Goal: Task Accomplishment & Management: Use online tool/utility

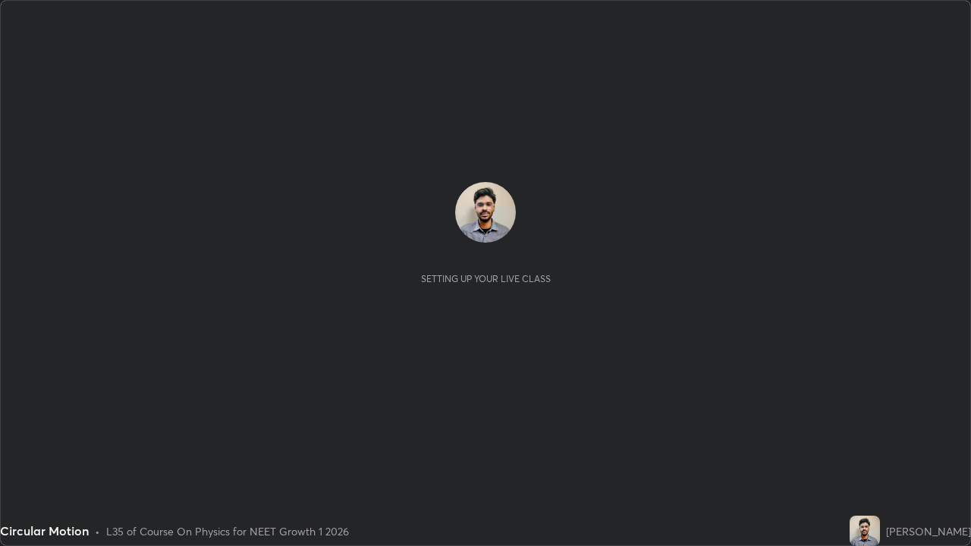
scroll to position [546, 971]
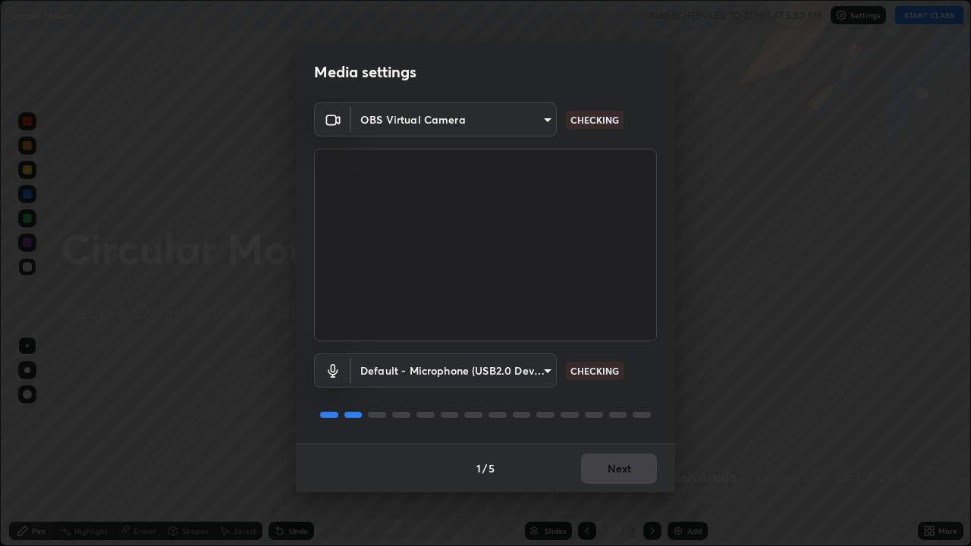
click at [400, 367] on body "Erase all Circular Motion WAS SCHEDULED TO START AT 5:30 PM Settings START CLAS…" at bounding box center [485, 273] width 971 height 546
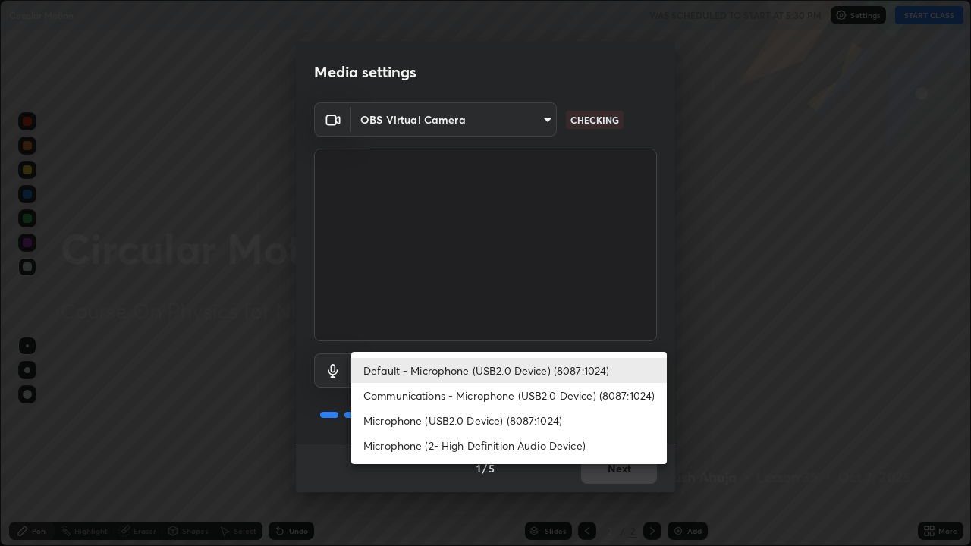
click at [450, 422] on li "Microphone (USB2.0 Device) (8087:1024)" at bounding box center [509, 420] width 316 height 25
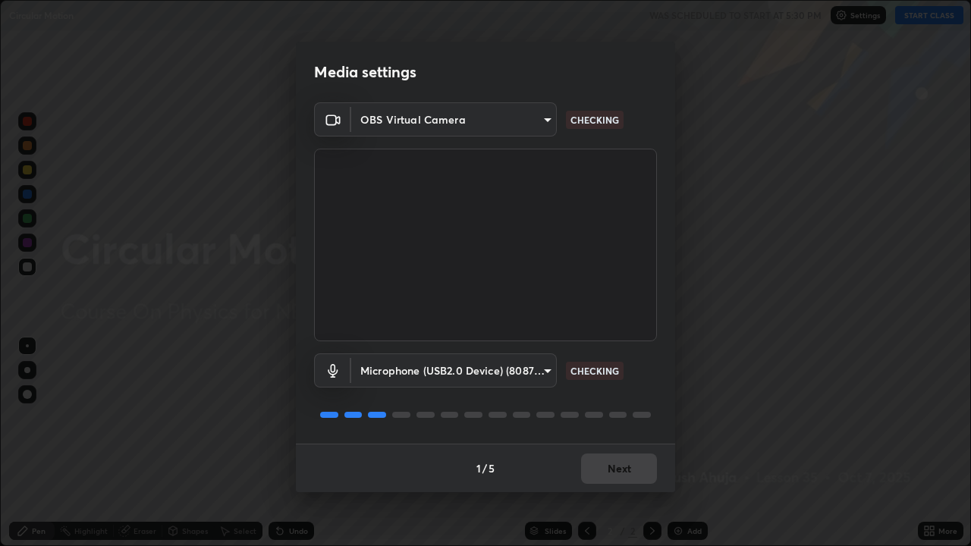
type input "02b22c25ebc5a085d210eaea3ab67185f6f013e5ef689b73f154176c951d032e"
click at [605, 468] on button "Next" at bounding box center [619, 469] width 76 height 30
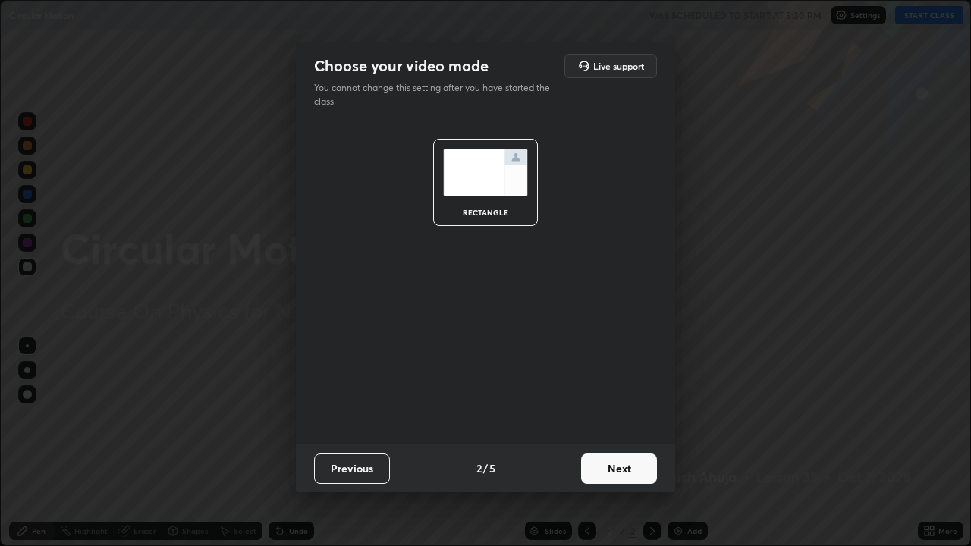
click at [616, 469] on button "Next" at bounding box center [619, 469] width 76 height 30
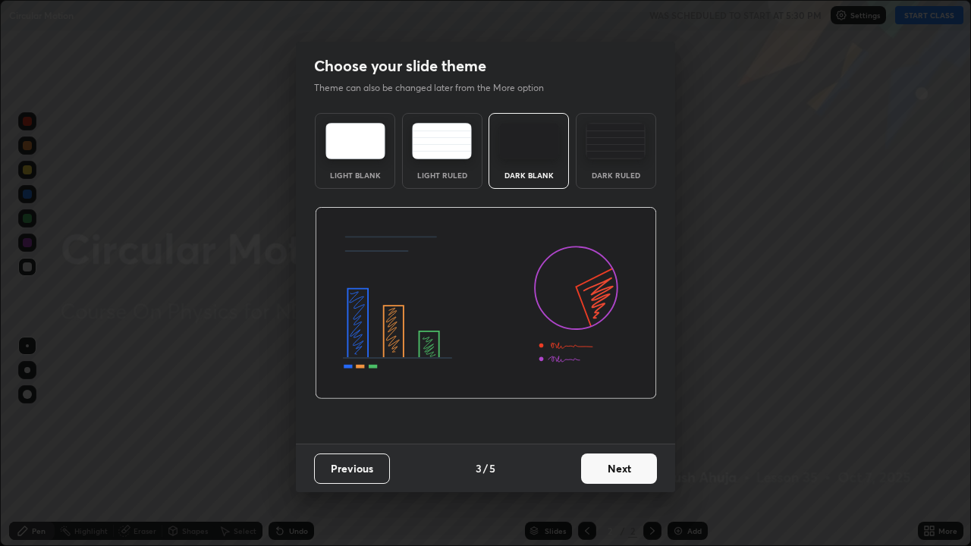
click at [632, 166] on div "Dark Ruled" at bounding box center [616, 151] width 80 height 76
click at [627, 464] on button "Next" at bounding box center [619, 469] width 76 height 30
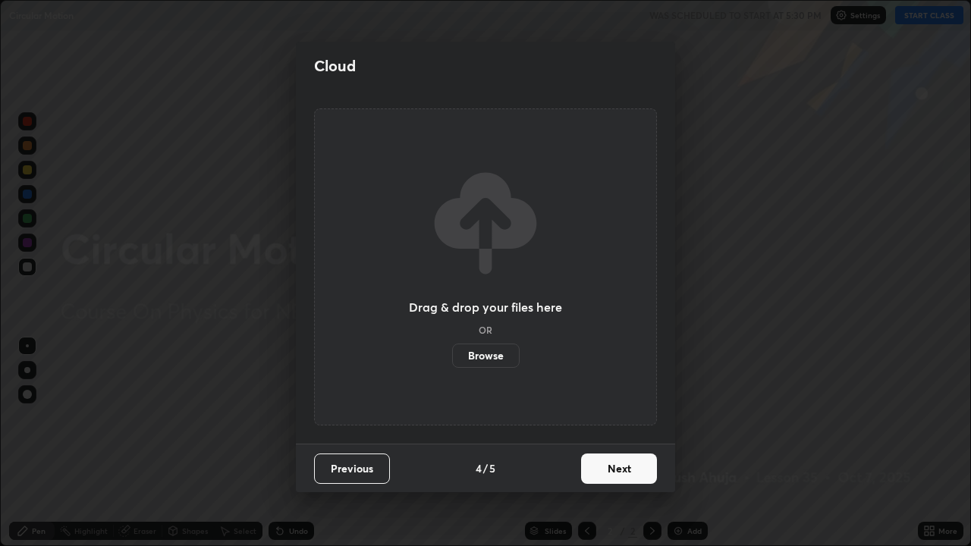
click at [622, 473] on button "Next" at bounding box center [619, 469] width 76 height 30
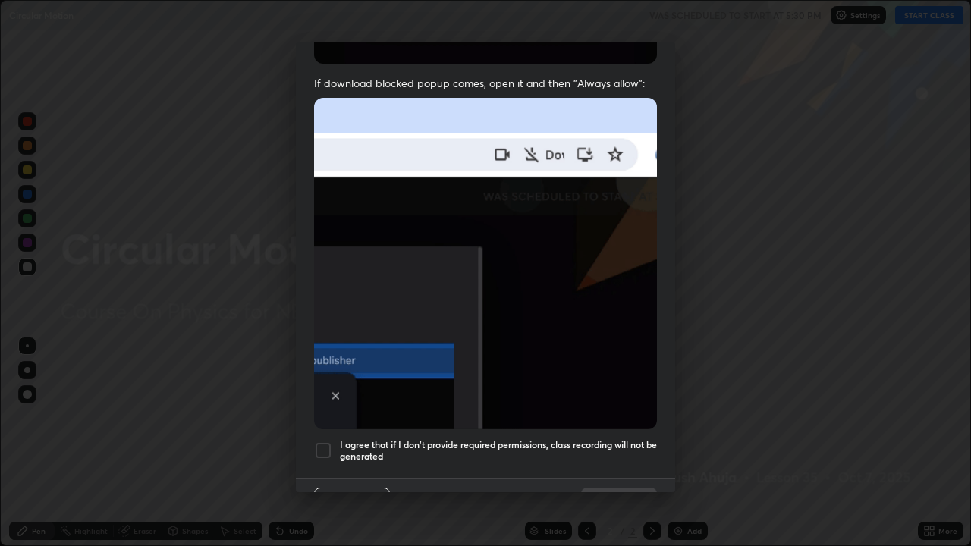
scroll to position [308, 0]
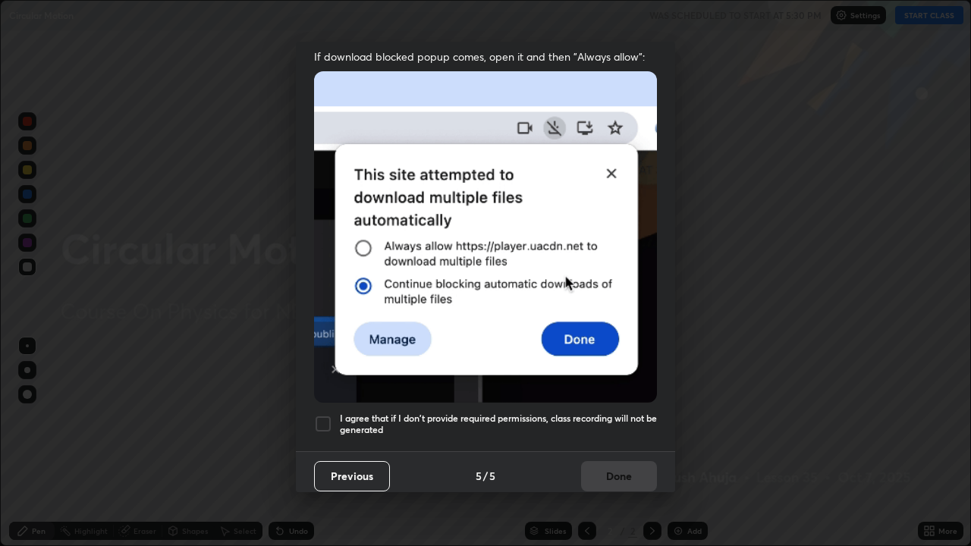
click at [525, 413] on h5 "I agree that if I don't provide required permissions, class recording will not …" at bounding box center [498, 425] width 317 height 24
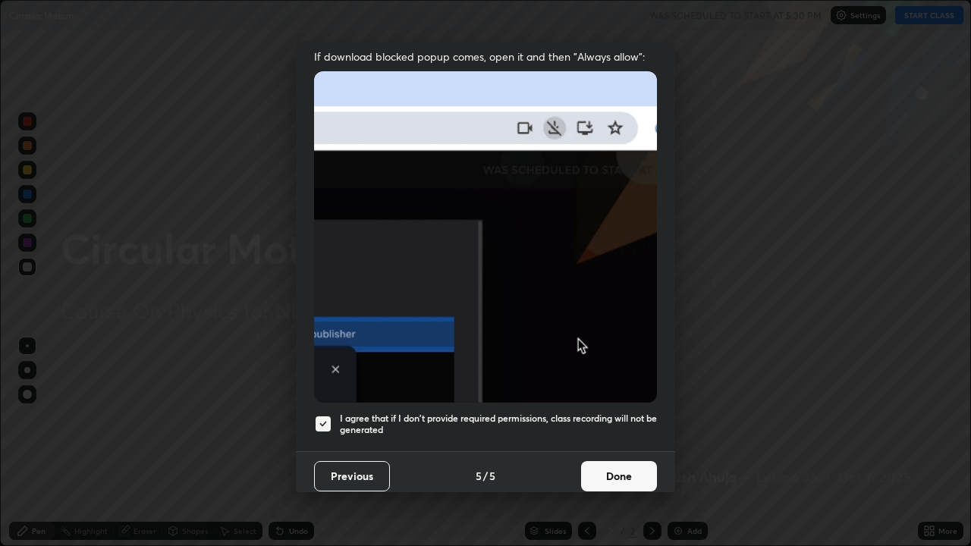
click at [606, 468] on button "Done" at bounding box center [619, 476] width 76 height 30
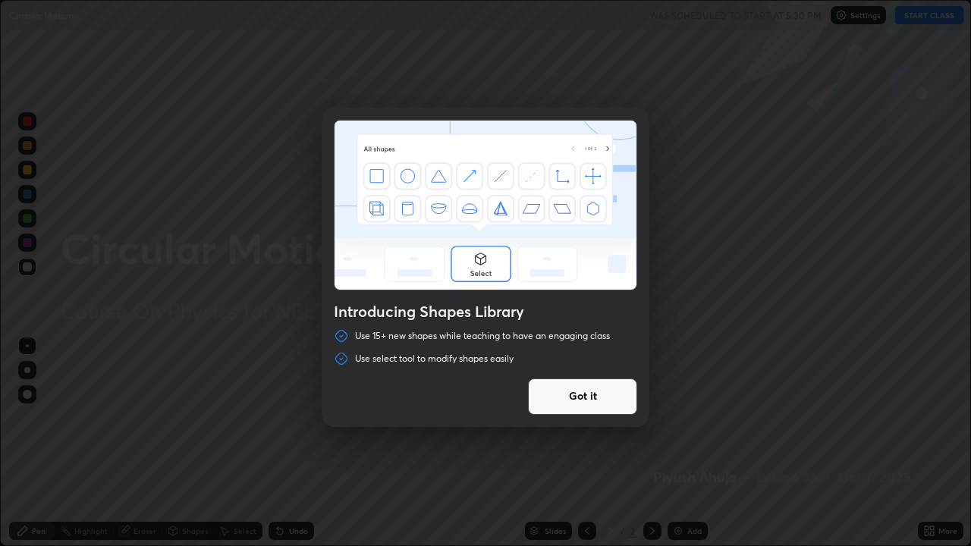
click at [591, 395] on button "Got it" at bounding box center [582, 397] width 109 height 36
click at [596, 398] on div at bounding box center [485, 273] width 971 height 546
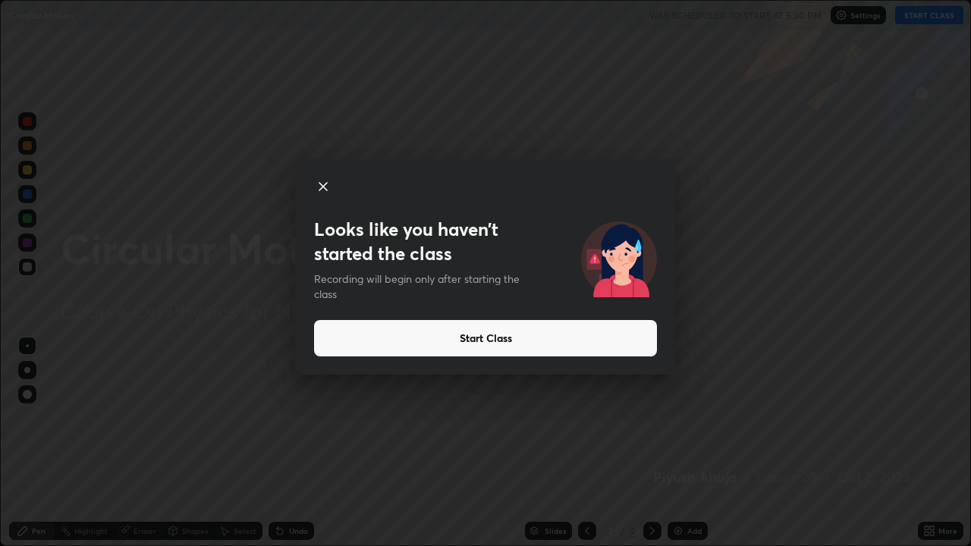
click at [512, 335] on button "Start Class" at bounding box center [485, 338] width 343 height 36
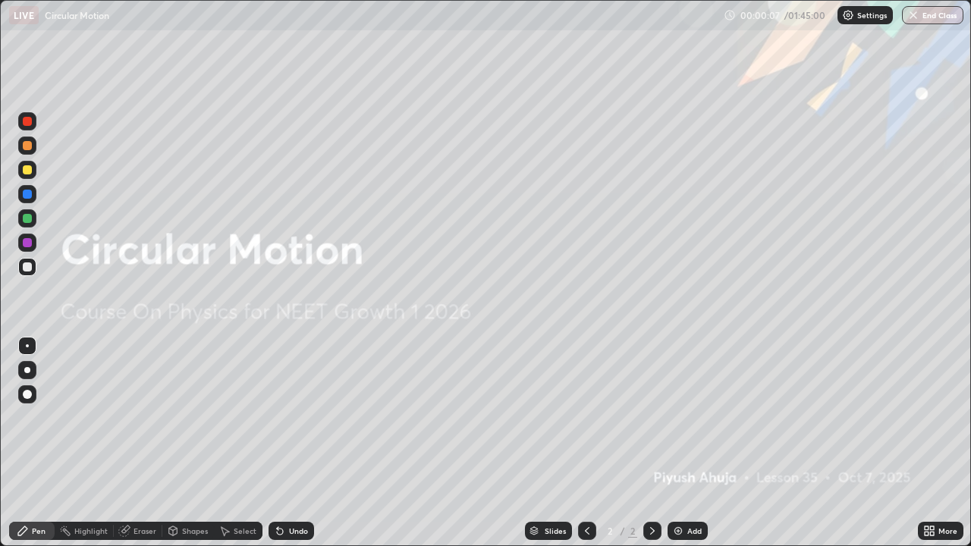
click at [684, 530] on div "Add" at bounding box center [688, 531] width 40 height 18
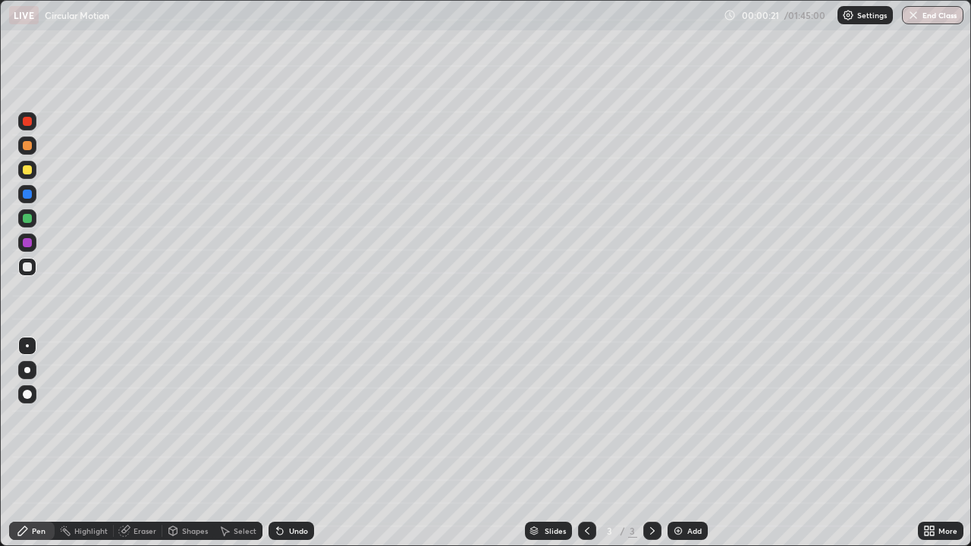
click at [33, 368] on div at bounding box center [27, 370] width 18 height 18
click at [188, 531] on div "Shapes" at bounding box center [195, 531] width 26 height 8
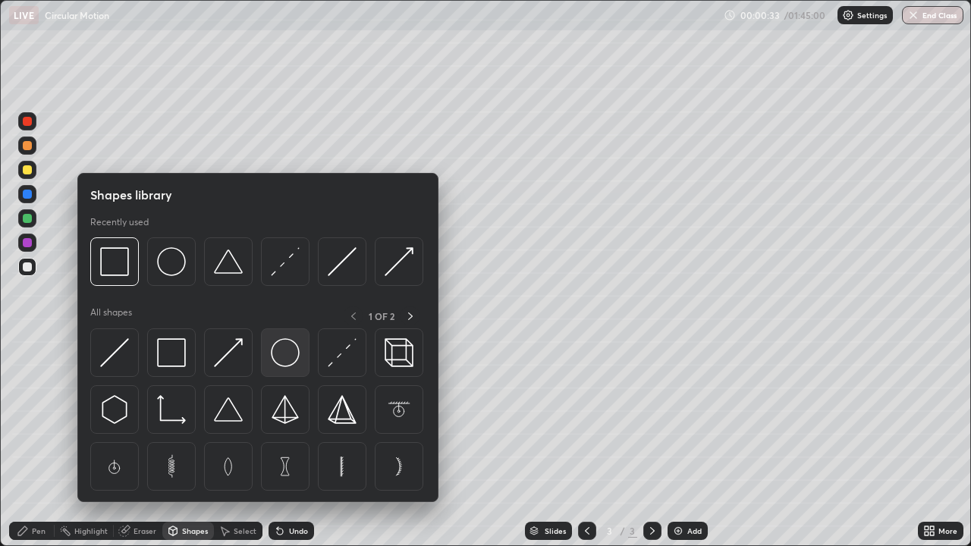
click at [287, 352] on img at bounding box center [285, 352] width 29 height 29
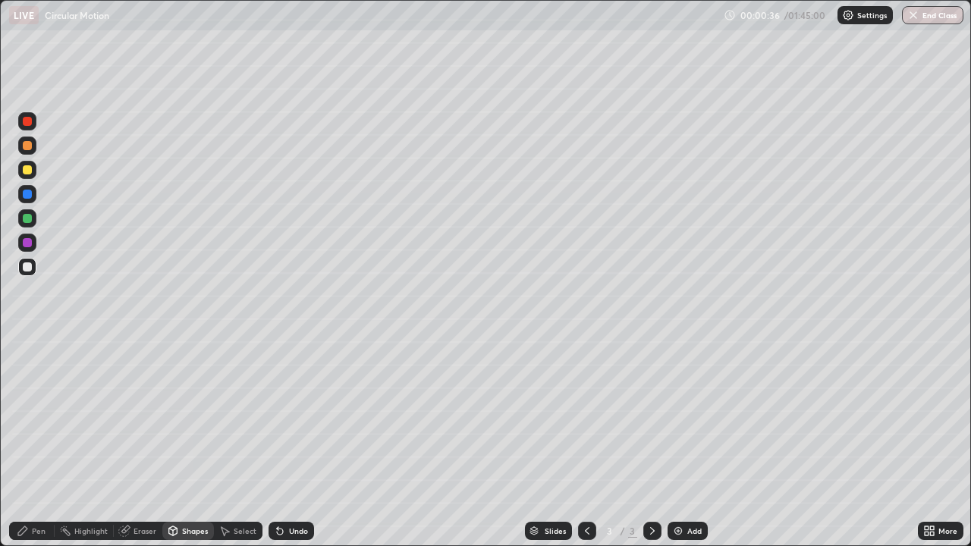
click at [30, 219] on div at bounding box center [27, 218] width 9 height 9
click at [24, 527] on icon at bounding box center [23, 531] width 12 height 12
click at [678, 527] on img at bounding box center [678, 531] width 12 height 12
click at [294, 531] on div "Undo" at bounding box center [298, 531] width 19 height 8
click at [299, 529] on div "Undo" at bounding box center [298, 531] width 19 height 8
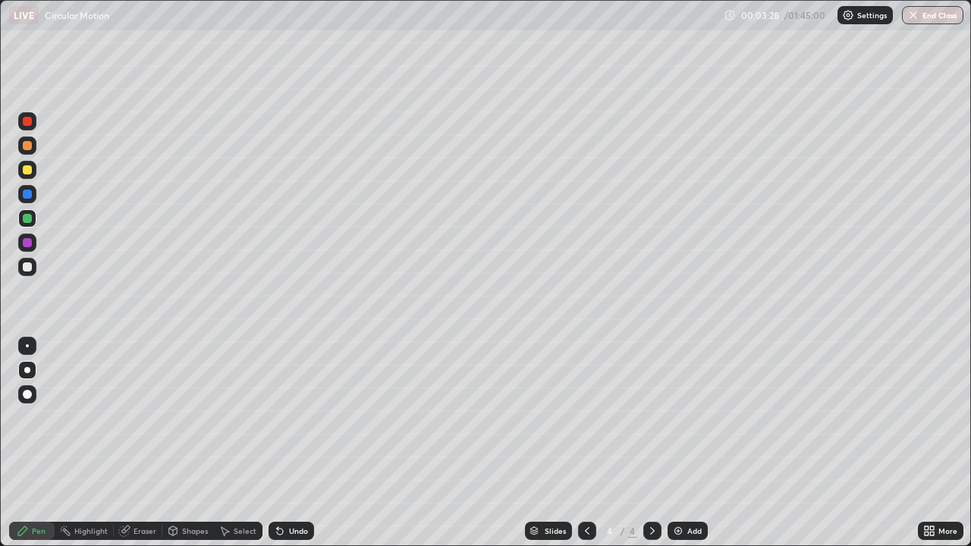
click at [299, 530] on div "Undo" at bounding box center [298, 531] width 19 height 8
click at [286, 529] on div "Undo" at bounding box center [292, 531] width 46 height 18
click at [678, 524] on div "Add" at bounding box center [688, 531] width 40 height 18
click at [290, 528] on div "Undo" at bounding box center [298, 531] width 19 height 8
click at [684, 535] on div "Add" at bounding box center [688, 531] width 40 height 18
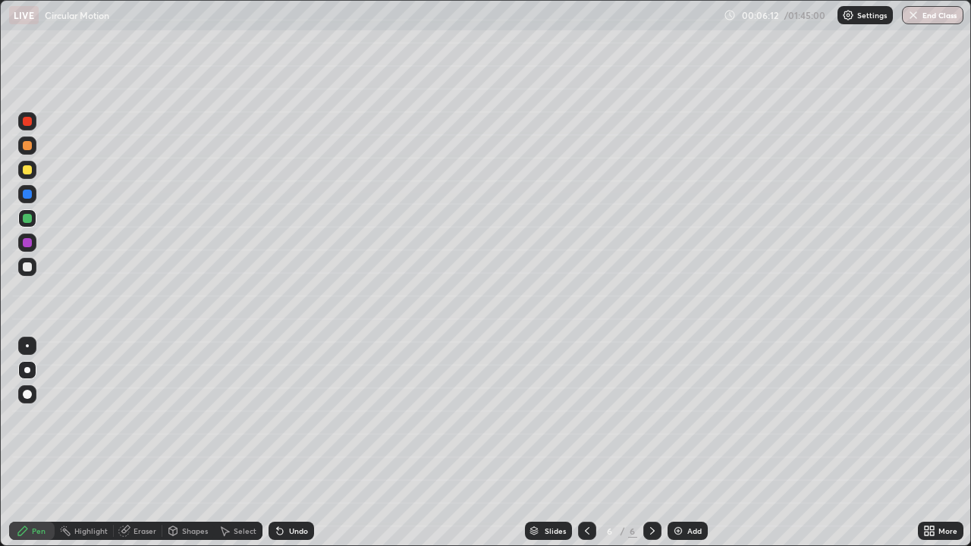
click at [585, 531] on icon at bounding box center [587, 531] width 5 height 8
click at [586, 531] on icon at bounding box center [587, 531] width 12 height 12
click at [586, 525] on icon at bounding box center [587, 531] width 12 height 12
click at [652, 527] on icon at bounding box center [653, 531] width 12 height 12
click at [652, 528] on icon at bounding box center [653, 531] width 12 height 12
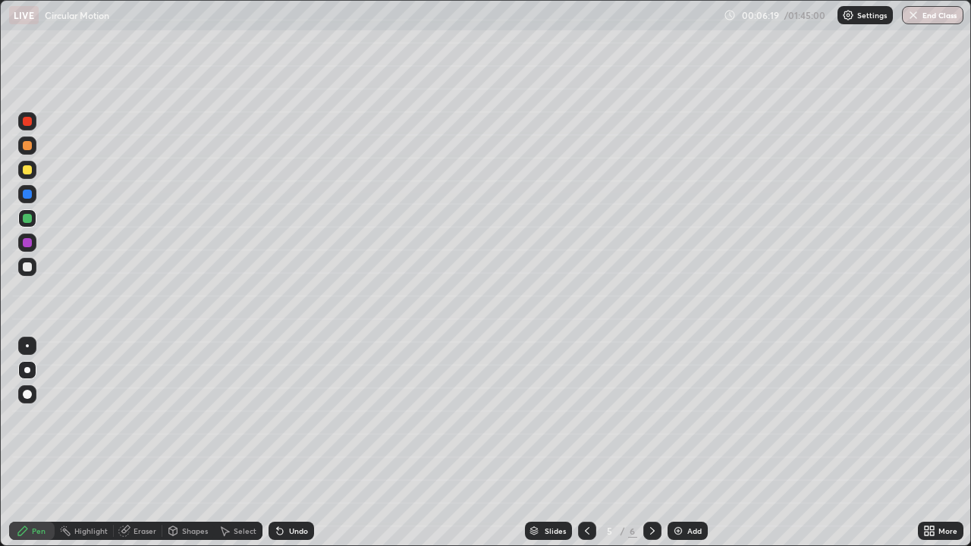
click at [650, 530] on icon at bounding box center [653, 531] width 12 height 12
click at [652, 531] on icon at bounding box center [652, 531] width 5 height 8
click at [680, 525] on img at bounding box center [678, 531] width 12 height 12
click at [674, 527] on img at bounding box center [678, 531] width 12 height 12
click at [584, 531] on icon at bounding box center [587, 531] width 12 height 12
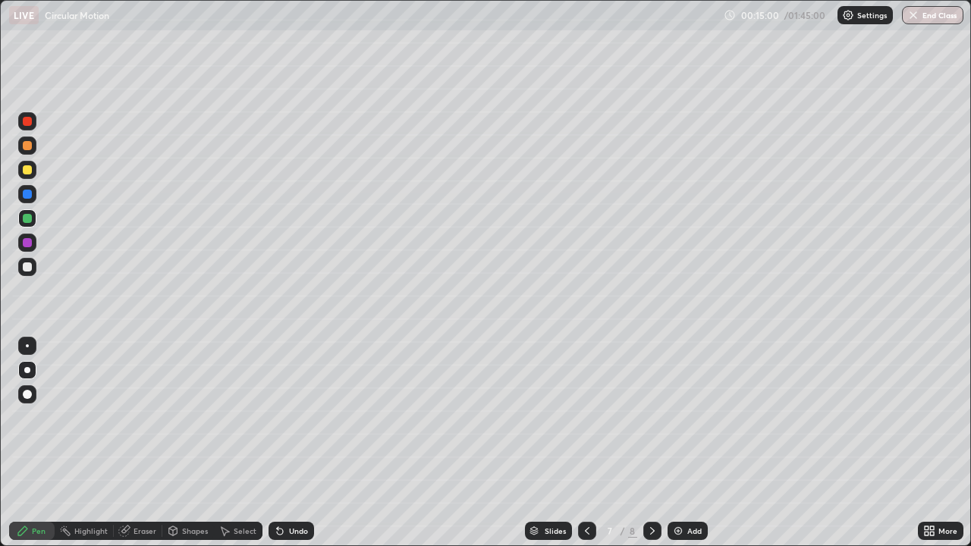
click at [651, 531] on icon at bounding box center [653, 531] width 12 height 12
click at [586, 531] on icon at bounding box center [587, 531] width 12 height 12
click at [651, 531] on icon at bounding box center [653, 531] width 12 height 12
click at [27, 198] on div at bounding box center [27, 194] width 9 height 9
click at [25, 267] on div at bounding box center [27, 267] width 9 height 9
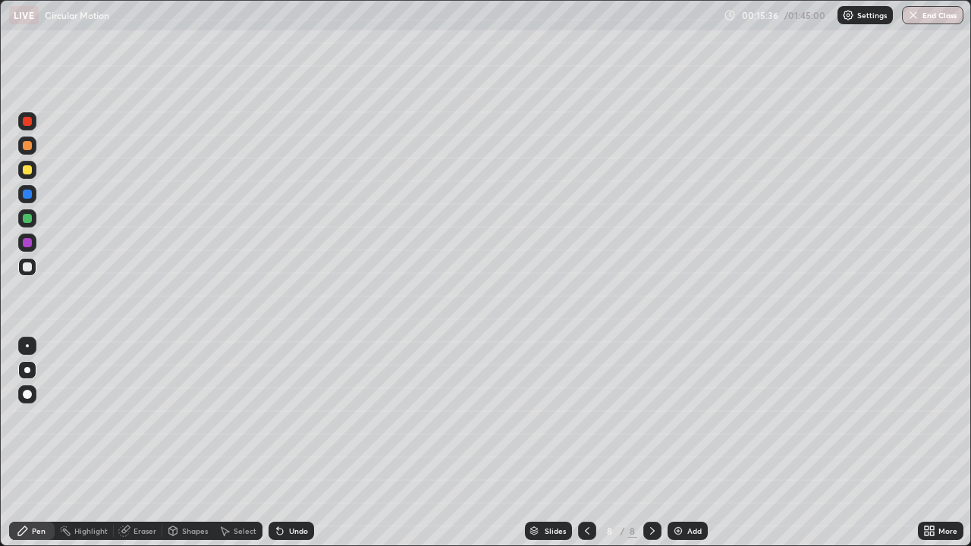
click at [673, 529] on img at bounding box center [678, 531] width 12 height 12
click at [675, 529] on img at bounding box center [678, 531] width 12 height 12
click at [182, 535] on div "Shapes" at bounding box center [195, 531] width 26 height 8
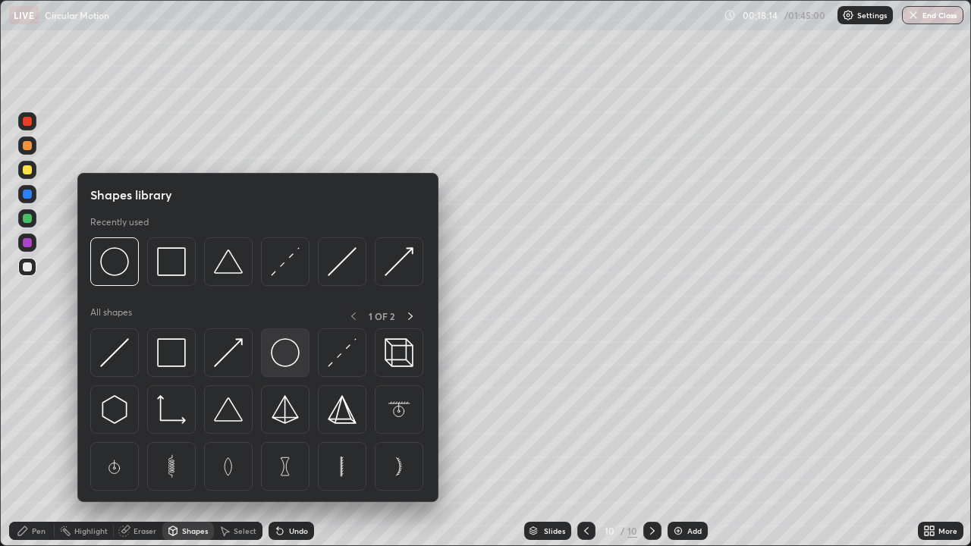
click at [279, 359] on img at bounding box center [285, 352] width 29 height 29
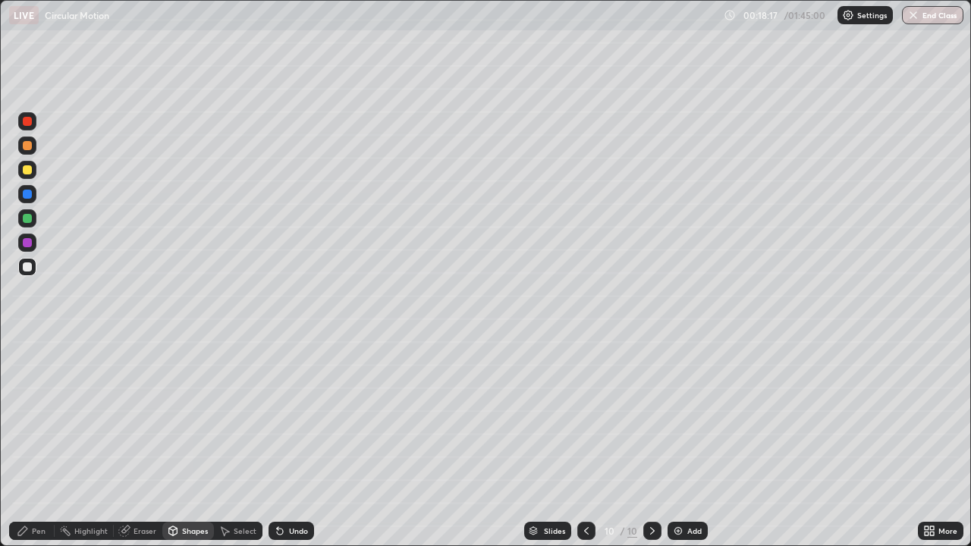
click at [190, 534] on div "Shapes" at bounding box center [195, 531] width 26 height 8
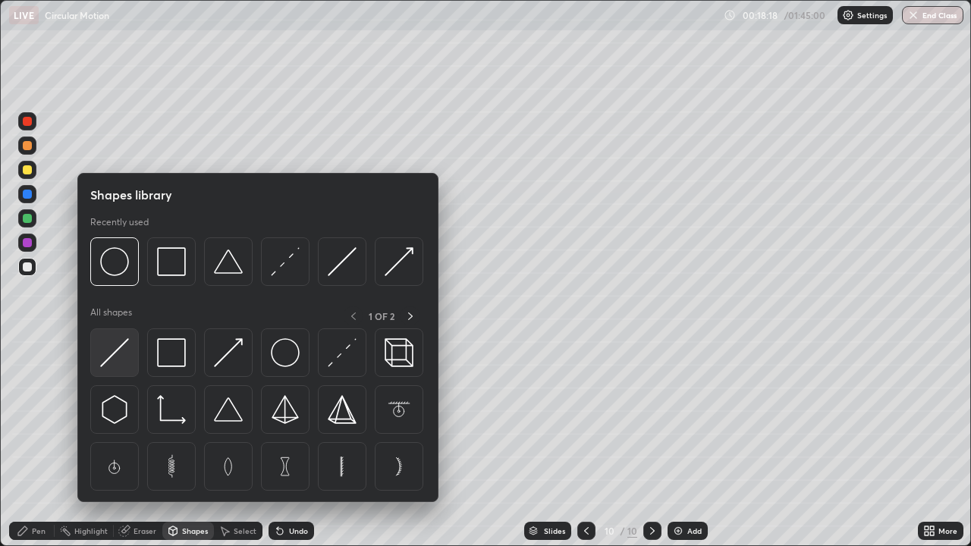
click at [109, 348] on img at bounding box center [114, 352] width 29 height 29
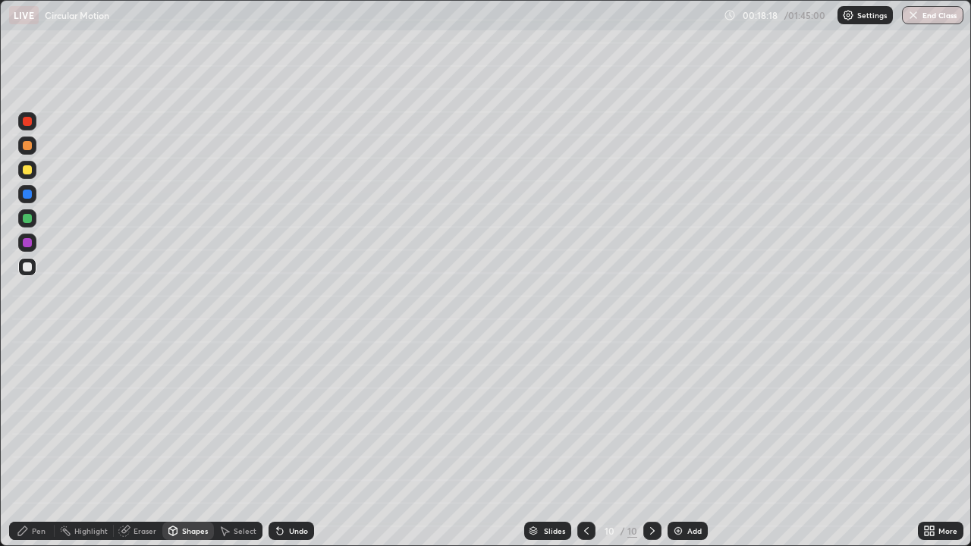
click at [25, 219] on div at bounding box center [27, 218] width 9 height 9
click at [184, 534] on div "Shapes" at bounding box center [195, 531] width 26 height 8
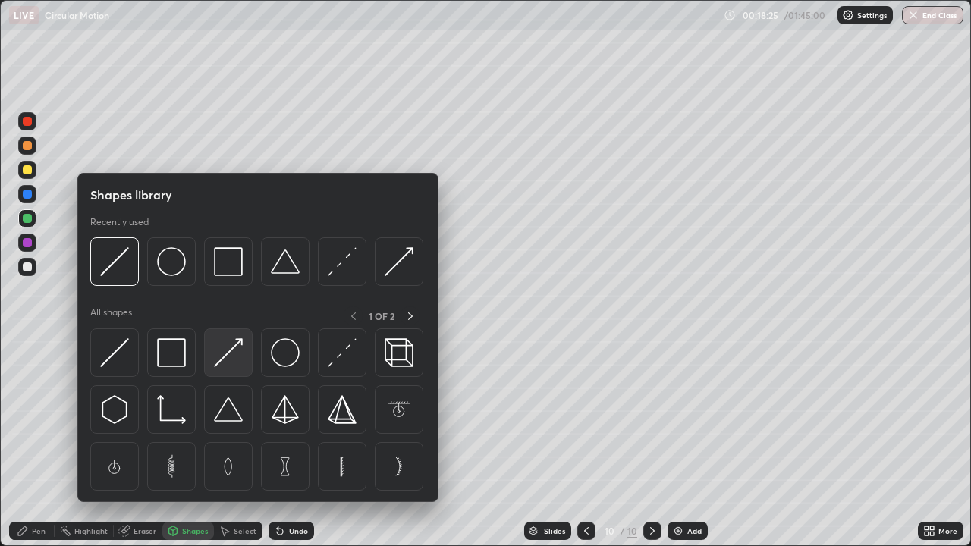
click at [222, 346] on img at bounding box center [228, 352] width 29 height 29
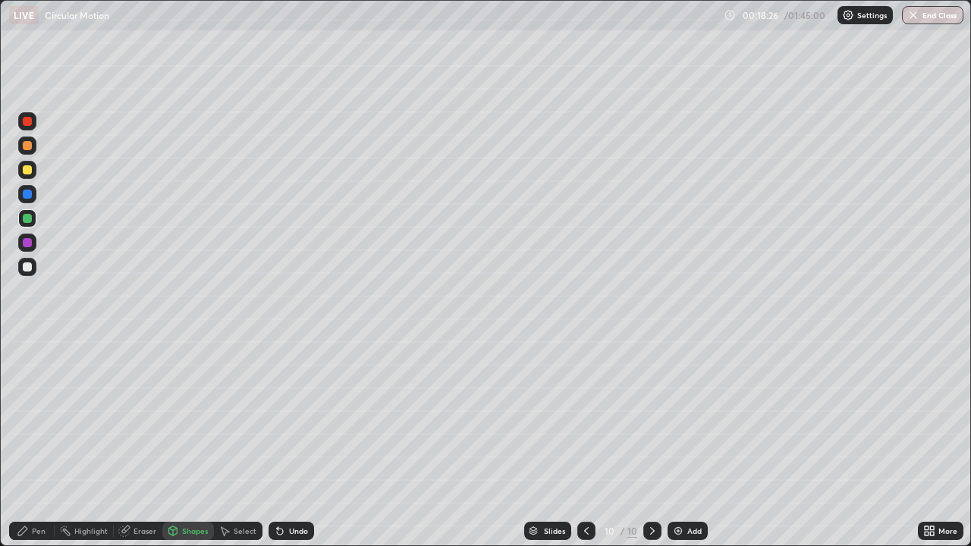
click at [28, 168] on div at bounding box center [27, 169] width 9 height 9
click at [37, 528] on div "Pen" at bounding box center [39, 531] width 14 height 8
click at [27, 195] on div at bounding box center [27, 194] width 9 height 9
click at [675, 528] on img at bounding box center [678, 531] width 12 height 12
click at [294, 530] on div "Undo" at bounding box center [298, 531] width 19 height 8
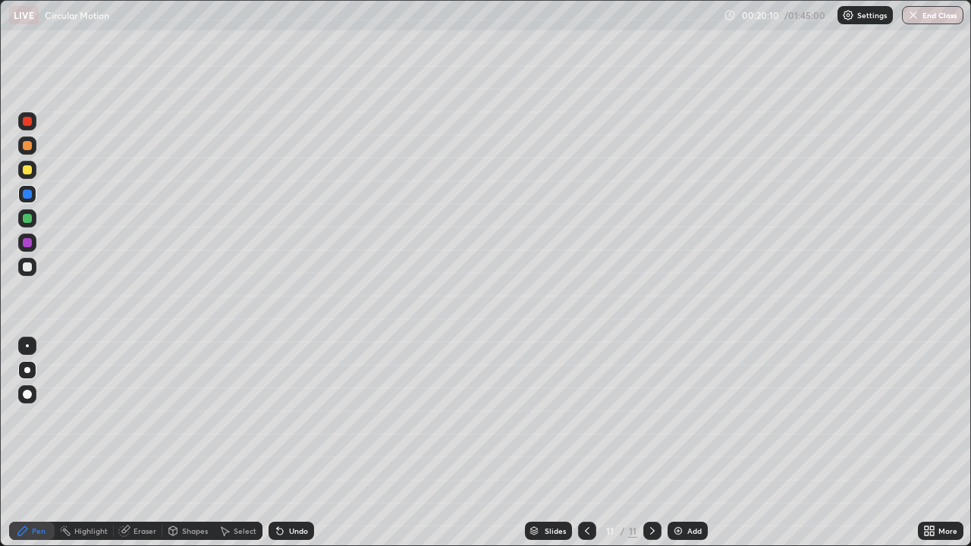
click at [270, 533] on div "Undo" at bounding box center [292, 531] width 46 height 18
click at [579, 532] on div at bounding box center [587, 531] width 18 height 18
click at [20, 166] on div at bounding box center [27, 170] width 18 height 18
click at [653, 528] on icon at bounding box center [653, 531] width 12 height 12
click at [682, 529] on img at bounding box center [678, 531] width 12 height 12
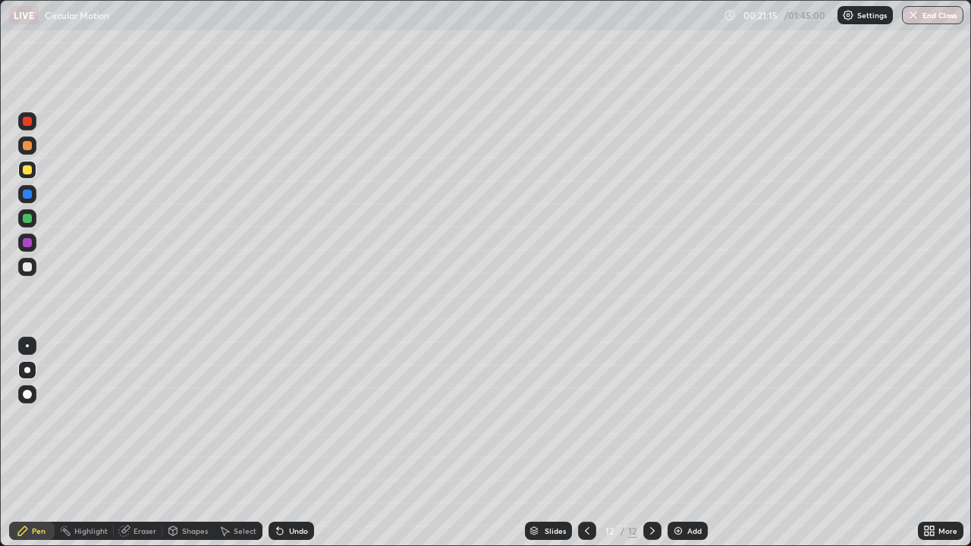
click at [184, 533] on div "Shapes" at bounding box center [195, 531] width 26 height 8
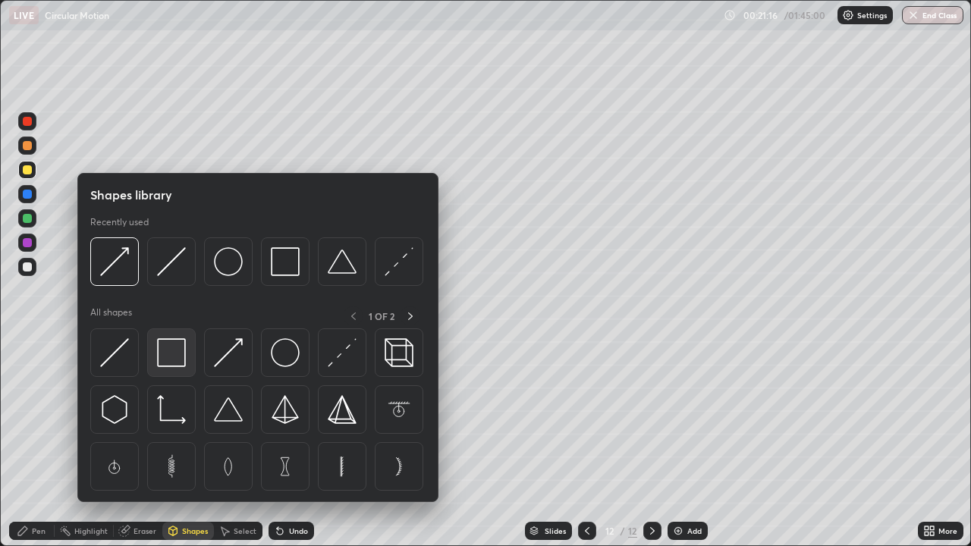
click at [178, 347] on img at bounding box center [171, 352] width 29 height 29
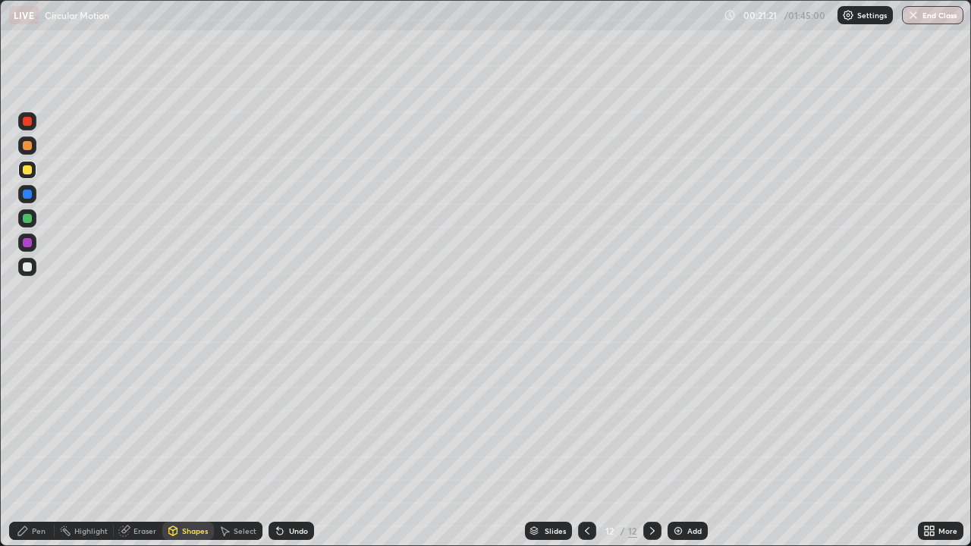
click at [39, 534] on div "Pen" at bounding box center [39, 531] width 14 height 8
click at [28, 267] on div at bounding box center [27, 267] width 9 height 9
click at [27, 193] on div at bounding box center [27, 194] width 9 height 9
click at [578, 532] on div at bounding box center [587, 531] width 18 height 18
click at [586, 531] on icon at bounding box center [587, 531] width 12 height 12
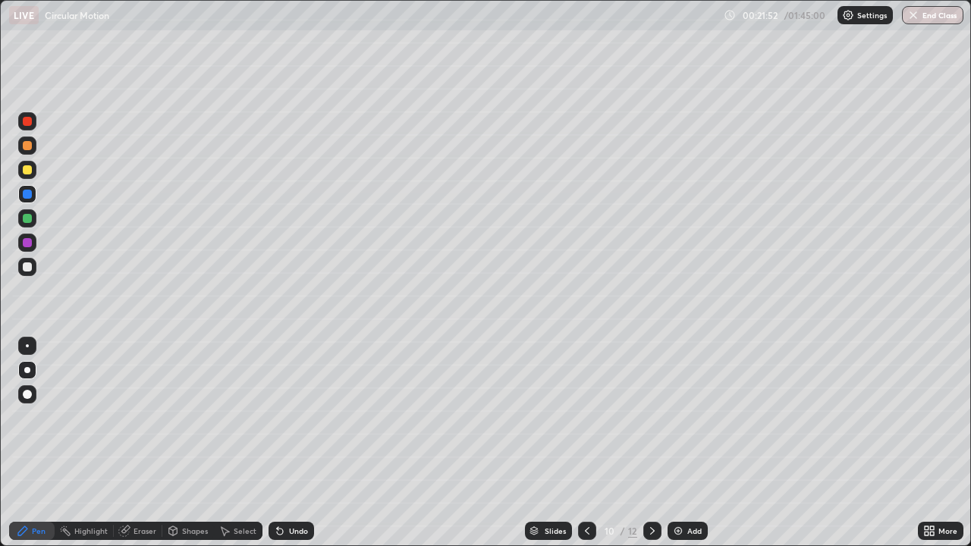
click at [85, 532] on div "Highlight" at bounding box center [90, 531] width 33 height 8
click at [28, 146] on div at bounding box center [27, 145] width 9 height 9
click at [34, 116] on div at bounding box center [27, 121] width 18 height 18
click at [417, 521] on div "Slides 10 / 12 Add" at bounding box center [616, 531] width 604 height 30
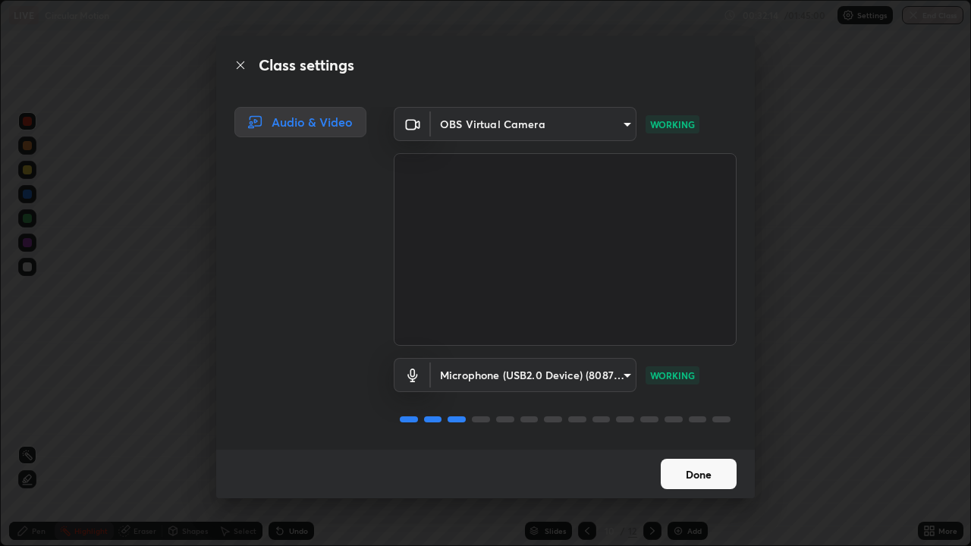
click at [694, 474] on button "Done" at bounding box center [699, 474] width 76 height 30
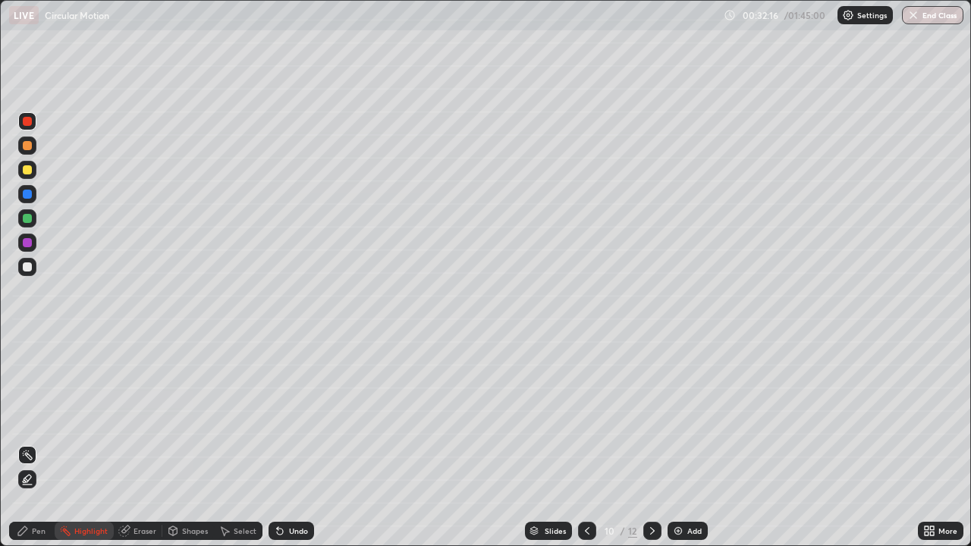
click at [651, 531] on icon at bounding box center [653, 531] width 12 height 12
click at [651, 532] on icon at bounding box center [652, 531] width 5 height 8
click at [653, 531] on icon at bounding box center [652, 531] width 5 height 8
click at [651, 531] on icon at bounding box center [653, 531] width 12 height 12
click at [930, 531] on icon at bounding box center [930, 531] width 12 height 12
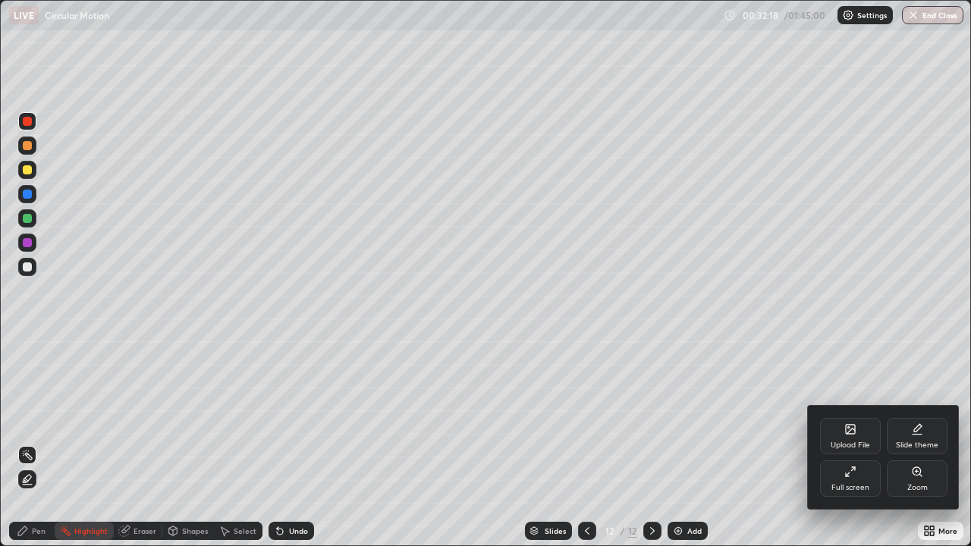
click at [854, 434] on icon at bounding box center [850, 429] width 9 height 9
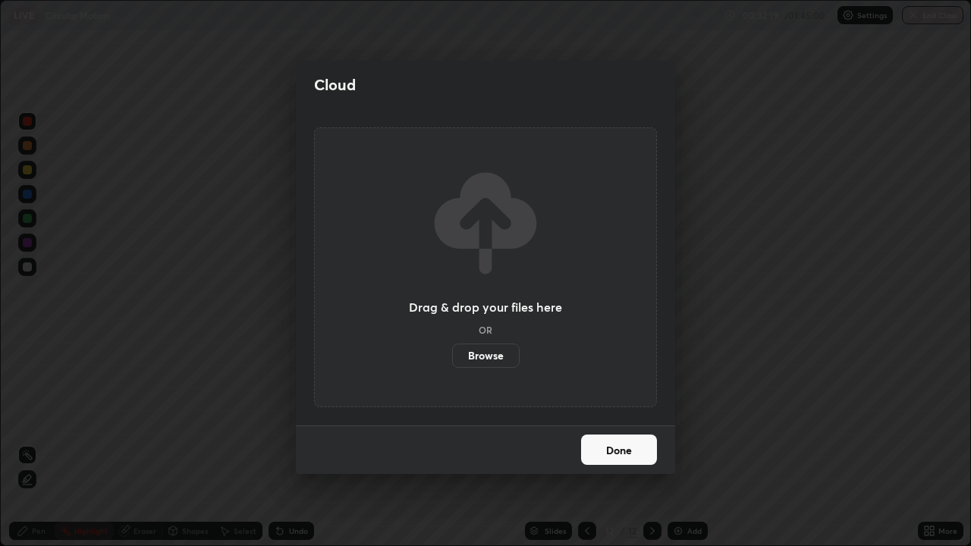
click at [466, 350] on label "Browse" at bounding box center [486, 356] width 68 height 24
click at [452, 350] on input "Browse" at bounding box center [452, 356] width 0 height 24
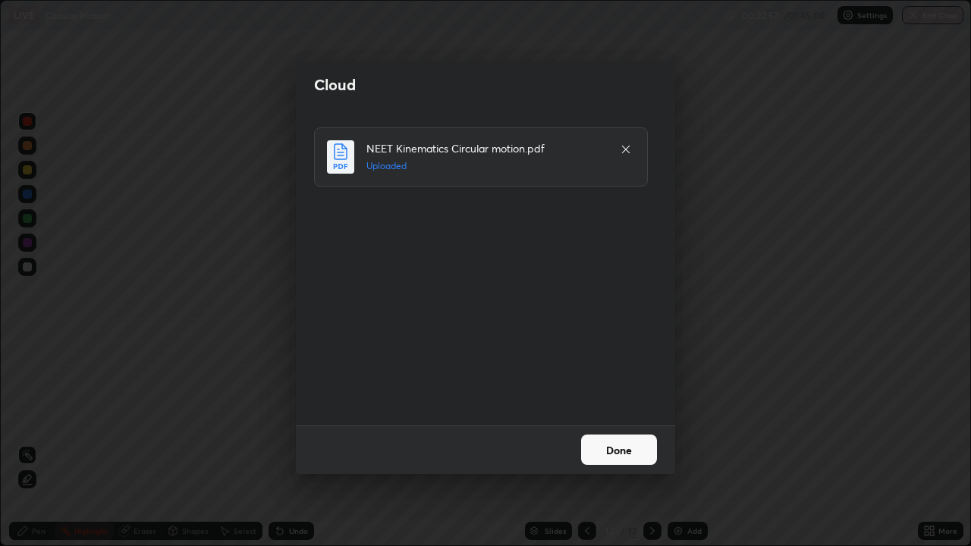
click at [612, 451] on button "Done" at bounding box center [619, 450] width 76 height 30
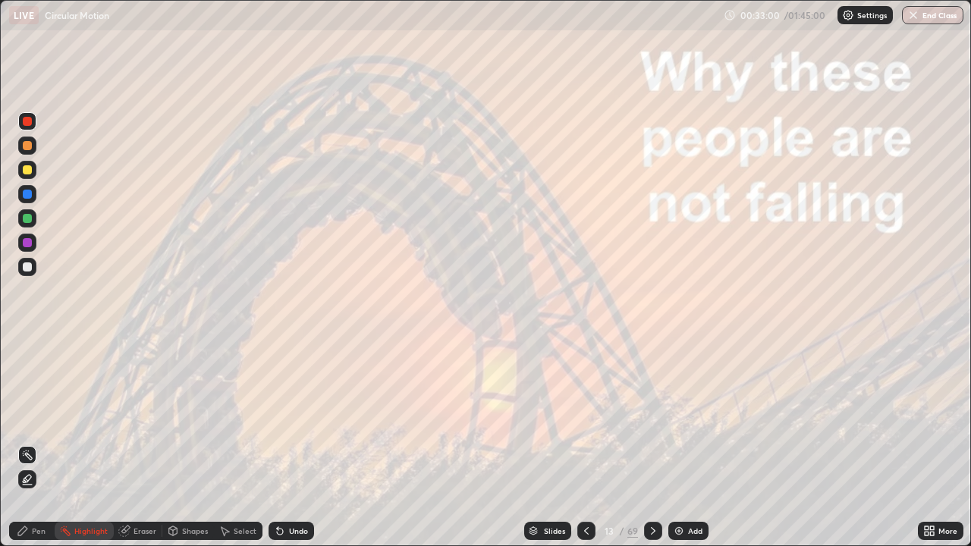
click at [614, 532] on div "13" at bounding box center [609, 531] width 15 height 9
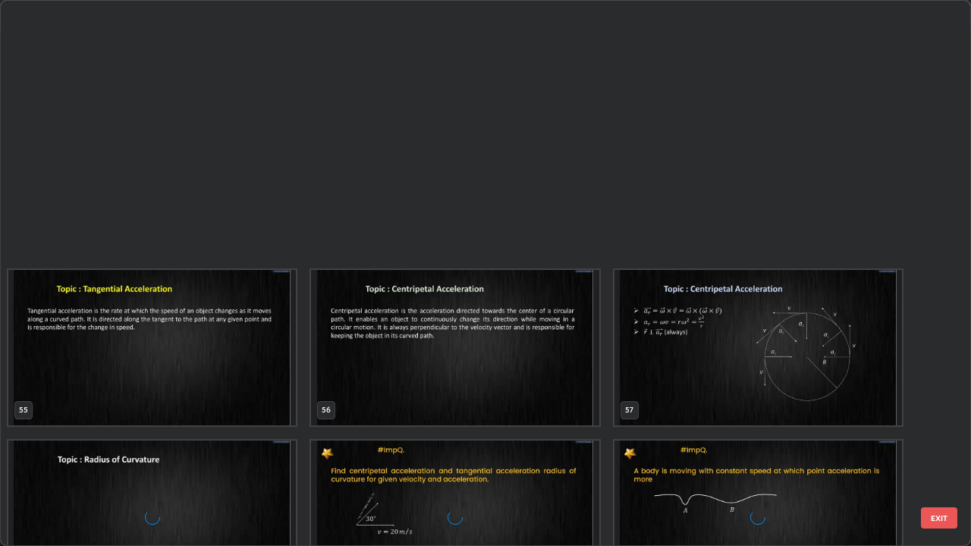
scroll to position [3376, 0]
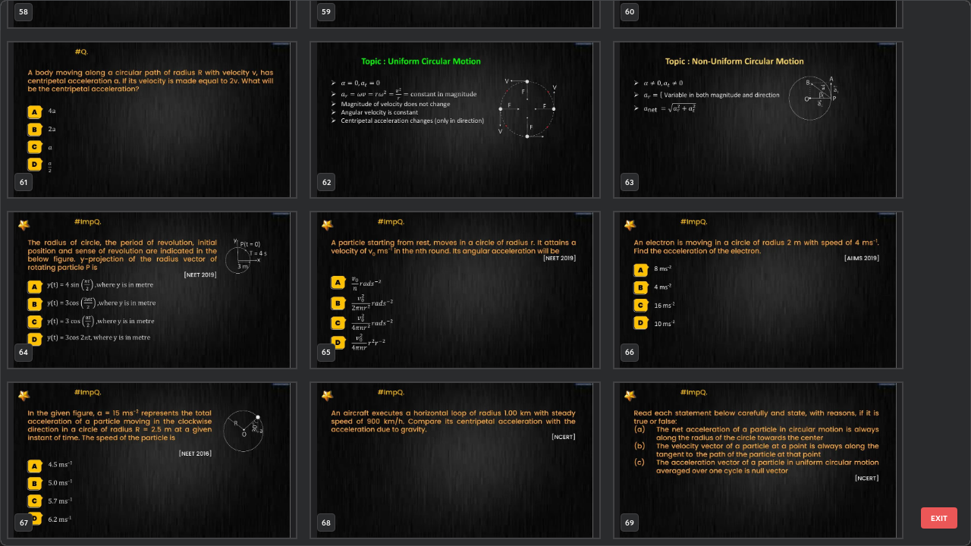
click at [389, 310] on img "grid" at bounding box center [455, 291] width 288 height 156
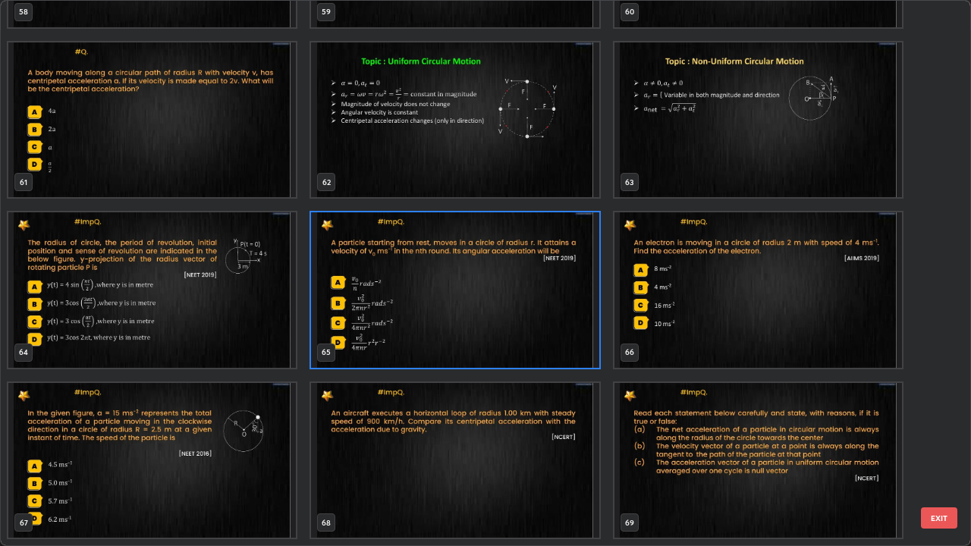
click at [388, 303] on img "grid" at bounding box center [455, 291] width 288 height 156
click at [390, 300] on img "grid" at bounding box center [455, 291] width 288 height 156
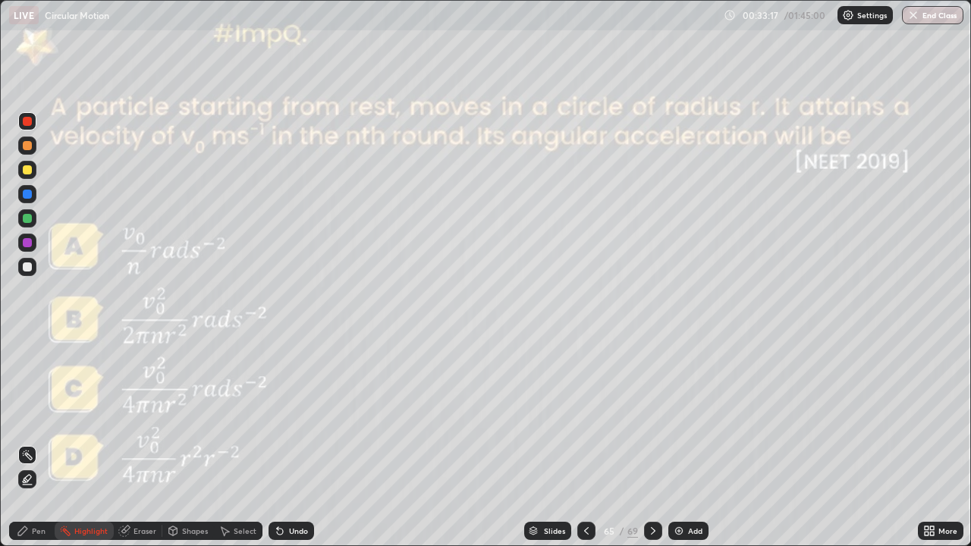
click at [33, 535] on div "Pen" at bounding box center [39, 531] width 14 height 8
click at [30, 263] on div at bounding box center [27, 267] width 9 height 9
click at [684, 534] on div "Add" at bounding box center [689, 531] width 40 height 18
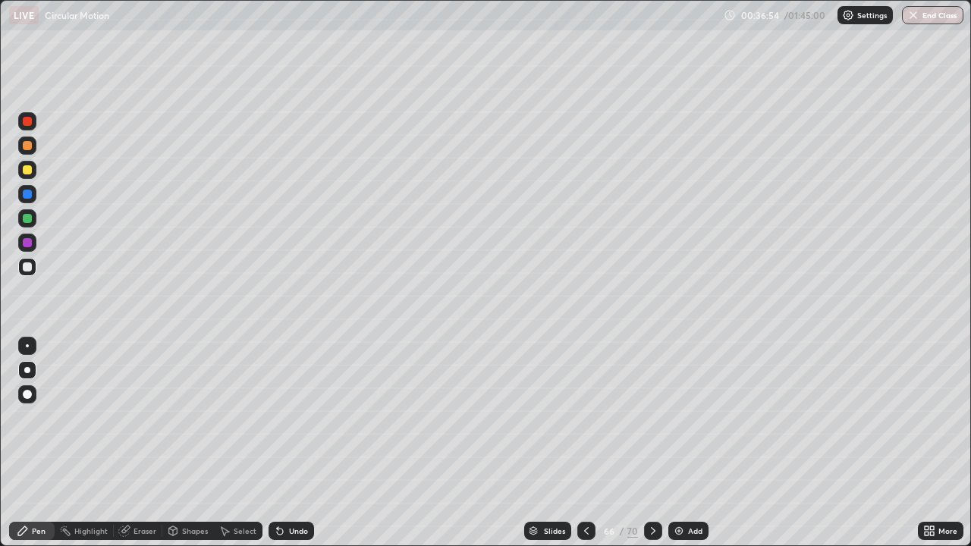
click at [584, 527] on icon at bounding box center [587, 531] width 12 height 12
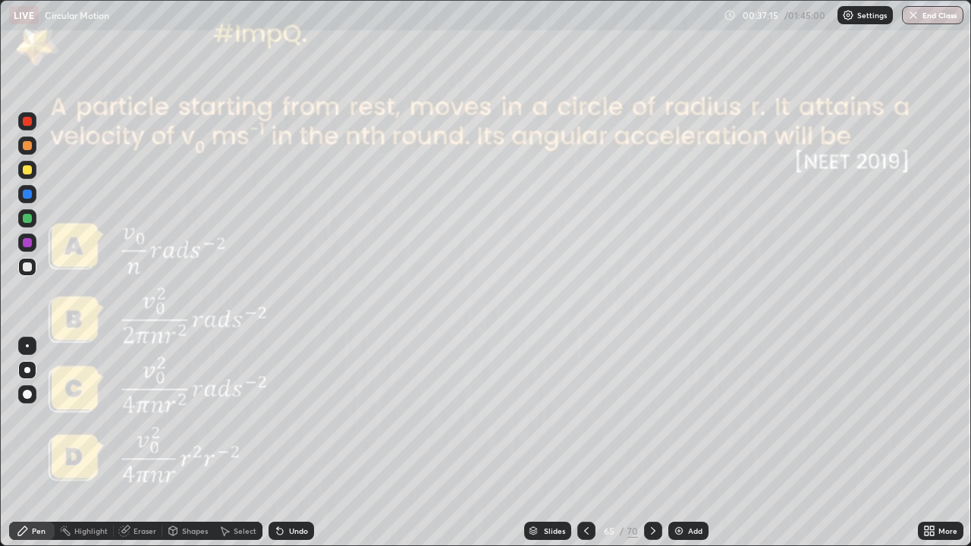
click at [651, 531] on icon at bounding box center [653, 531] width 12 height 12
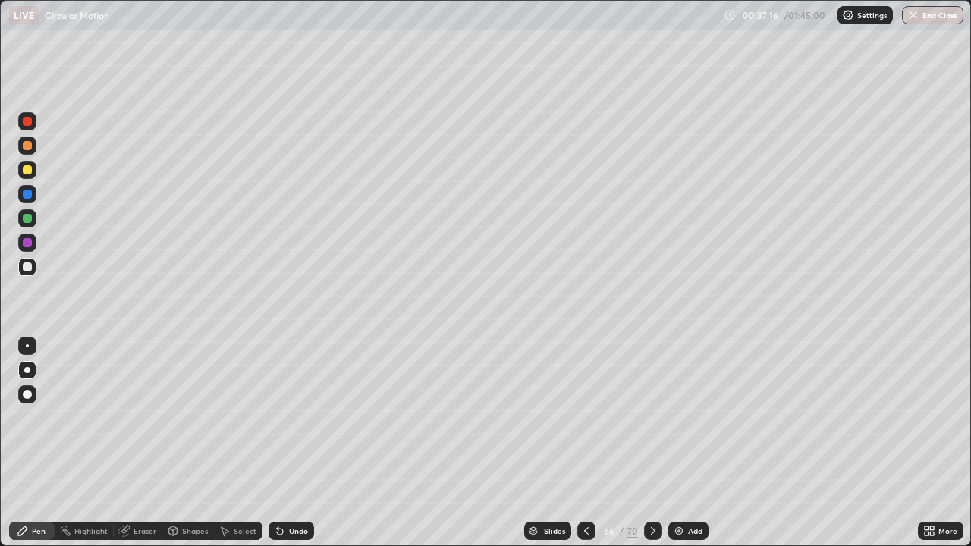
click at [26, 222] on div at bounding box center [27, 218] width 9 height 9
click at [585, 531] on icon at bounding box center [587, 531] width 12 height 12
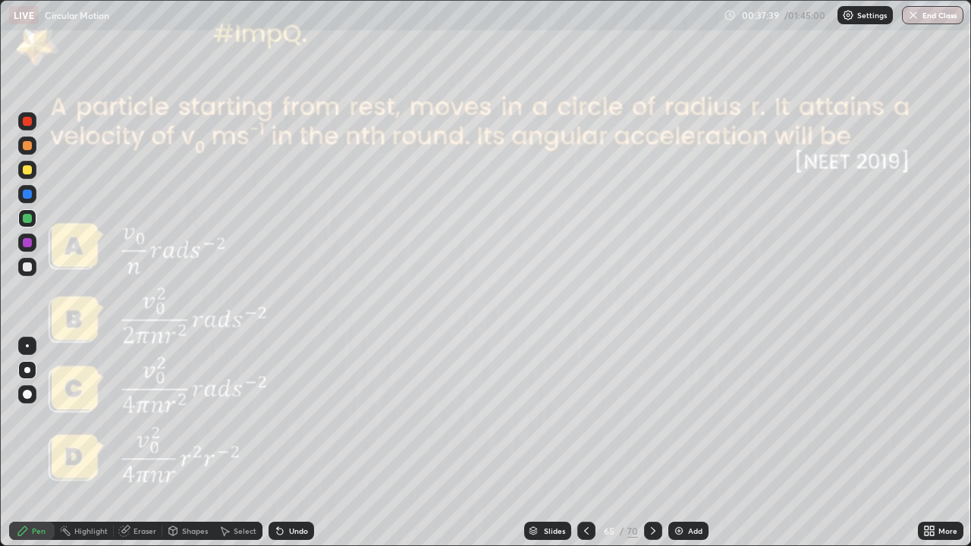
click at [585, 531] on icon at bounding box center [587, 531] width 12 height 12
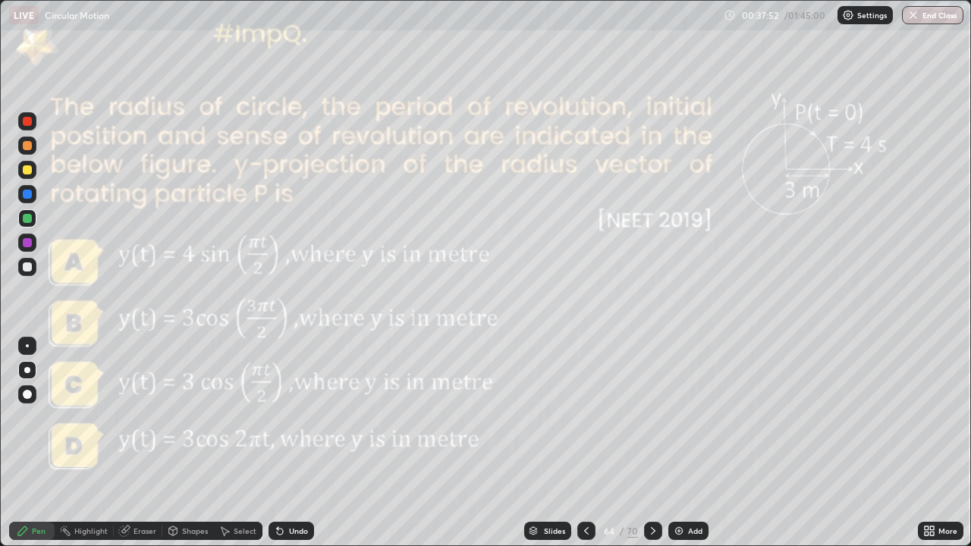
click at [650, 534] on icon at bounding box center [653, 531] width 12 height 12
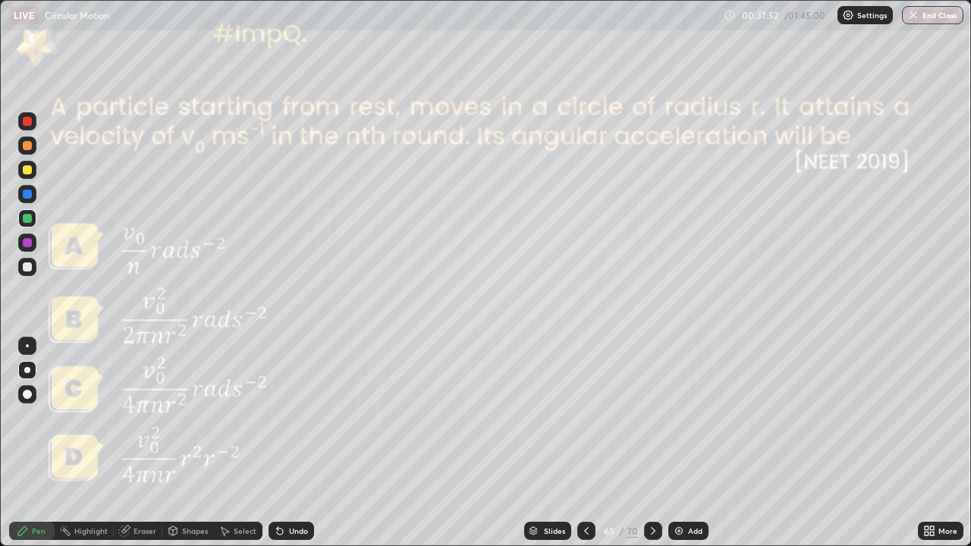
click at [651, 531] on icon at bounding box center [653, 531] width 12 height 12
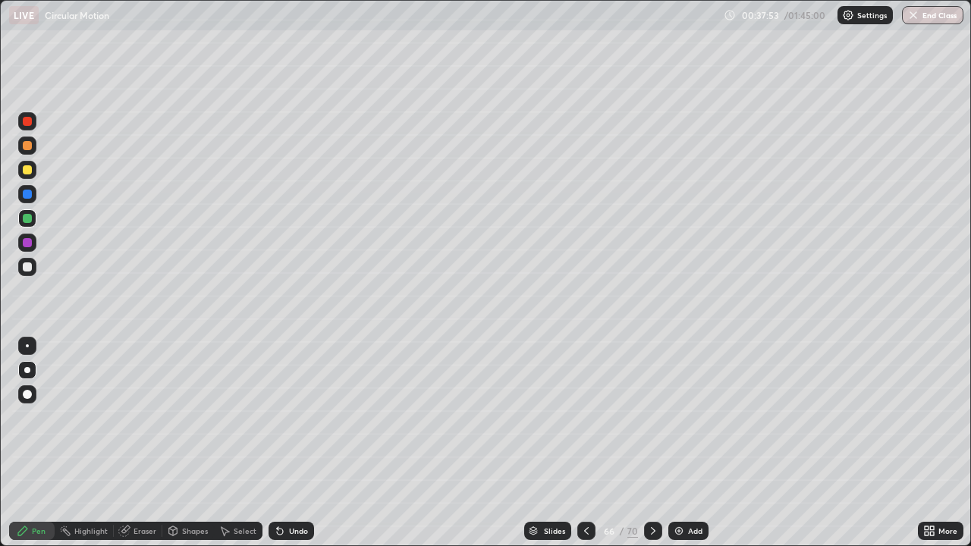
click at [653, 534] on icon at bounding box center [653, 531] width 12 height 12
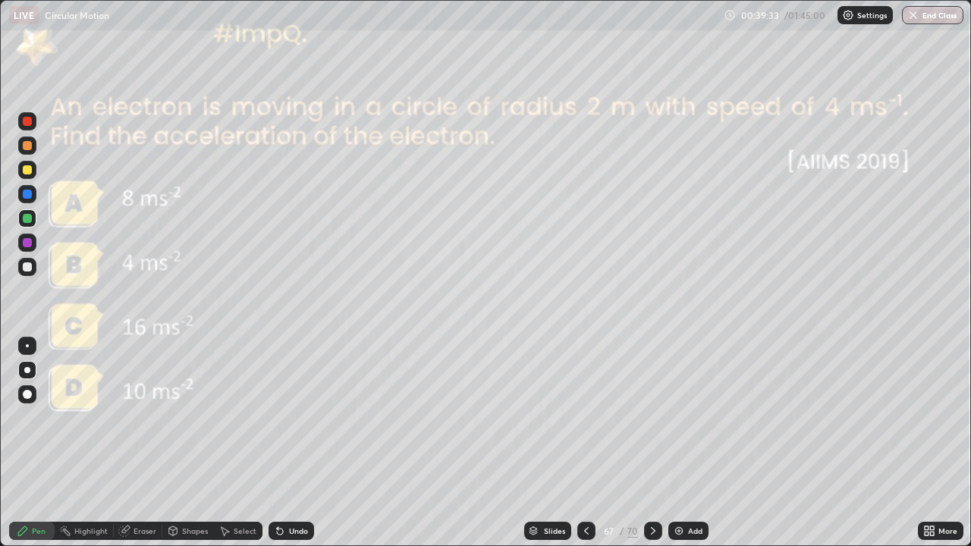
click at [680, 531] on img at bounding box center [679, 531] width 12 height 12
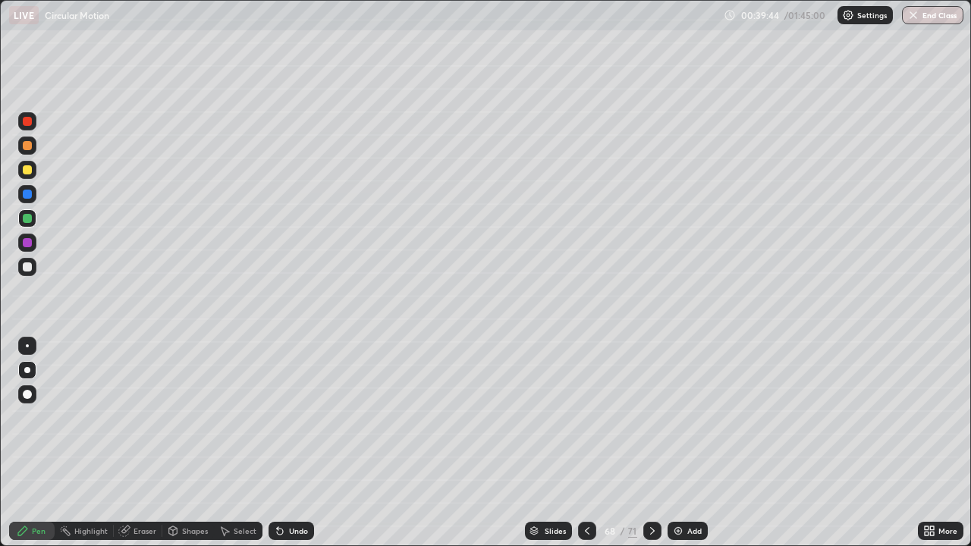
click at [289, 534] on div "Undo" at bounding box center [298, 531] width 19 height 8
click at [583, 525] on icon at bounding box center [587, 531] width 12 height 12
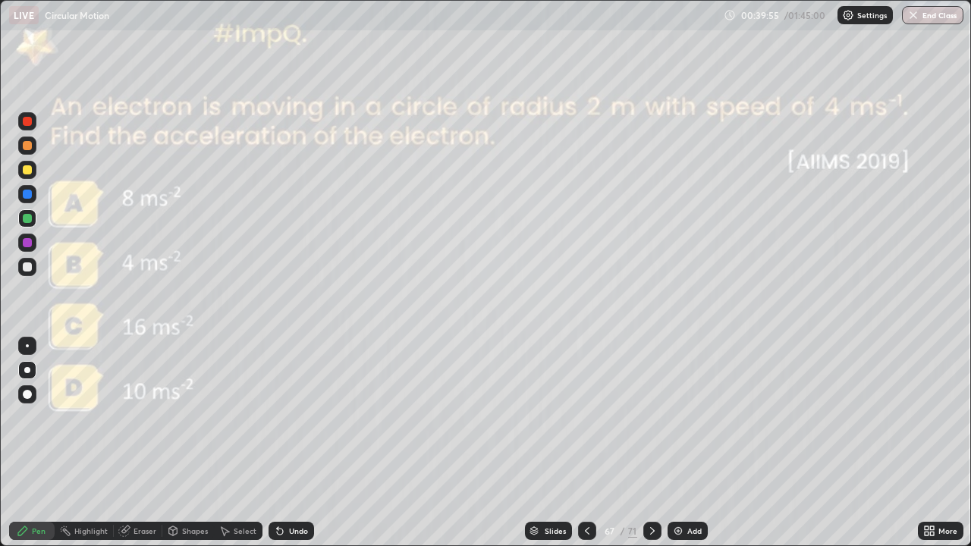
click at [578, 530] on div at bounding box center [587, 531] width 18 height 18
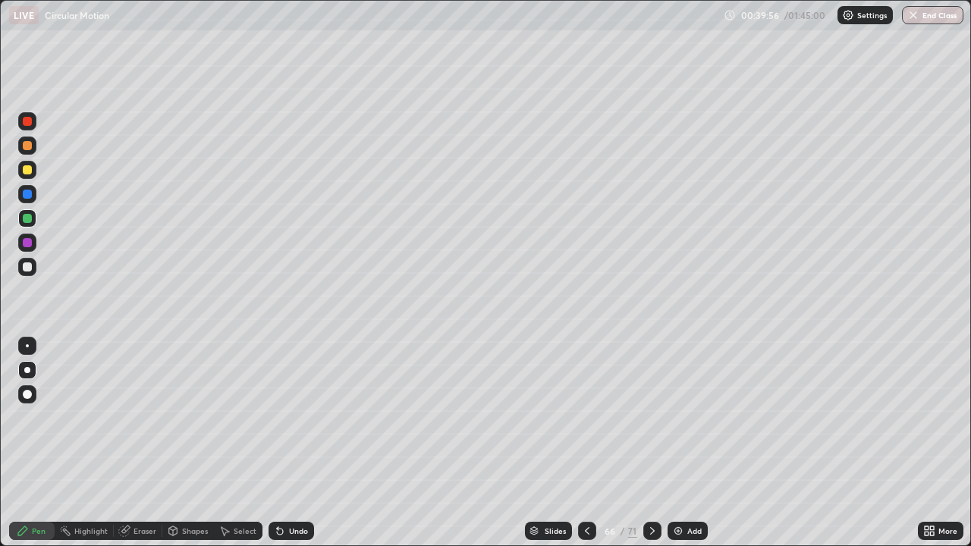
click at [579, 534] on div at bounding box center [587, 531] width 18 height 18
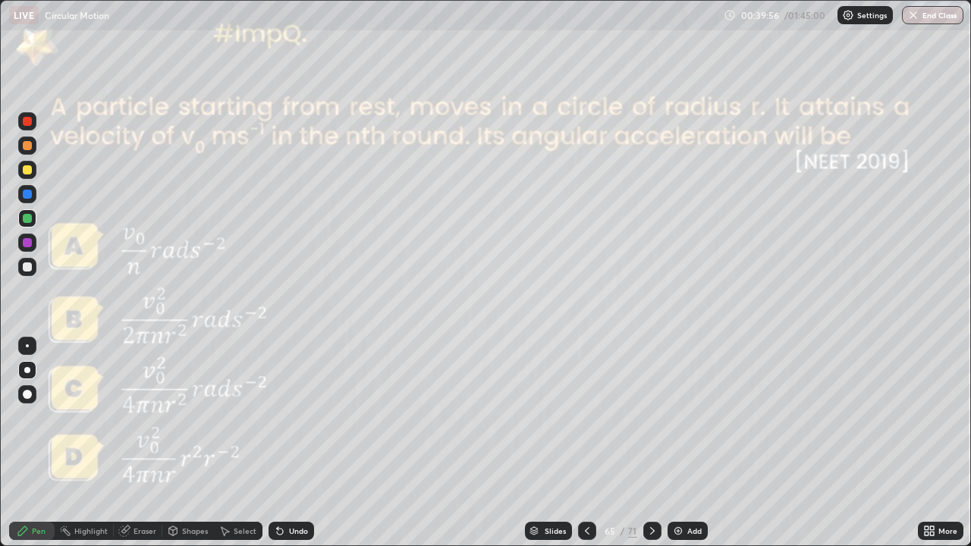
click at [579, 534] on div at bounding box center [587, 531] width 18 height 18
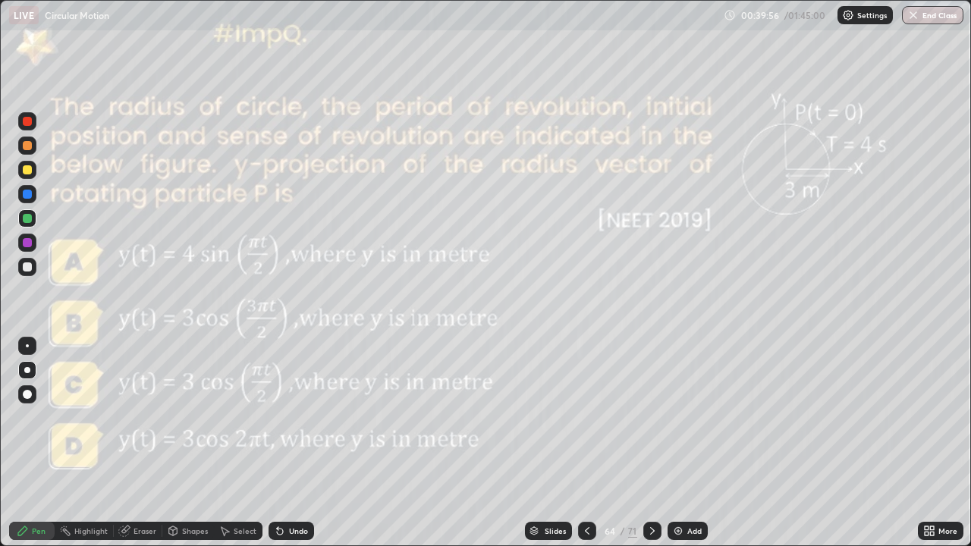
click at [579, 539] on div at bounding box center [587, 531] width 18 height 18
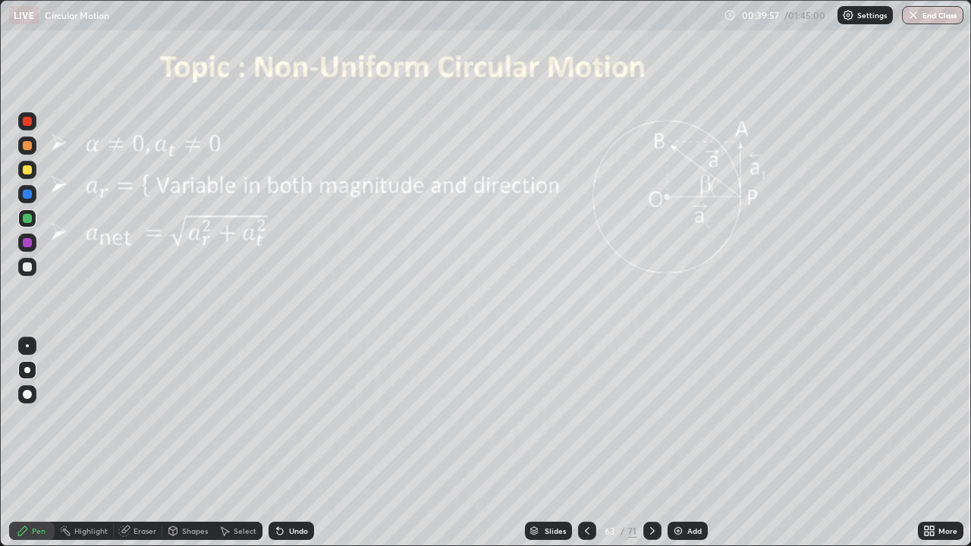
click at [579, 539] on div at bounding box center [587, 531] width 18 height 18
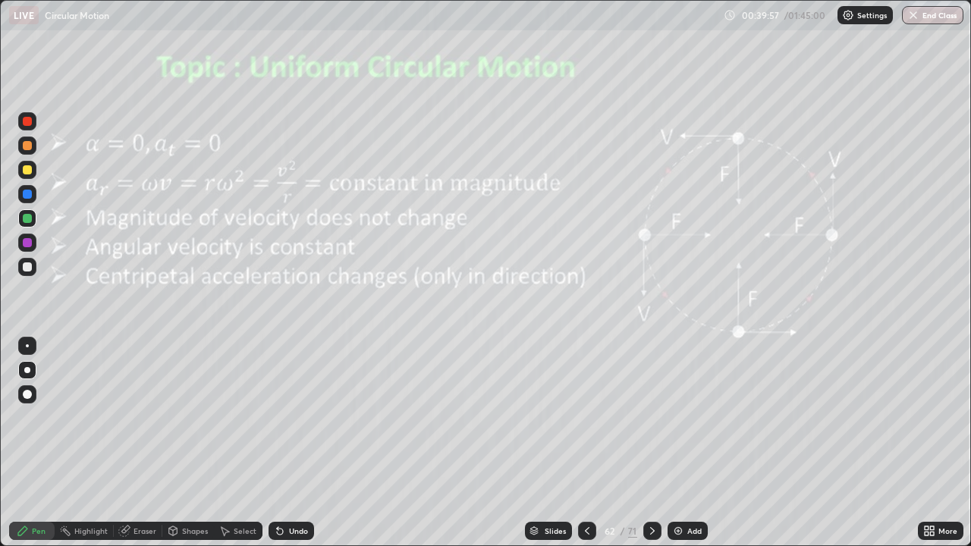
click at [578, 538] on div at bounding box center [587, 531] width 18 height 18
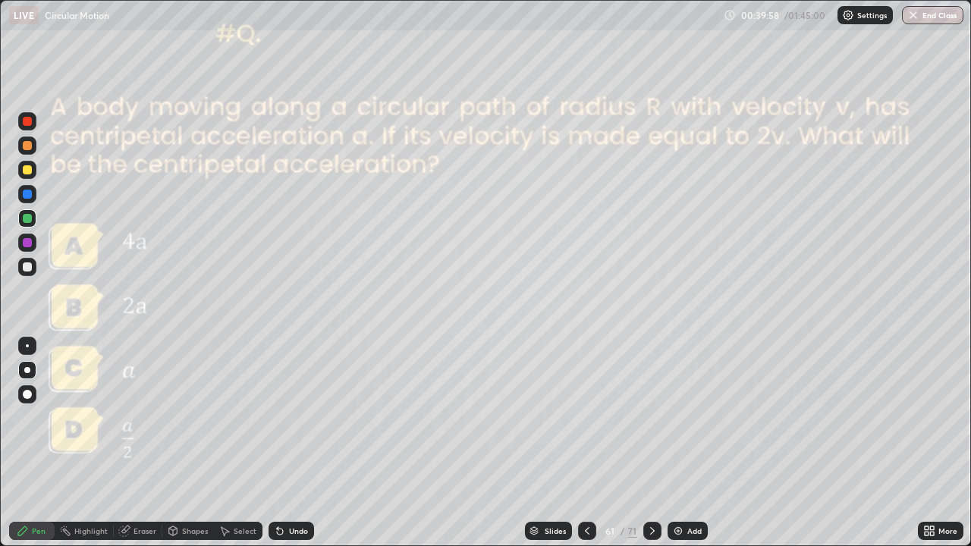
click at [651, 527] on icon at bounding box center [653, 531] width 12 height 12
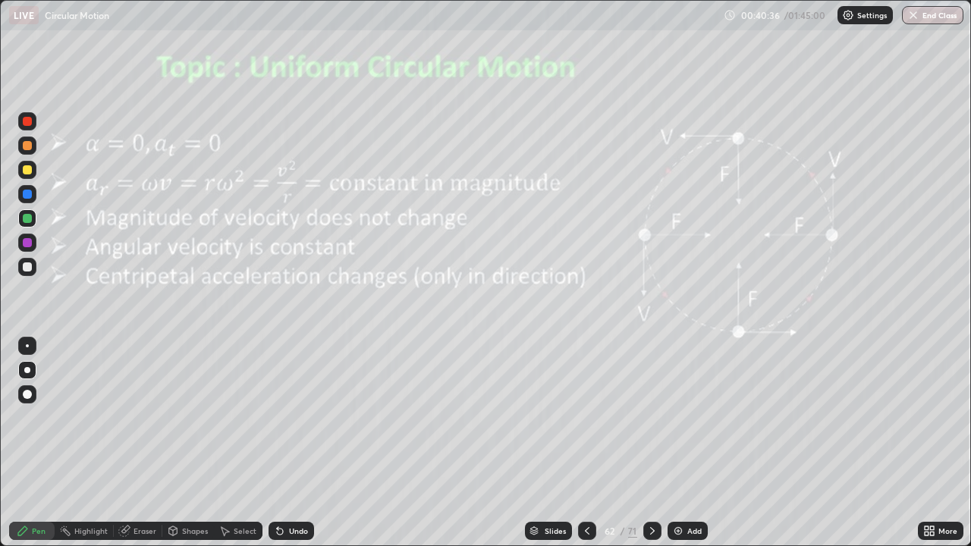
click at [650, 531] on icon at bounding box center [653, 531] width 12 height 12
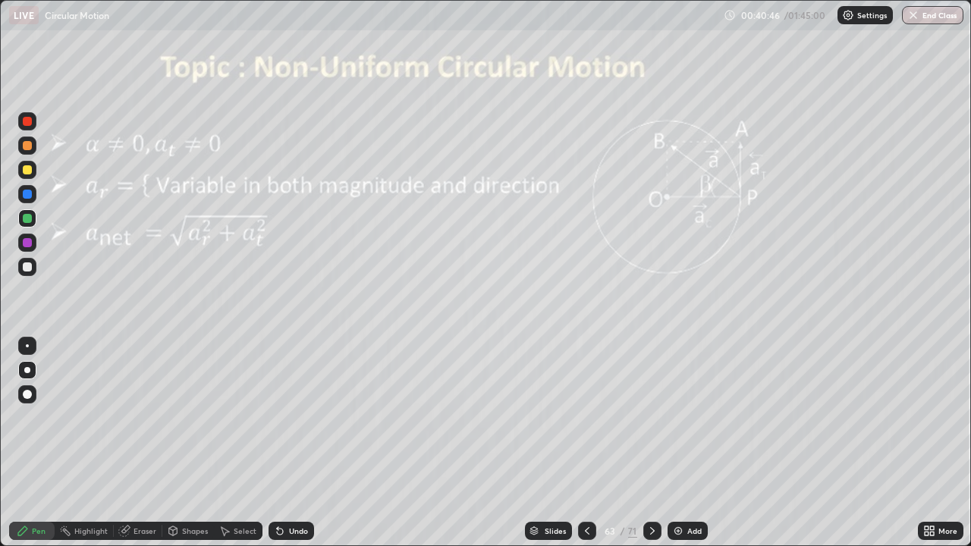
click at [307, 537] on div "Undo" at bounding box center [292, 531] width 46 height 18
click at [586, 531] on icon at bounding box center [587, 531] width 12 height 12
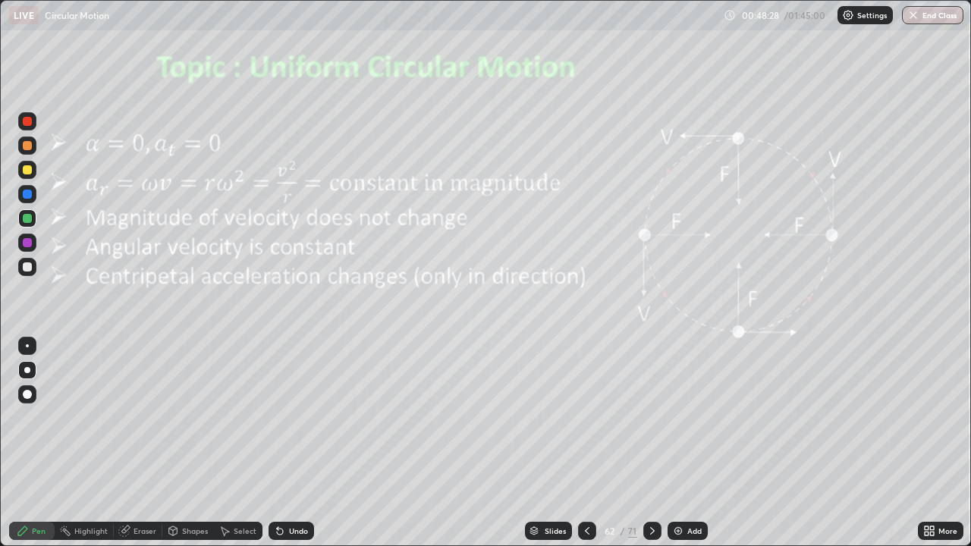
click at [651, 531] on icon at bounding box center [653, 531] width 12 height 12
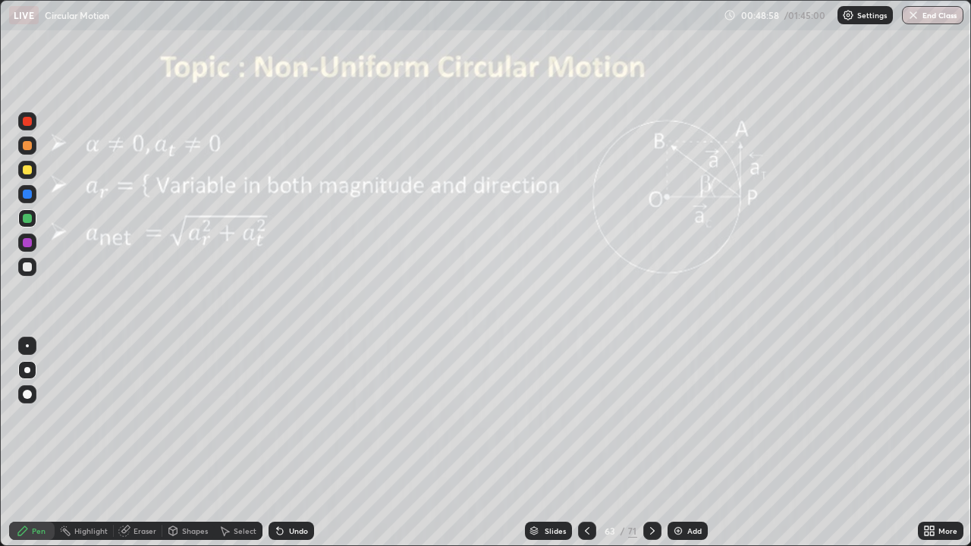
click at [650, 532] on icon at bounding box center [653, 531] width 12 height 12
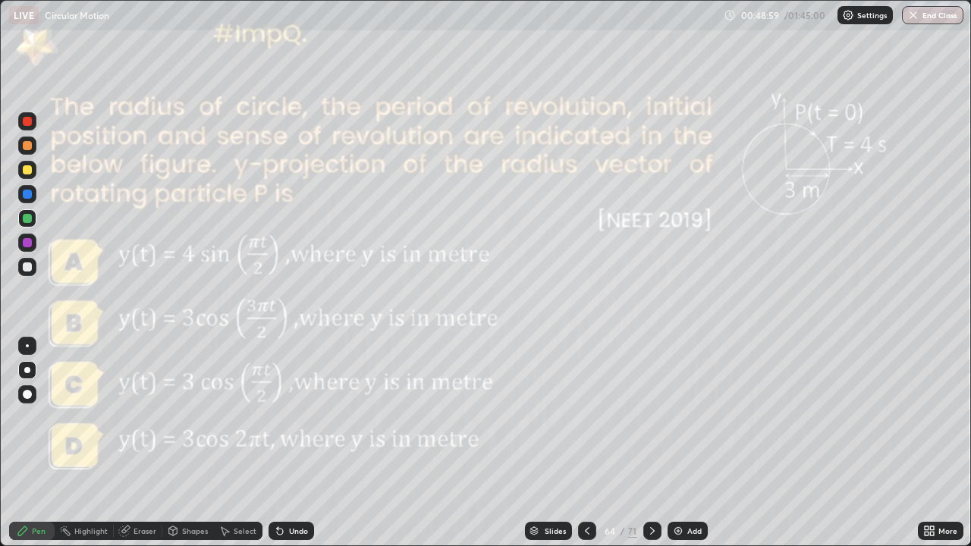
click at [647, 539] on div at bounding box center [653, 531] width 18 height 18
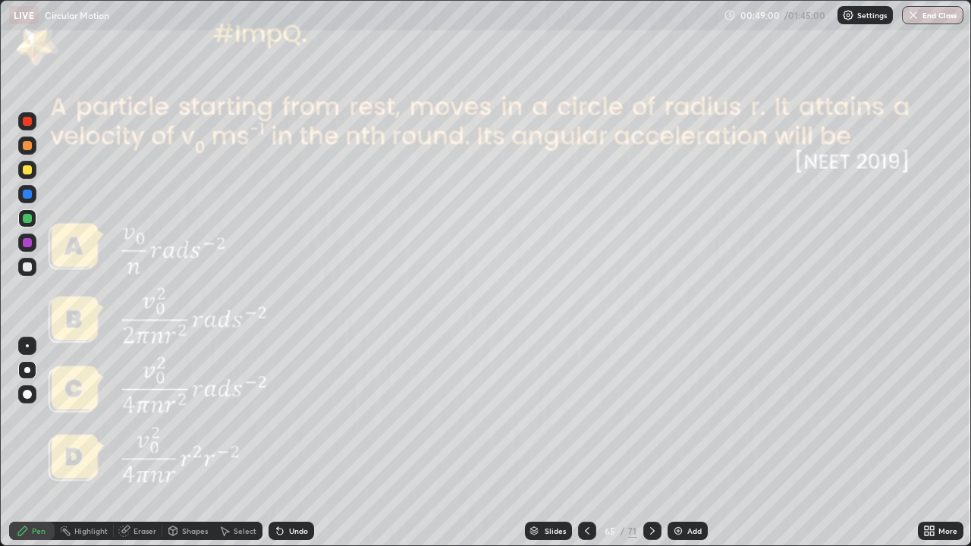
click at [651, 531] on icon at bounding box center [653, 531] width 12 height 12
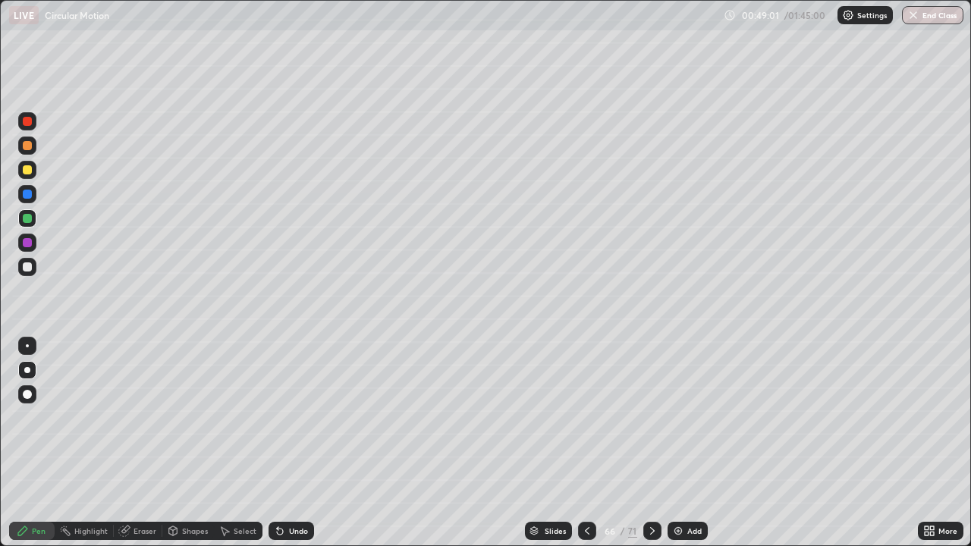
click at [651, 531] on icon at bounding box center [653, 531] width 12 height 12
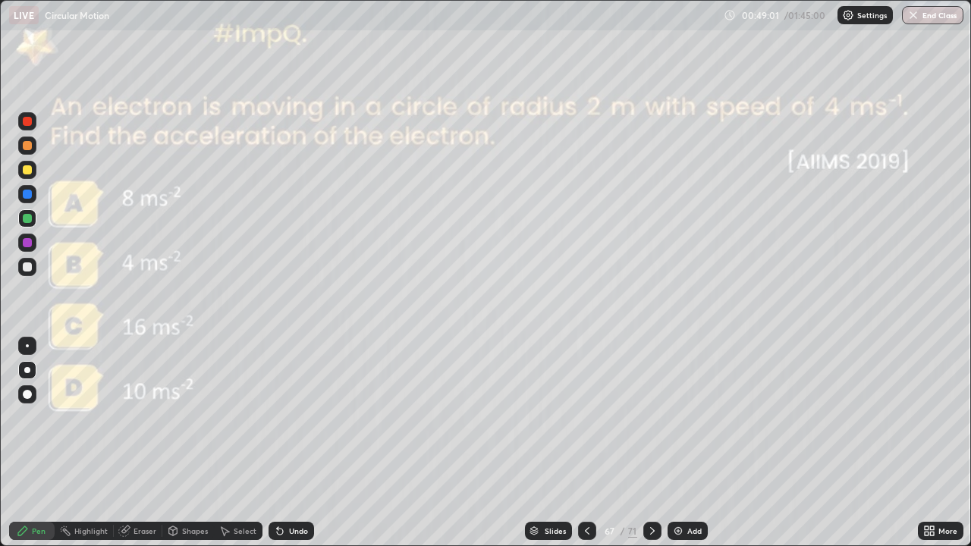
click at [644, 538] on div at bounding box center [653, 531] width 18 height 18
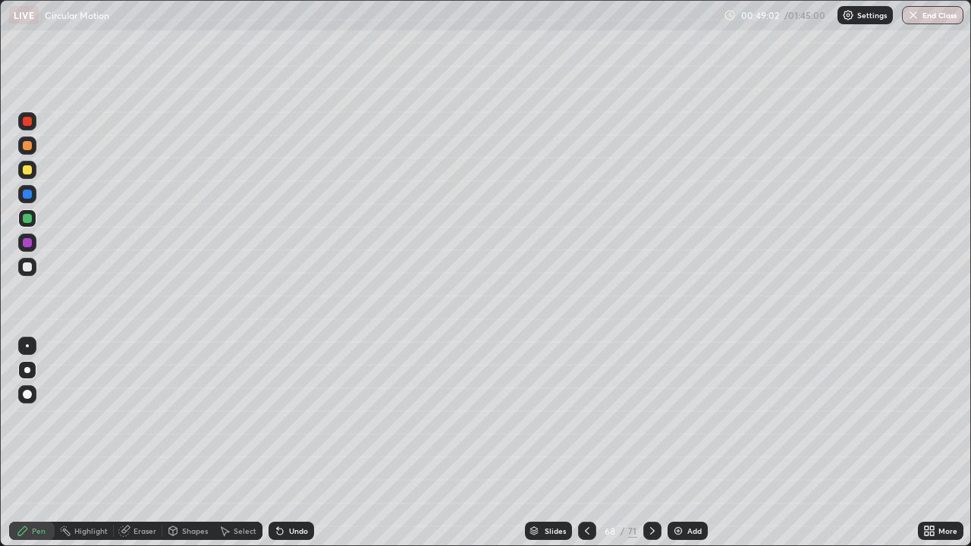
click at [645, 541] on div at bounding box center [653, 531] width 18 height 30
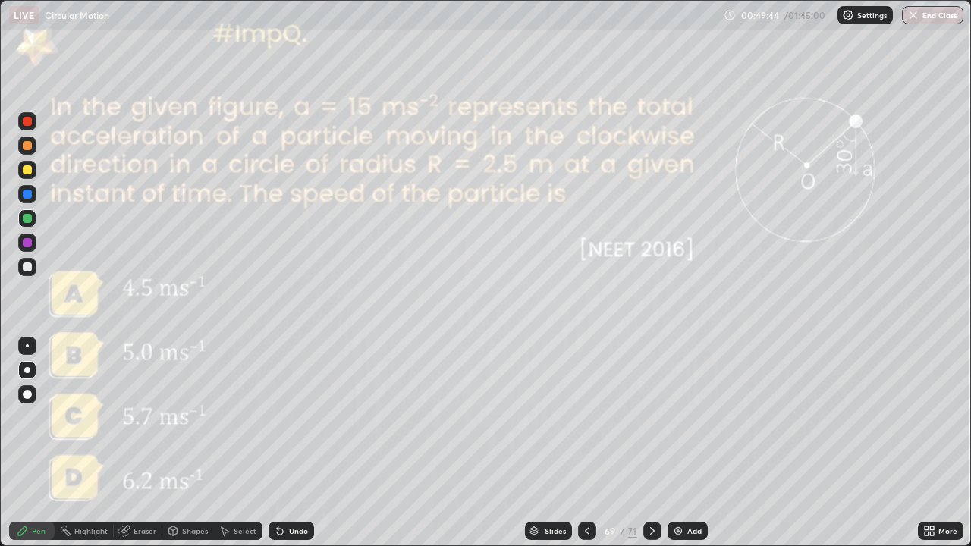
click at [584, 527] on icon at bounding box center [587, 531] width 12 height 12
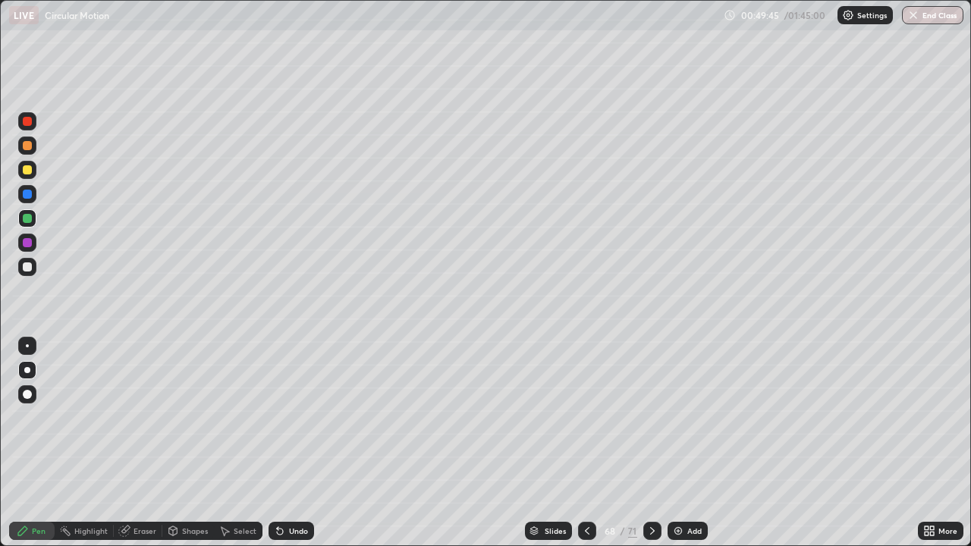
click at [586, 531] on icon at bounding box center [587, 531] width 12 height 12
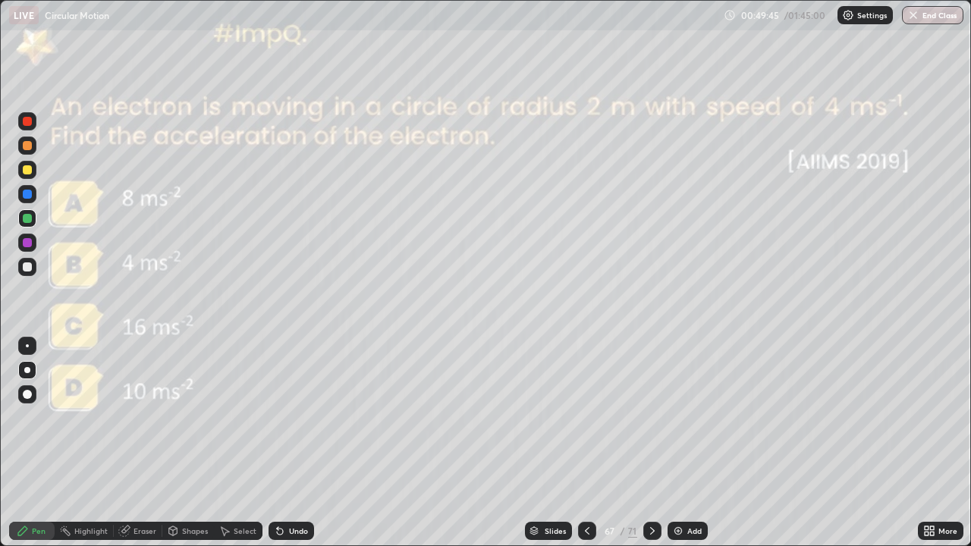
click at [585, 534] on icon at bounding box center [587, 531] width 12 height 12
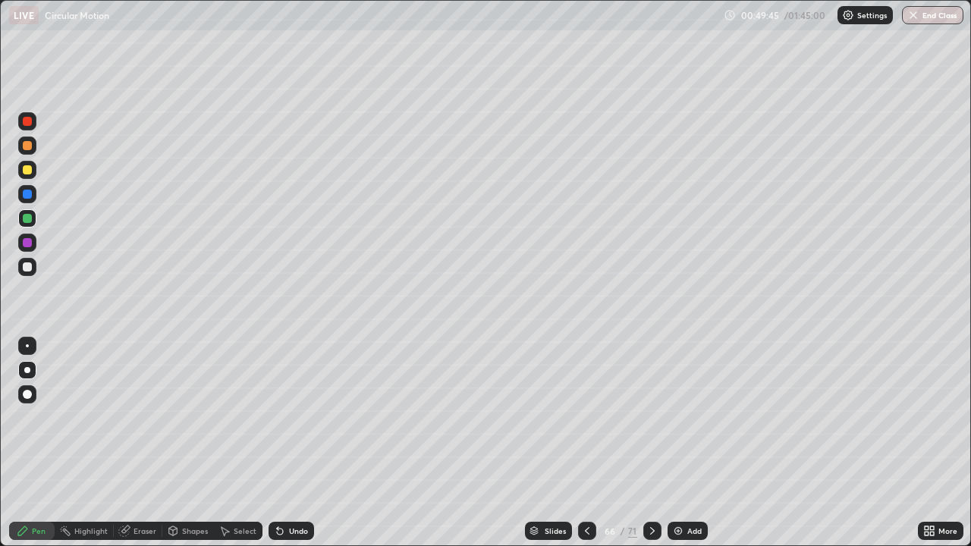
click at [586, 531] on icon at bounding box center [587, 531] width 12 height 12
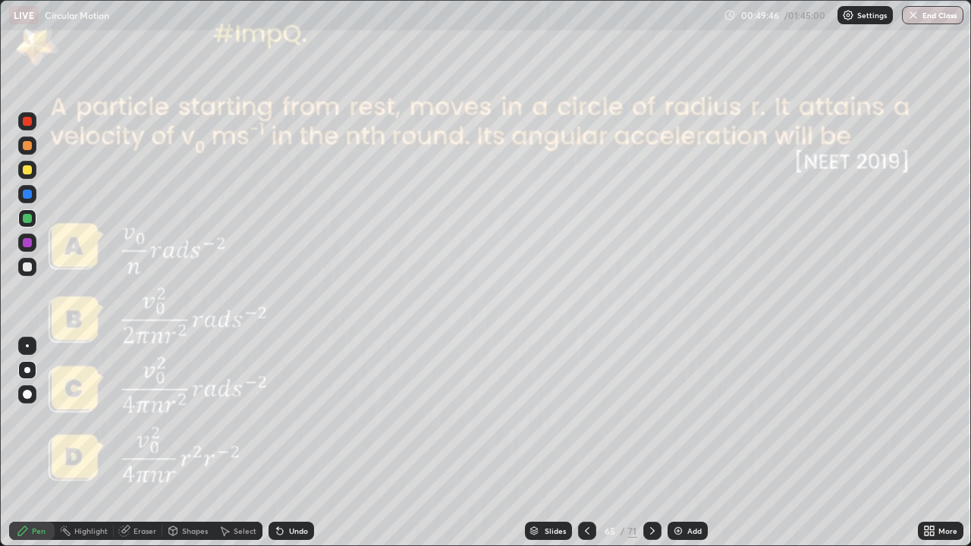
click at [586, 531] on icon at bounding box center [587, 531] width 12 height 12
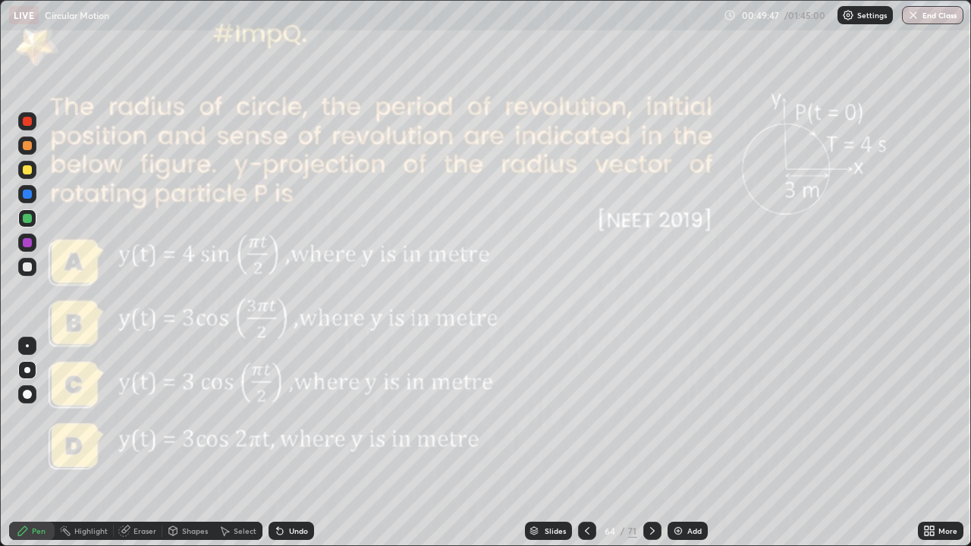
click at [590, 524] on div at bounding box center [587, 531] width 18 height 18
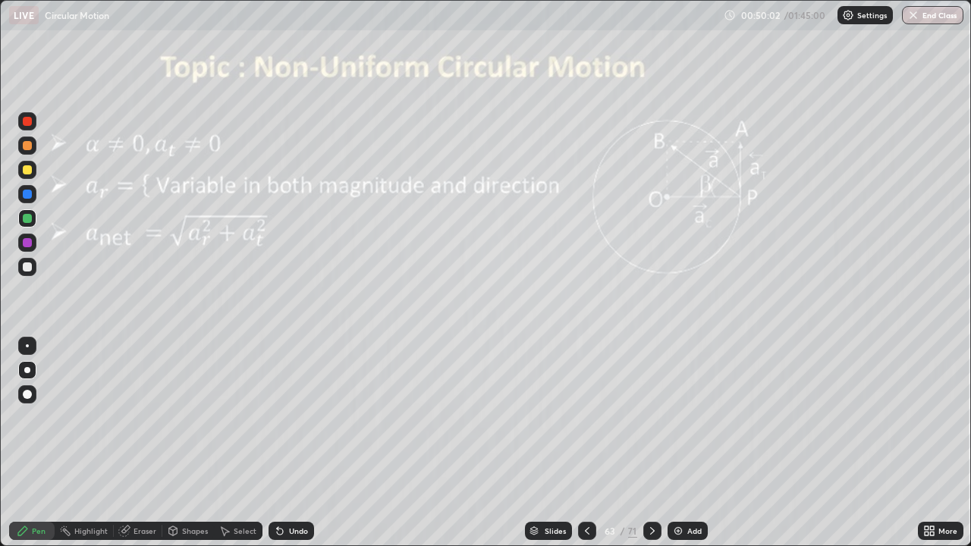
click at [653, 527] on icon at bounding box center [653, 531] width 12 height 12
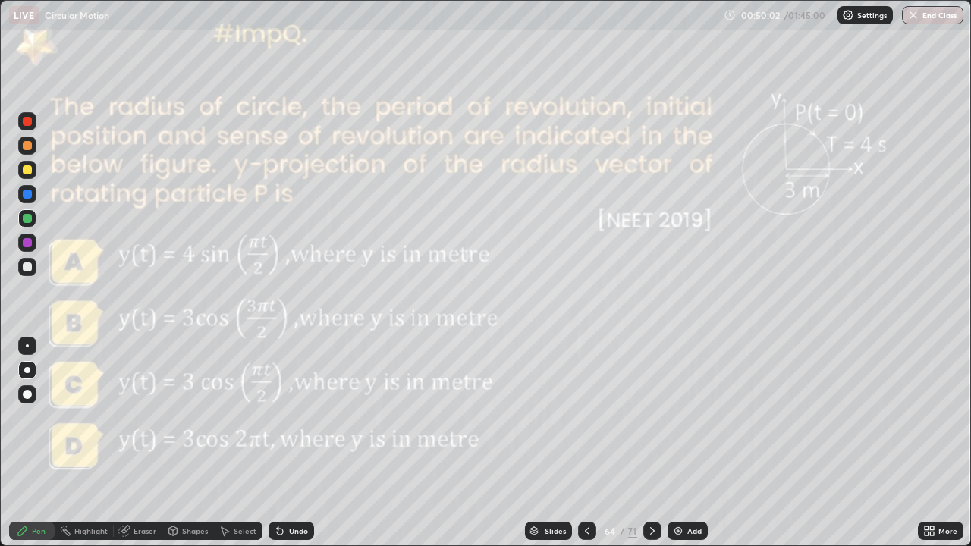
click at [651, 531] on icon at bounding box center [653, 531] width 12 height 12
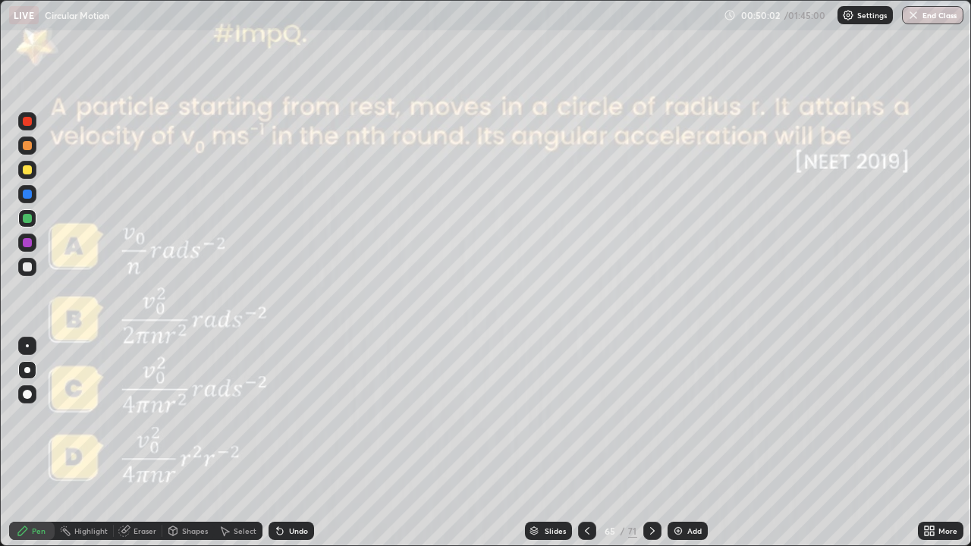
click at [651, 531] on icon at bounding box center [653, 531] width 12 height 12
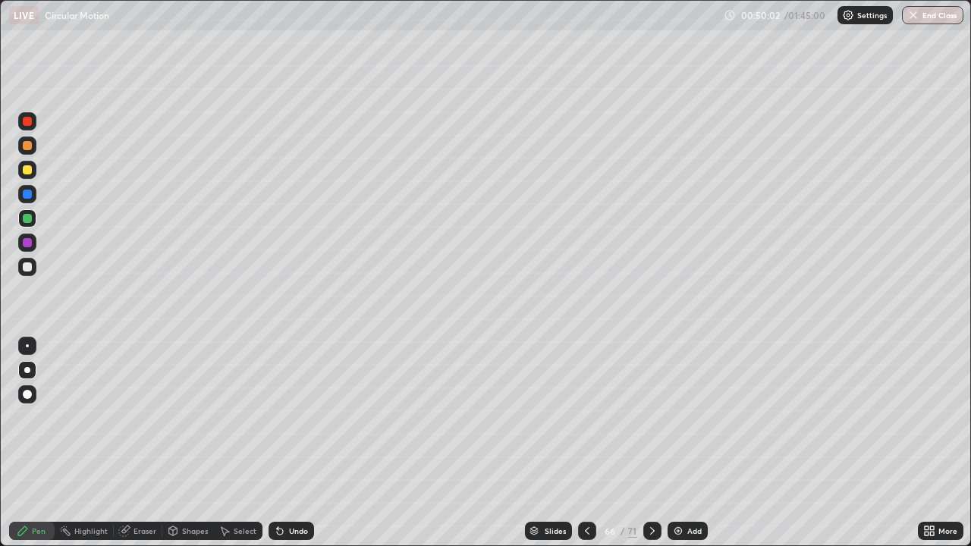
click at [651, 531] on icon at bounding box center [653, 531] width 12 height 12
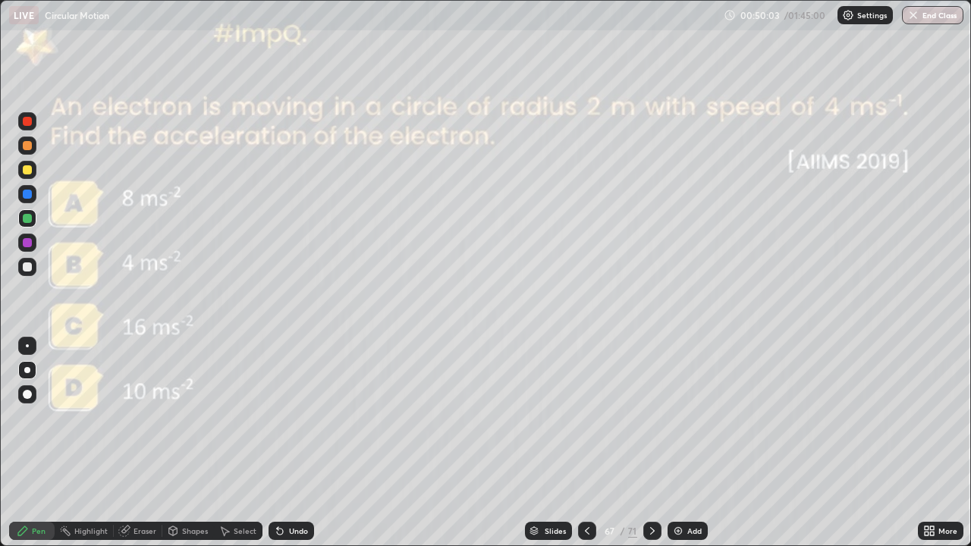
click at [653, 532] on icon at bounding box center [653, 531] width 12 height 12
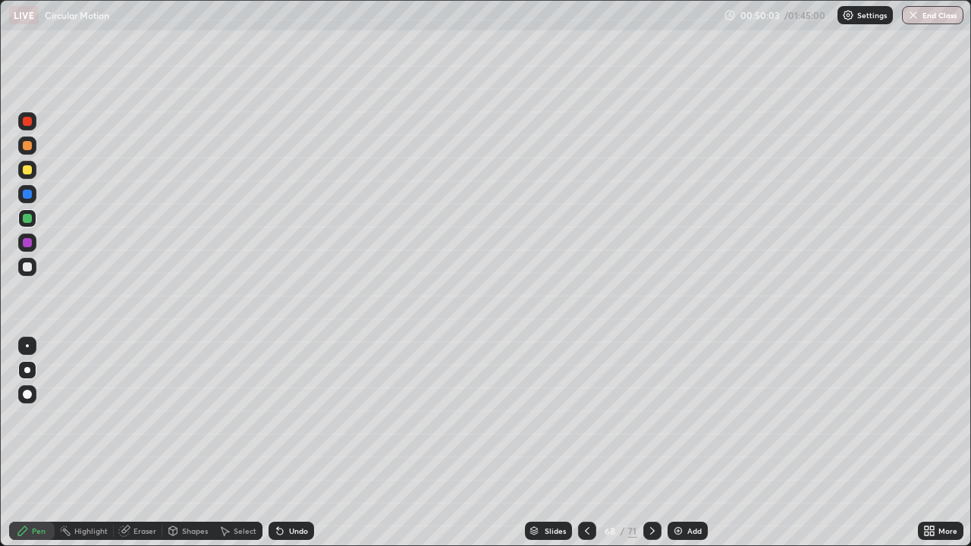
click at [649, 530] on icon at bounding box center [653, 531] width 12 height 12
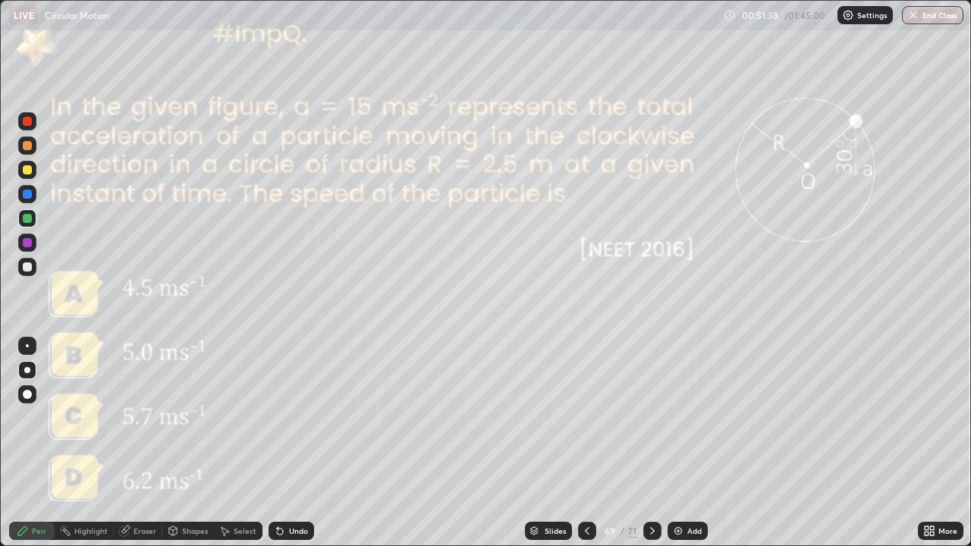
click at [679, 532] on img at bounding box center [678, 531] width 12 height 12
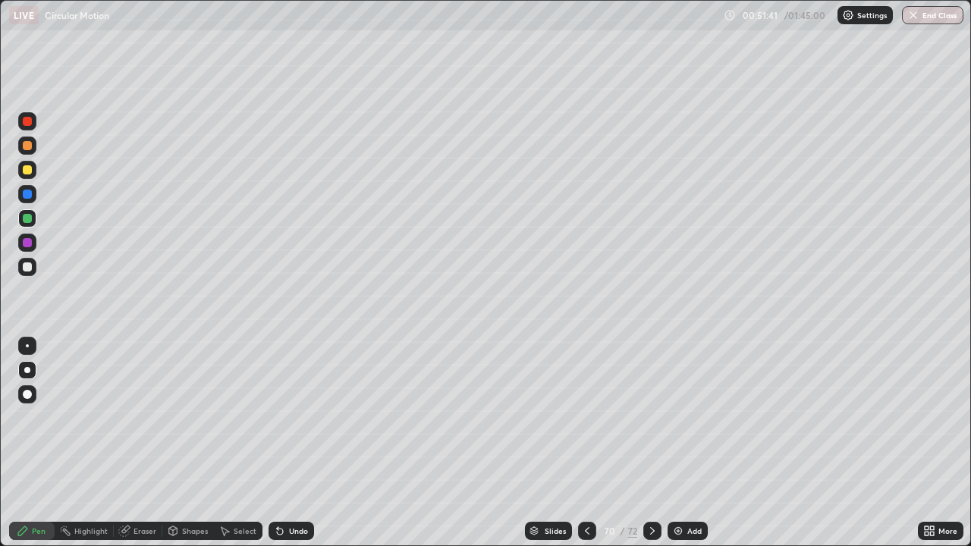
click at [581, 525] on icon at bounding box center [587, 531] width 12 height 12
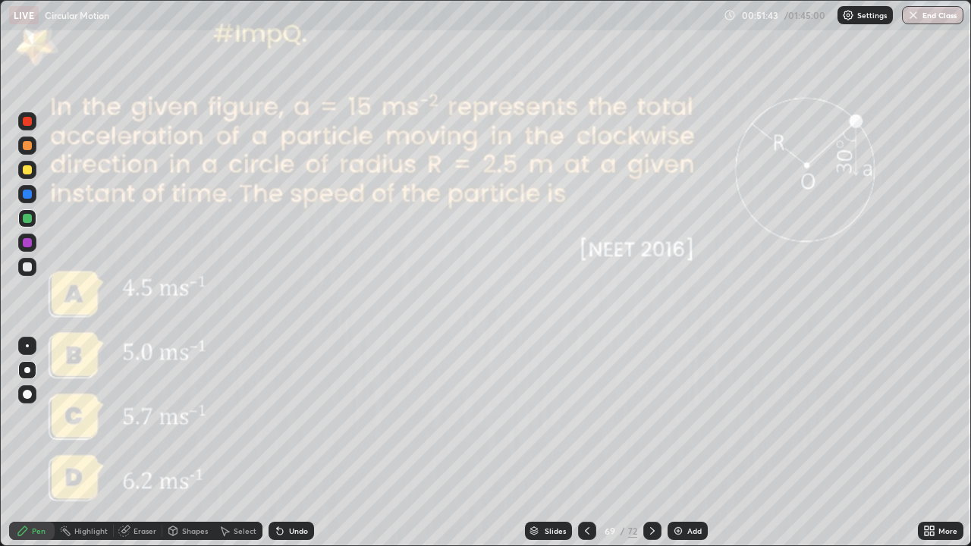
click at [650, 532] on icon at bounding box center [653, 531] width 12 height 12
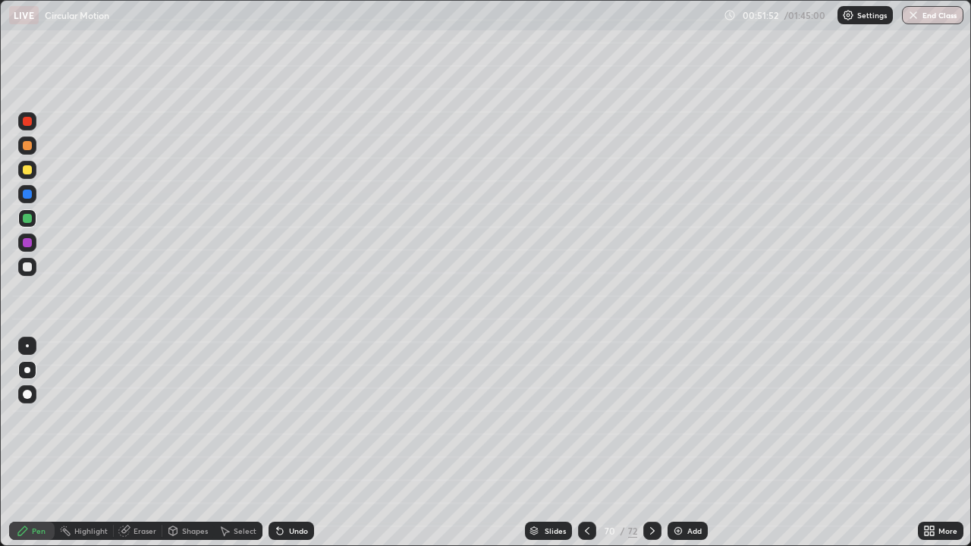
click at [584, 527] on icon at bounding box center [587, 531] width 12 height 12
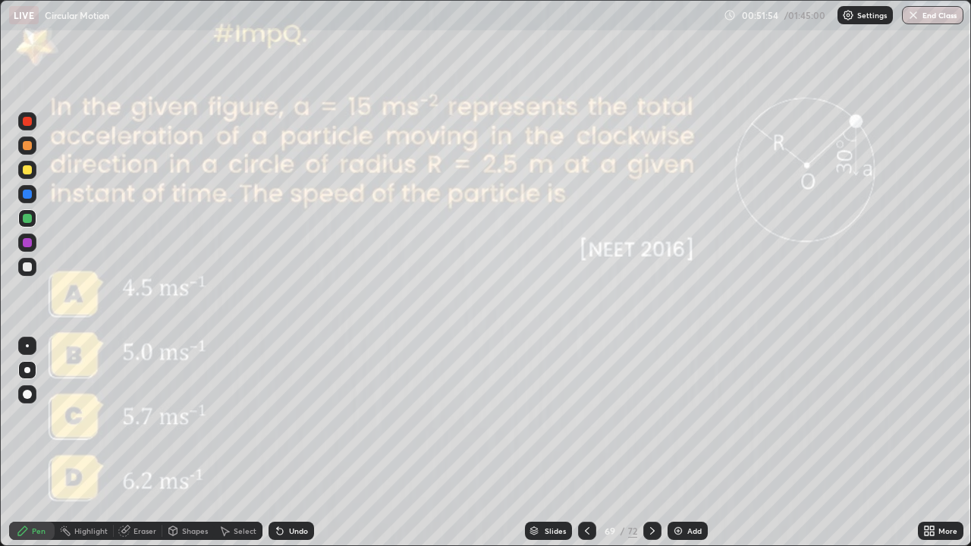
click at [644, 531] on div at bounding box center [653, 531] width 18 height 18
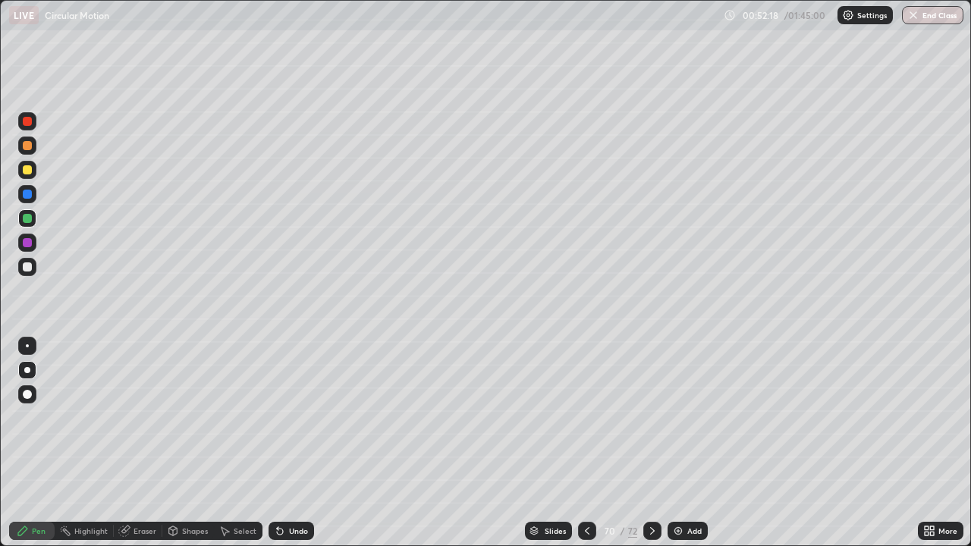
click at [587, 530] on icon at bounding box center [587, 531] width 12 height 12
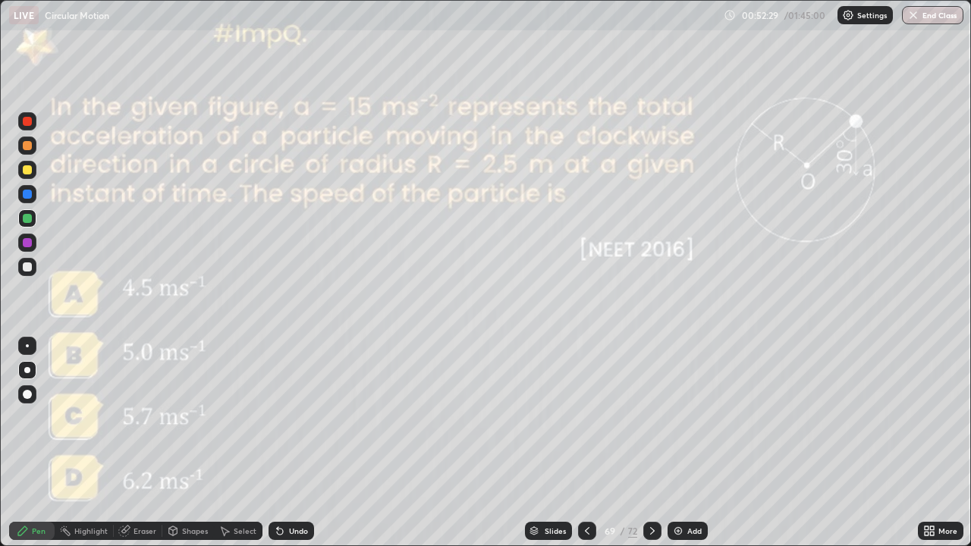
click at [649, 531] on icon at bounding box center [653, 531] width 12 height 12
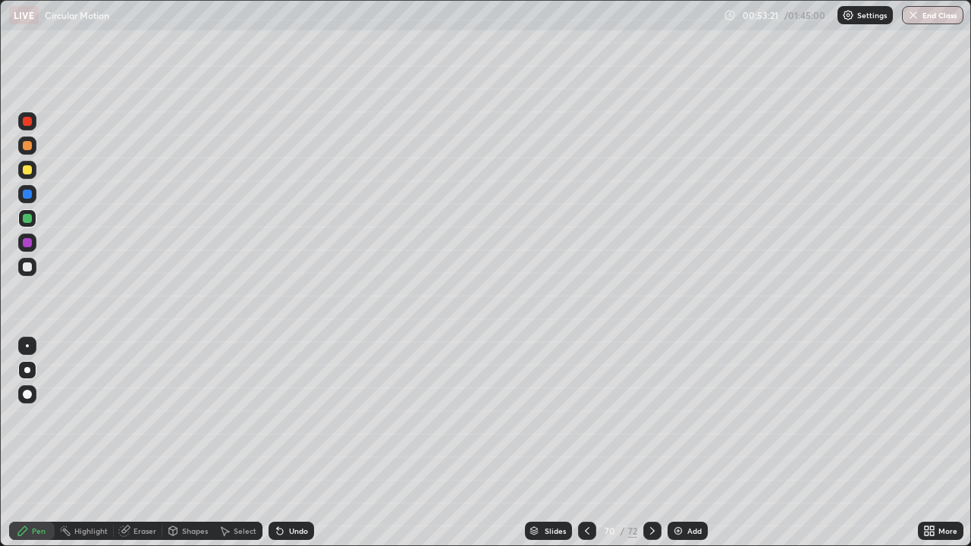
click at [586, 530] on icon at bounding box center [587, 531] width 12 height 12
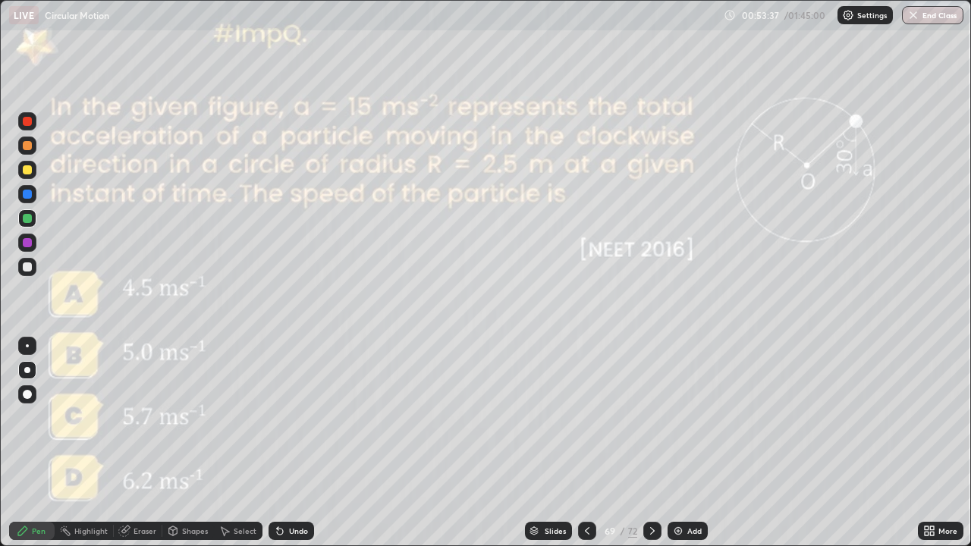
click at [653, 535] on icon at bounding box center [653, 531] width 12 height 12
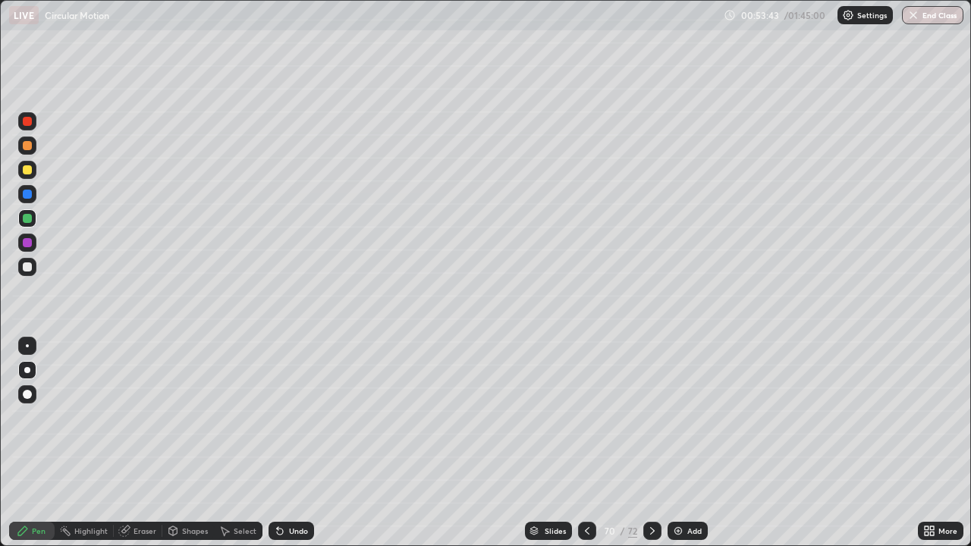
click at [652, 534] on icon at bounding box center [653, 531] width 12 height 12
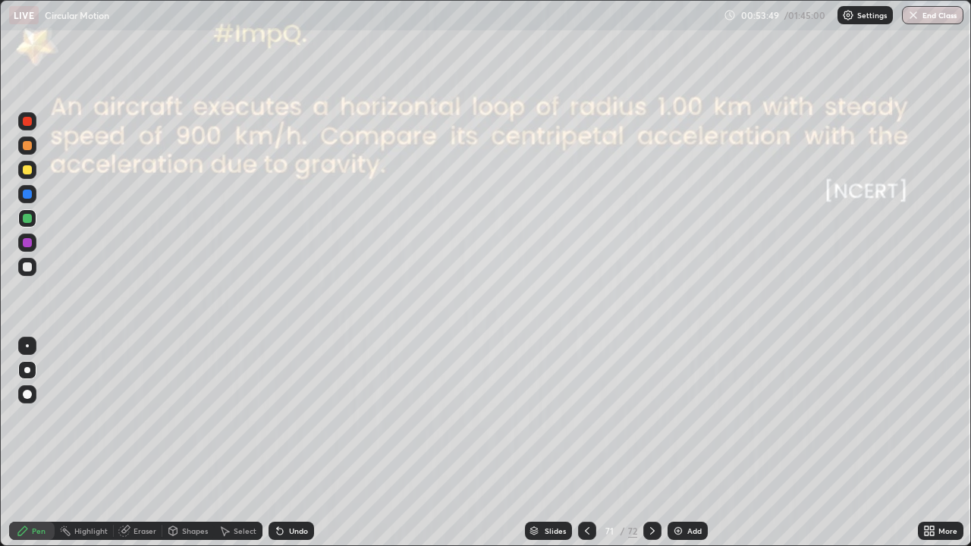
click at [656, 532] on icon at bounding box center [653, 531] width 12 height 12
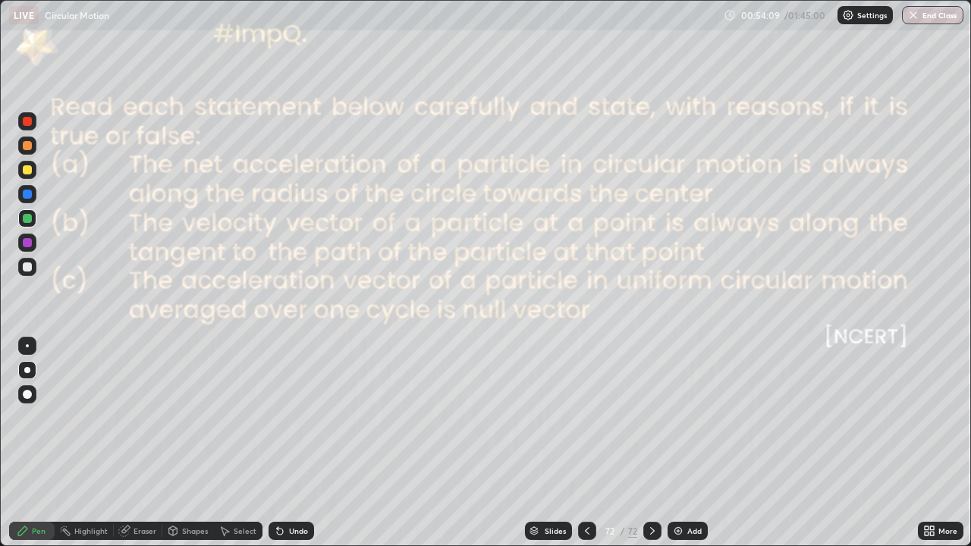
click at [585, 531] on icon at bounding box center [587, 531] width 12 height 12
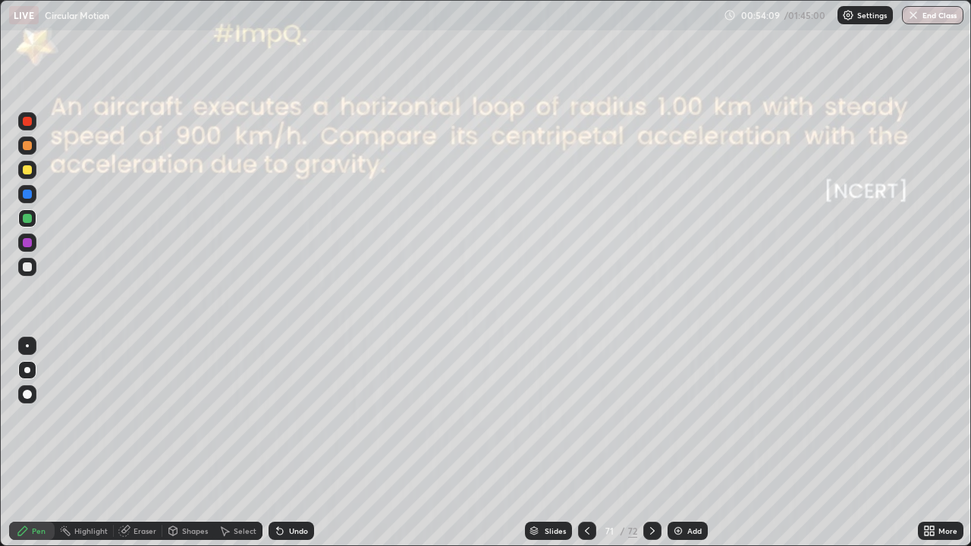
click at [585, 531] on icon at bounding box center [587, 531] width 12 height 12
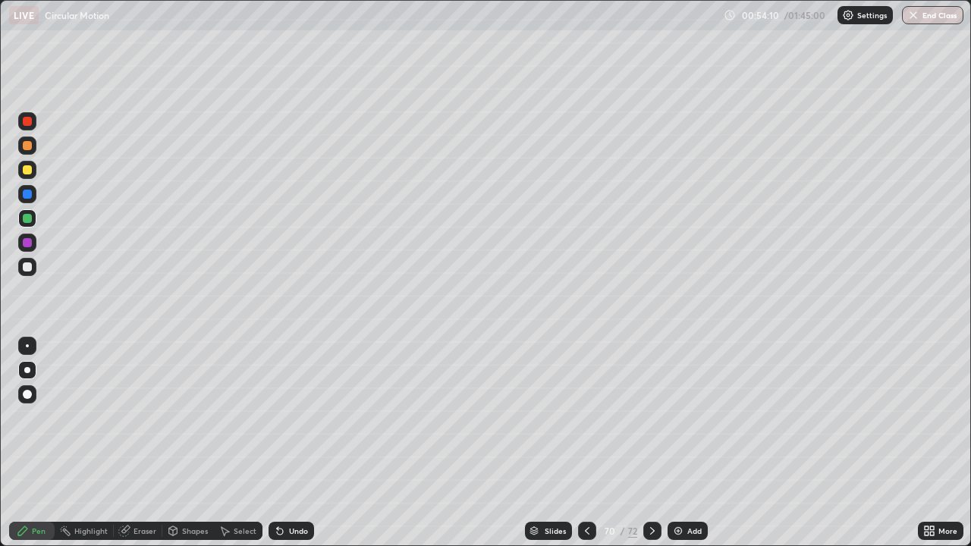
click at [585, 531] on icon at bounding box center [587, 531] width 12 height 12
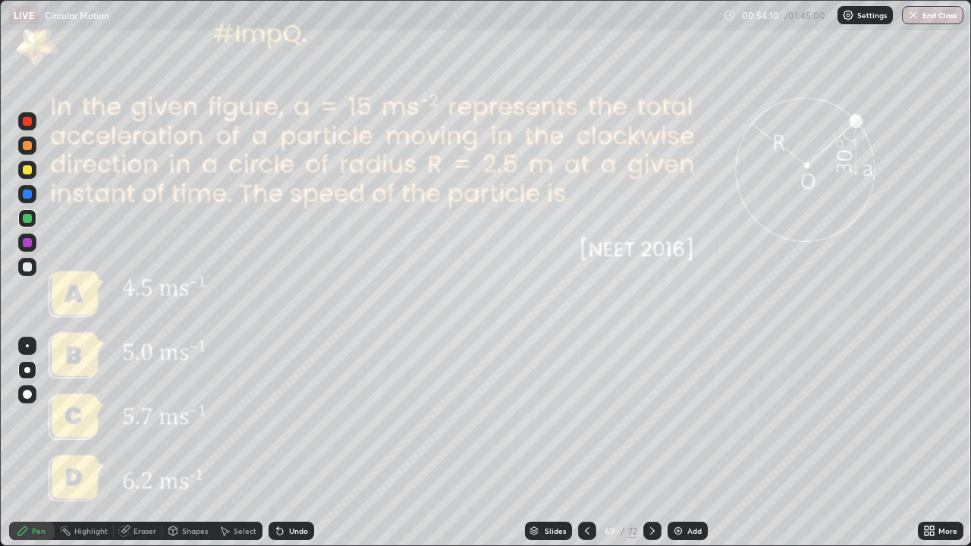
click at [585, 532] on icon at bounding box center [587, 531] width 5 height 8
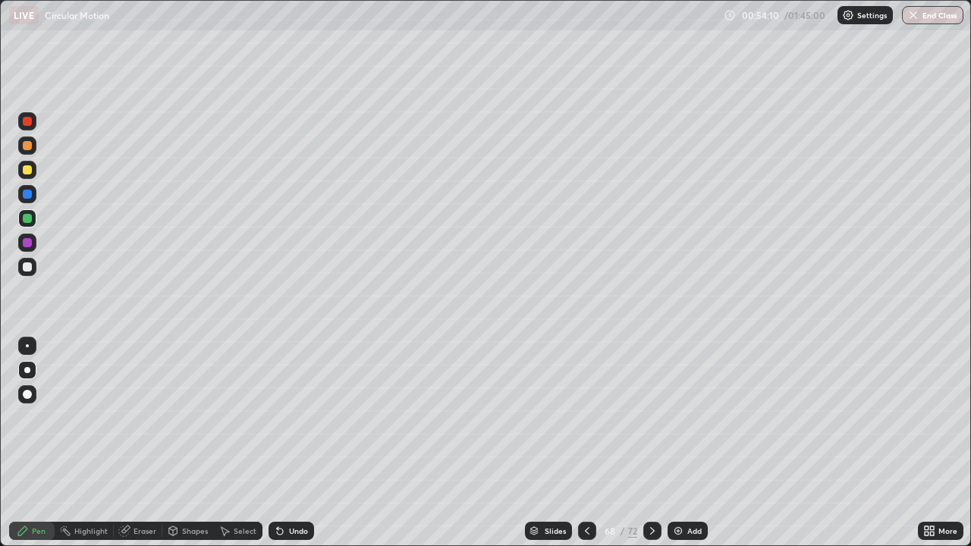
click at [587, 525] on icon at bounding box center [587, 531] width 12 height 12
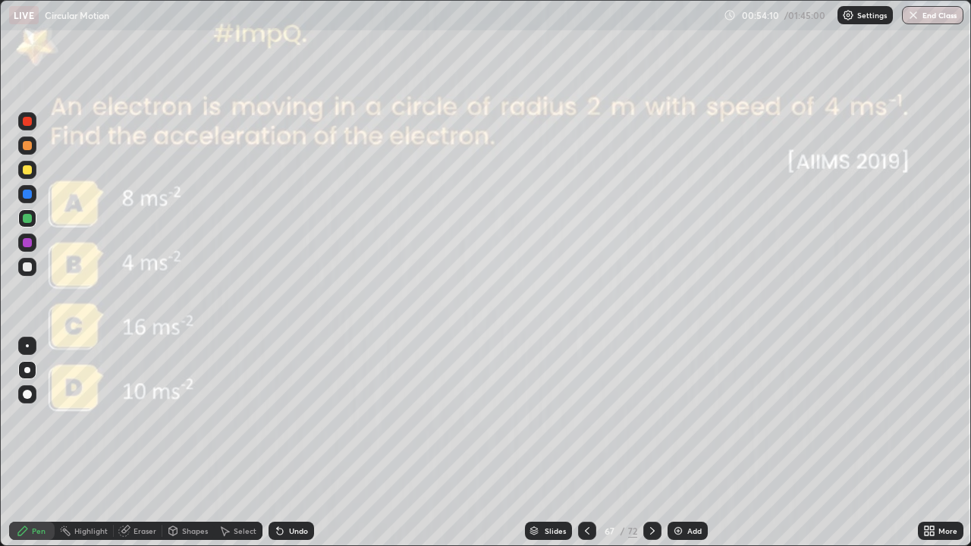
click at [585, 531] on icon at bounding box center [587, 531] width 12 height 12
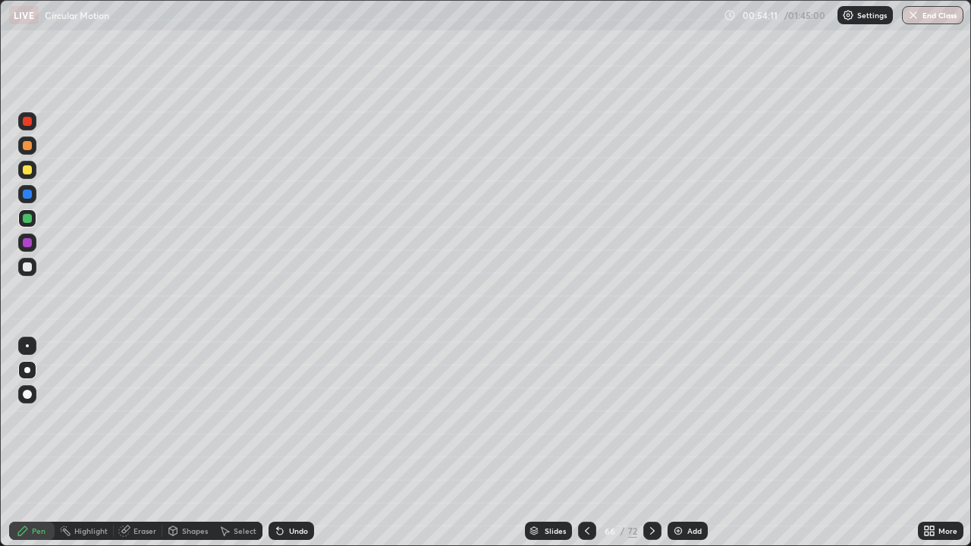
click at [585, 531] on icon at bounding box center [587, 531] width 12 height 12
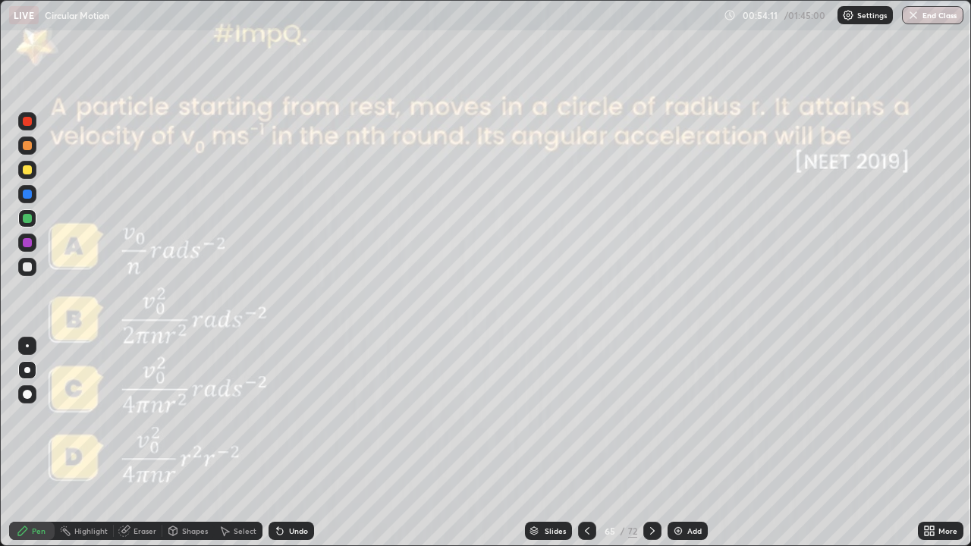
click at [585, 531] on icon at bounding box center [587, 531] width 12 height 12
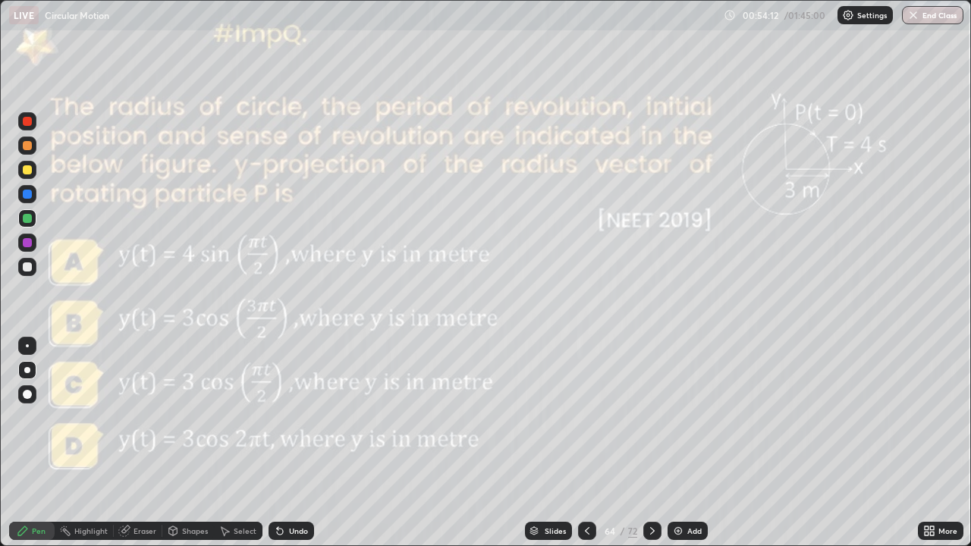
click at [585, 531] on icon at bounding box center [587, 531] width 12 height 12
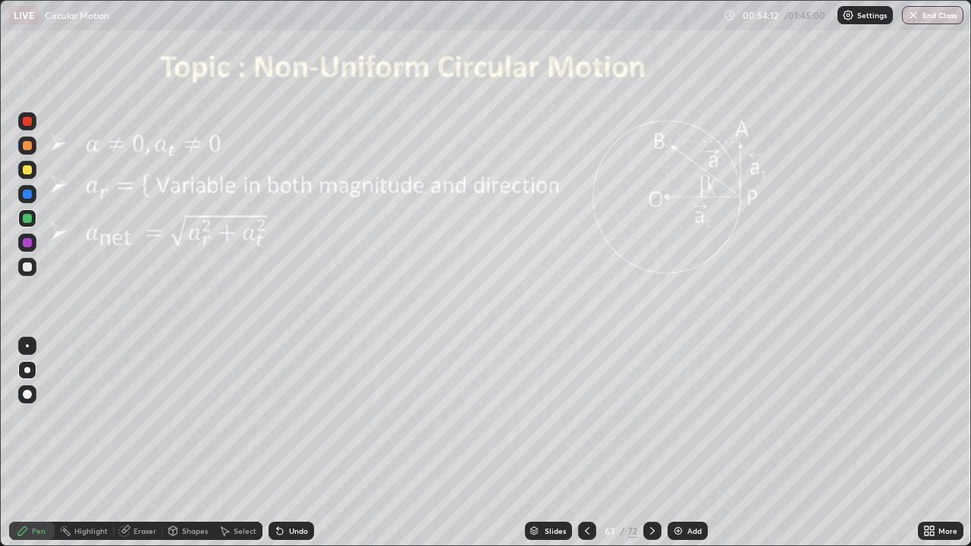
click at [585, 531] on icon at bounding box center [587, 531] width 12 height 12
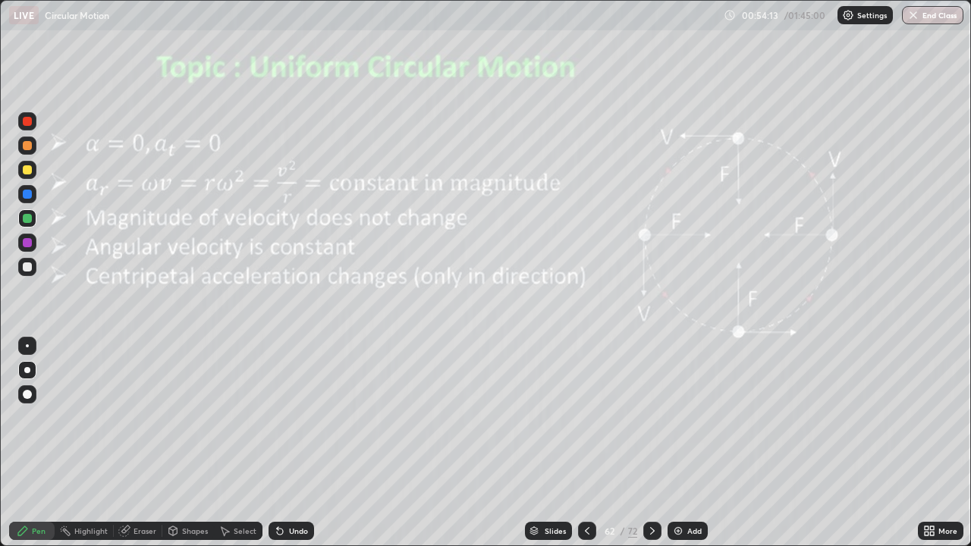
click at [585, 531] on icon at bounding box center [587, 531] width 12 height 12
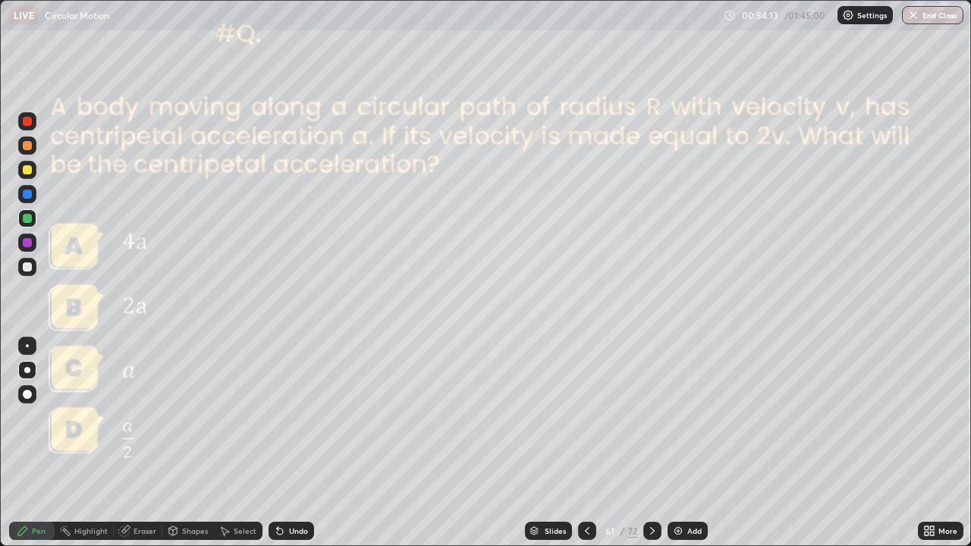
click at [585, 531] on icon at bounding box center [587, 531] width 12 height 12
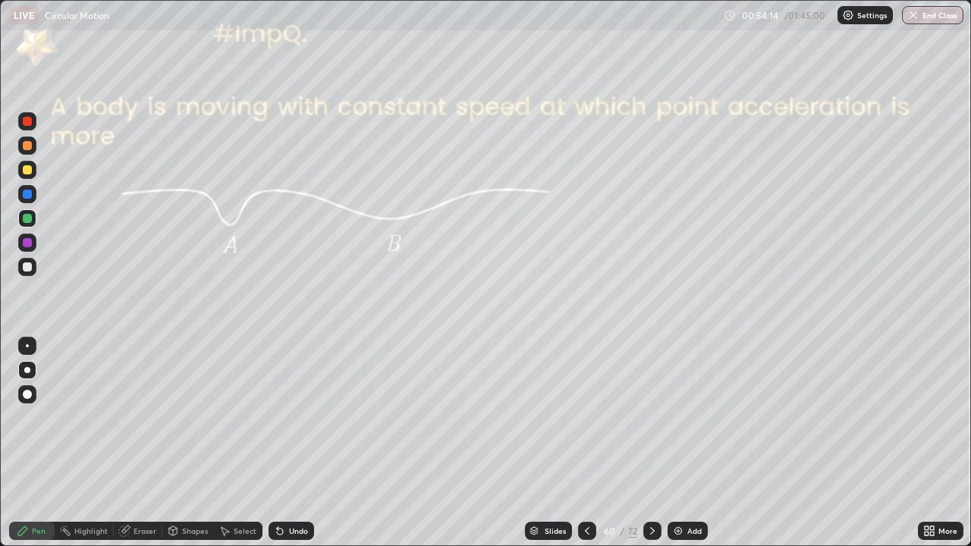
click at [649, 525] on icon at bounding box center [653, 531] width 12 height 12
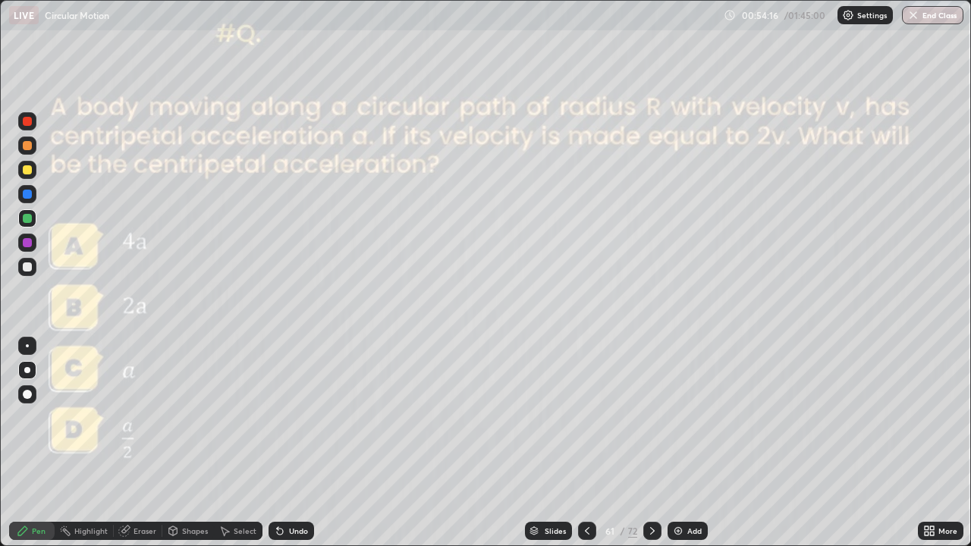
click at [584, 528] on icon at bounding box center [587, 531] width 12 height 12
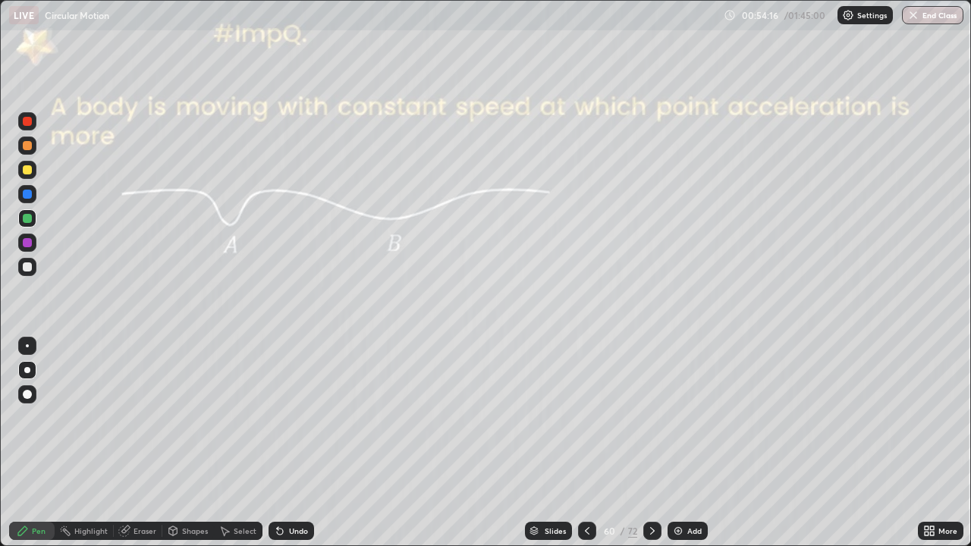
click at [585, 534] on icon at bounding box center [587, 531] width 12 height 12
click at [585, 533] on icon at bounding box center [587, 531] width 12 height 12
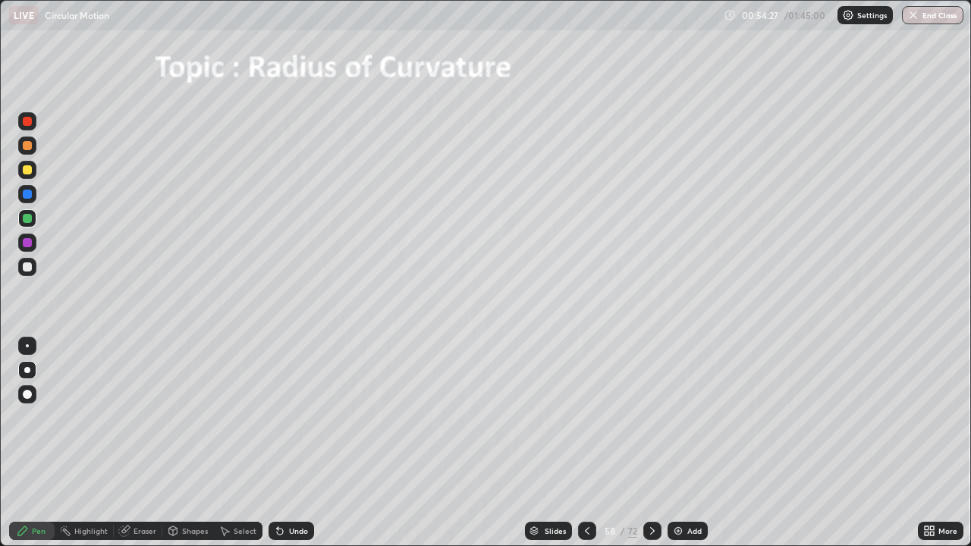
click at [650, 527] on icon at bounding box center [652, 531] width 5 height 8
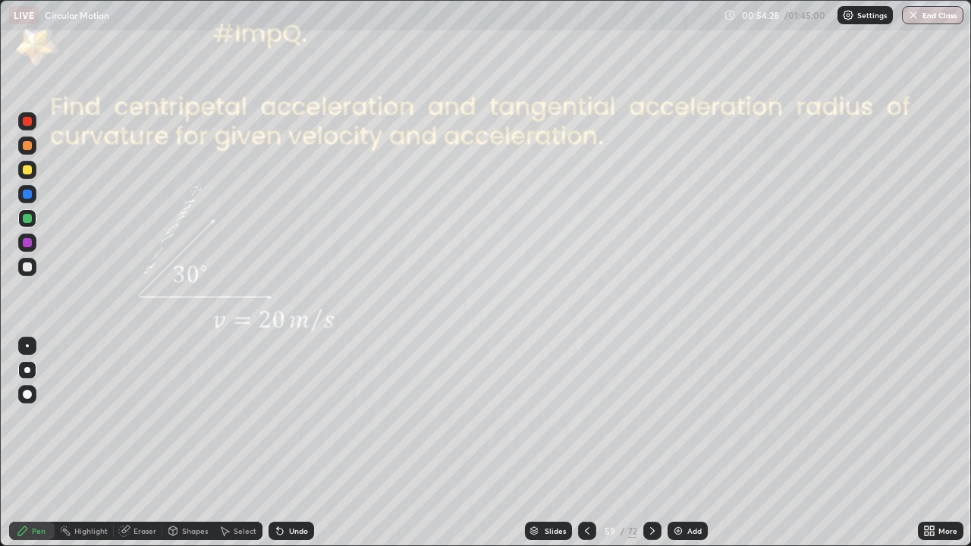
click at [584, 530] on icon at bounding box center [587, 531] width 12 height 12
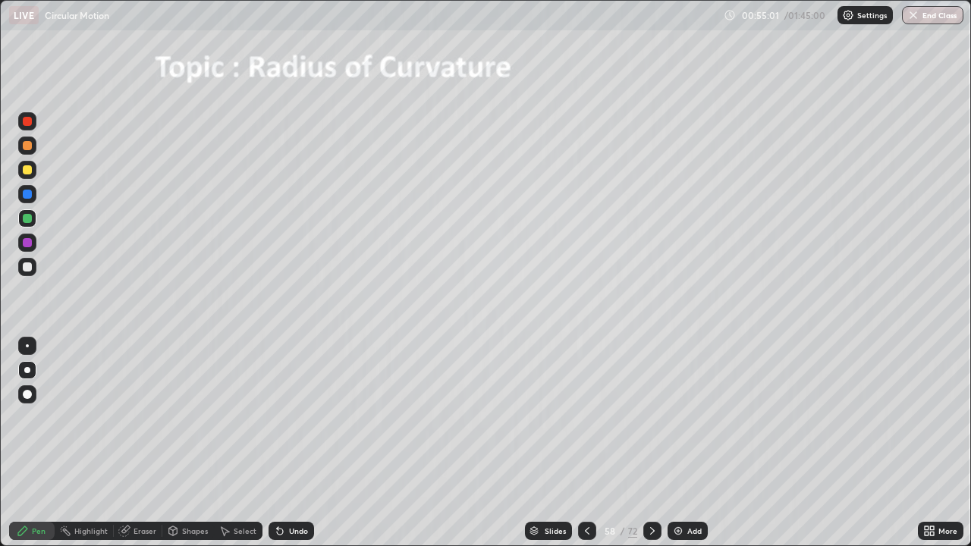
click at [24, 271] on div at bounding box center [27, 267] width 18 height 18
click at [26, 171] on div at bounding box center [27, 169] width 9 height 9
click at [677, 530] on img at bounding box center [678, 531] width 12 height 12
click at [182, 535] on div "Shapes" at bounding box center [195, 531] width 26 height 8
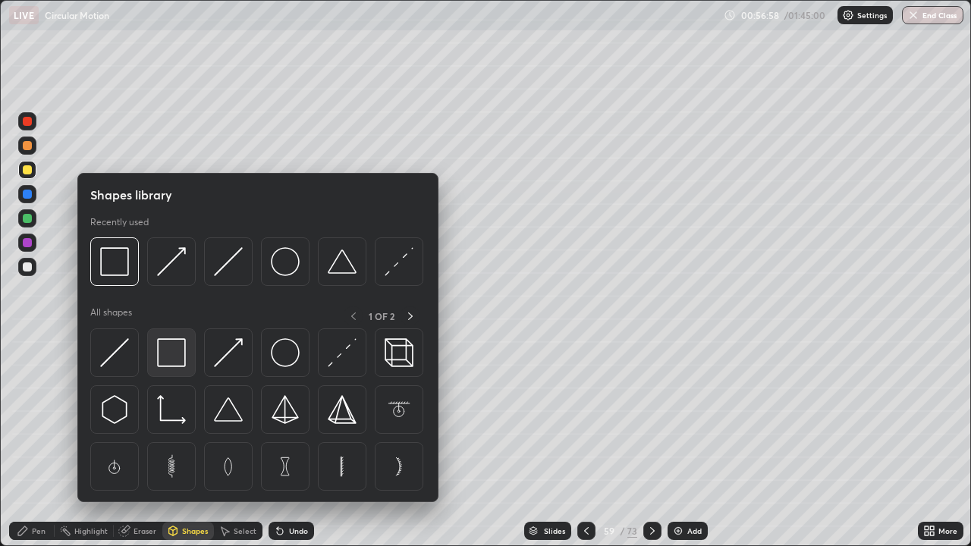
click at [180, 352] on img at bounding box center [171, 352] width 29 height 29
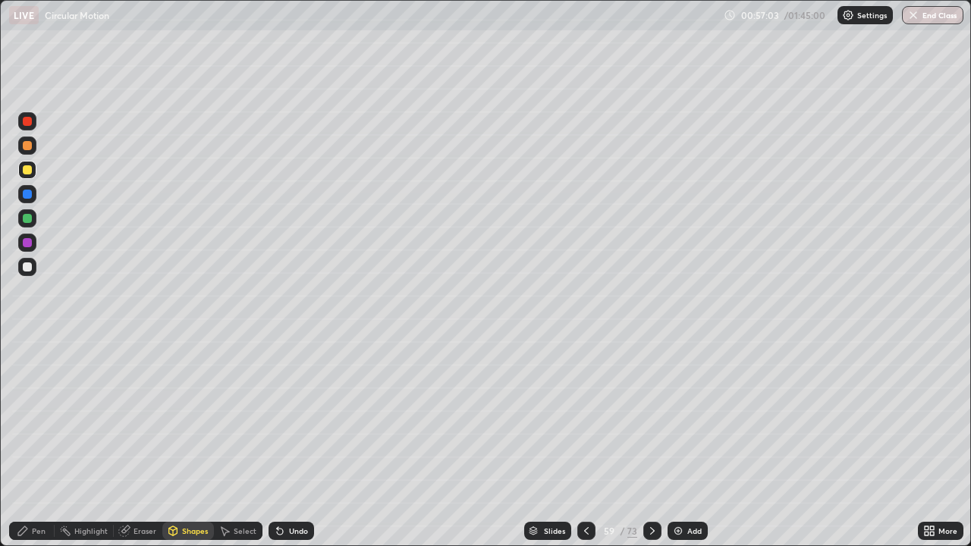
click at [33, 537] on div "Pen" at bounding box center [32, 531] width 46 height 18
click at [28, 267] on div at bounding box center [27, 267] width 9 height 9
click at [185, 531] on div "Shapes" at bounding box center [195, 531] width 26 height 8
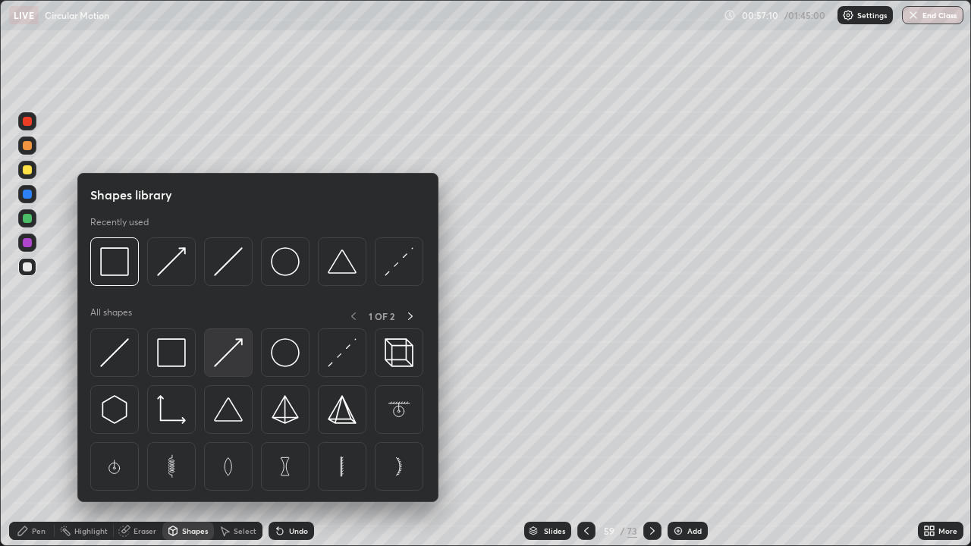
click at [228, 352] on img at bounding box center [228, 352] width 29 height 29
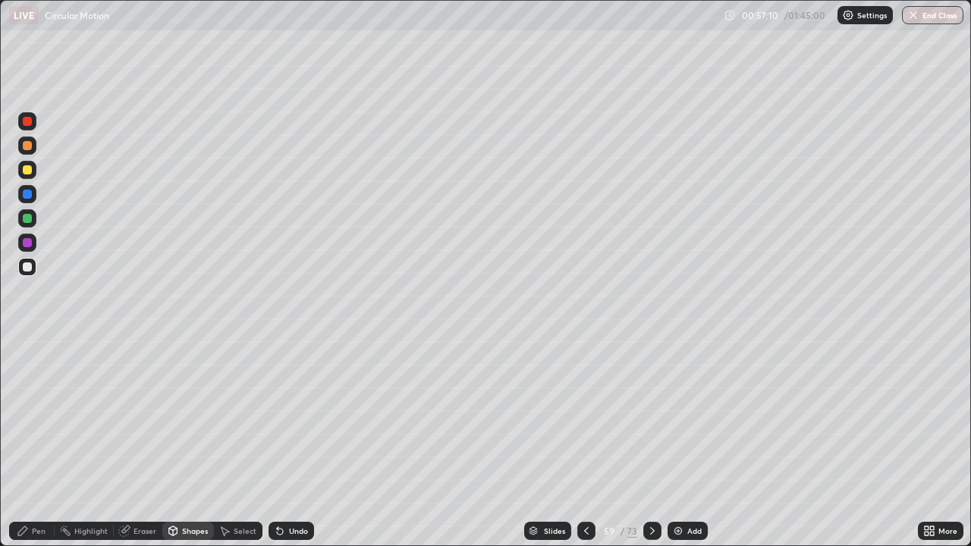
click at [28, 219] on div at bounding box center [27, 218] width 9 height 9
click at [34, 531] on div "Pen" at bounding box center [39, 531] width 14 height 8
click at [27, 175] on div at bounding box center [27, 170] width 18 height 18
click at [25, 148] on div at bounding box center [27, 145] width 9 height 9
click at [27, 197] on div at bounding box center [27, 194] width 9 height 9
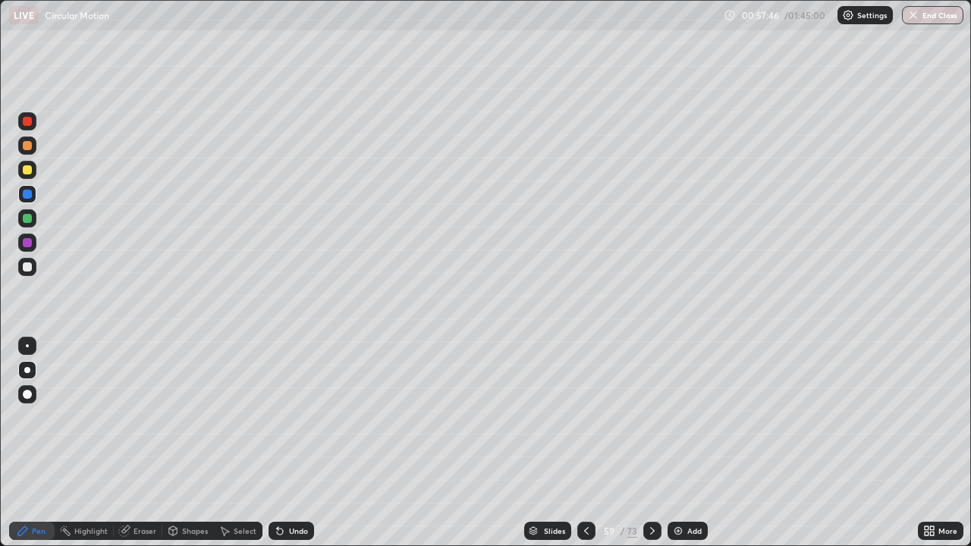
click at [27, 144] on div at bounding box center [27, 145] width 9 height 9
click at [78, 528] on div "Highlight" at bounding box center [90, 531] width 33 height 8
click at [24, 120] on div at bounding box center [27, 121] width 9 height 9
click at [27, 534] on icon at bounding box center [23, 531] width 12 height 12
click at [21, 262] on div at bounding box center [27, 267] width 18 height 18
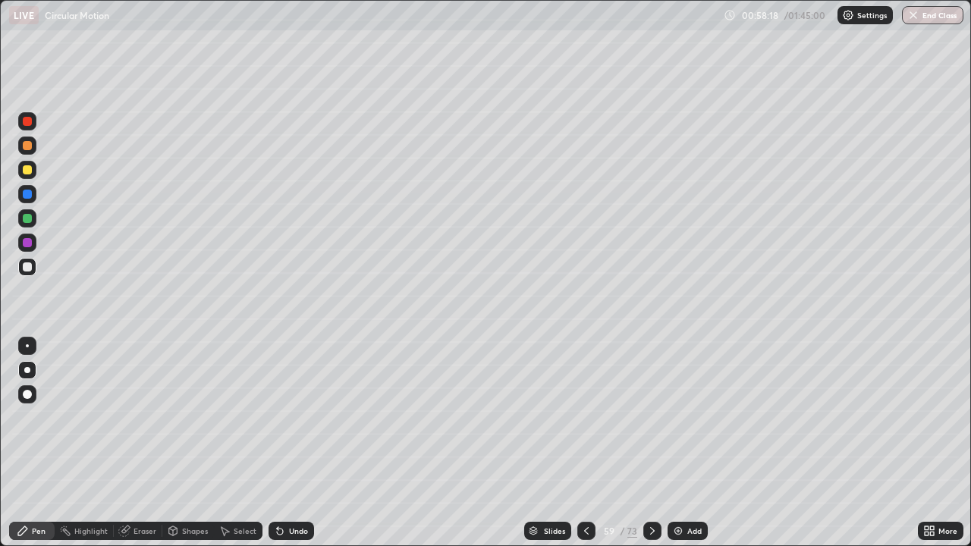
click at [674, 529] on img at bounding box center [678, 531] width 12 height 12
click at [587, 534] on icon at bounding box center [587, 531] width 5 height 8
click at [292, 535] on div "Undo" at bounding box center [298, 531] width 19 height 8
click at [27, 218] on div at bounding box center [27, 218] width 9 height 9
click at [26, 194] on div at bounding box center [27, 194] width 9 height 9
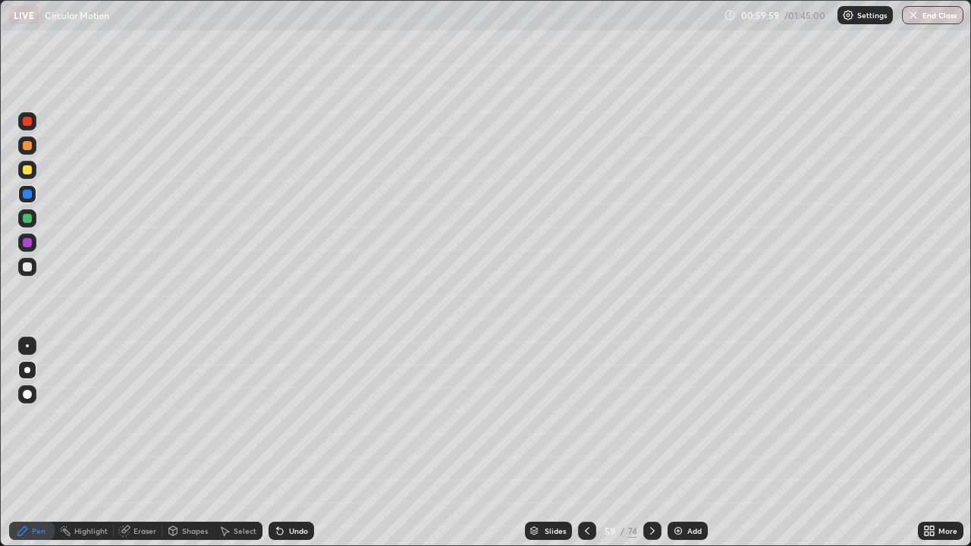
click at [27, 170] on div at bounding box center [27, 169] width 9 height 9
click at [677, 529] on img at bounding box center [678, 531] width 12 height 12
click at [584, 527] on icon at bounding box center [587, 531] width 12 height 12
click at [650, 536] on icon at bounding box center [653, 531] width 12 height 12
click at [584, 535] on icon at bounding box center [587, 531] width 12 height 12
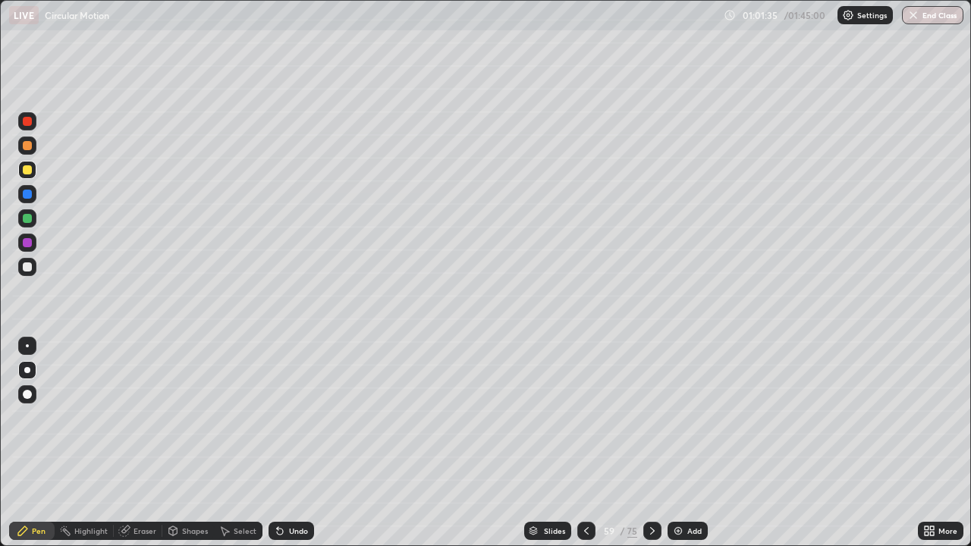
click at [650, 531] on icon at bounding box center [653, 531] width 12 height 12
click at [650, 527] on icon at bounding box center [653, 531] width 12 height 12
click at [651, 531] on icon at bounding box center [653, 531] width 12 height 12
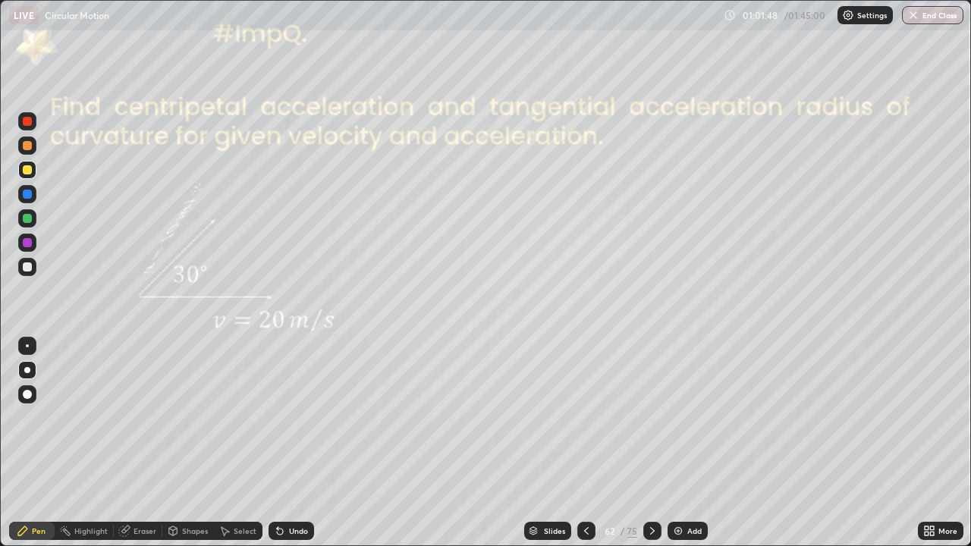
click at [587, 527] on icon at bounding box center [587, 531] width 12 height 12
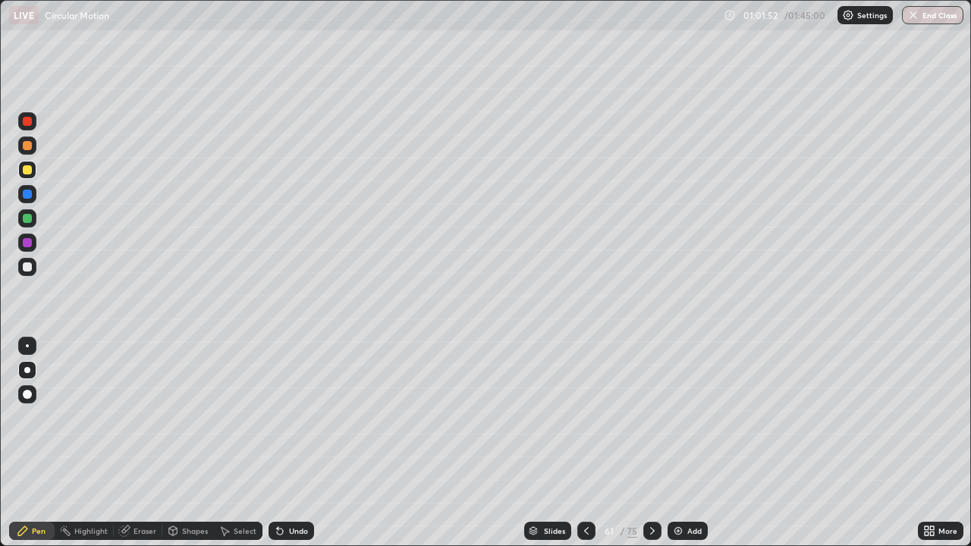
click at [587, 525] on icon at bounding box center [587, 531] width 12 height 12
click at [585, 531] on icon at bounding box center [587, 531] width 12 height 12
click at [650, 530] on icon at bounding box center [653, 531] width 12 height 12
click at [653, 534] on icon at bounding box center [653, 531] width 12 height 12
click at [651, 531] on icon at bounding box center [653, 531] width 12 height 12
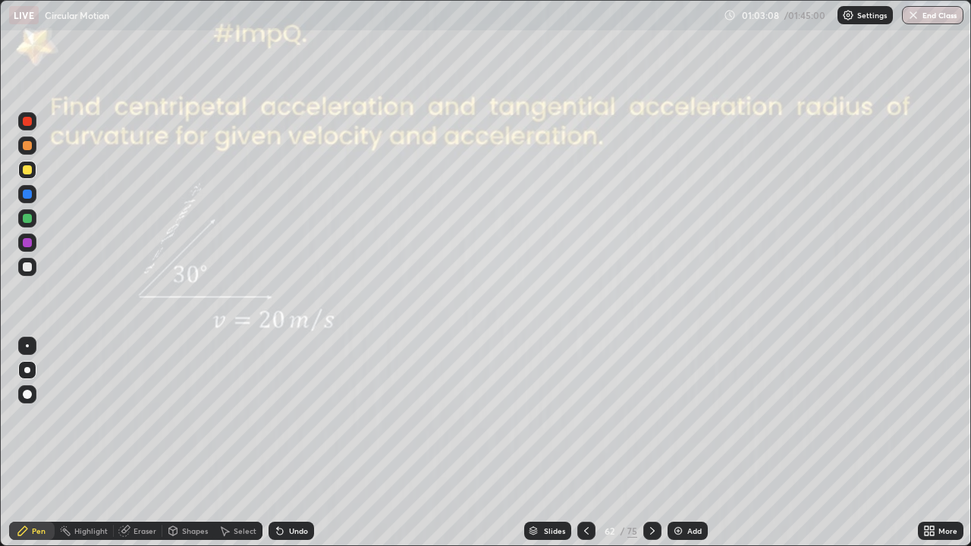
click at [24, 217] on div at bounding box center [27, 218] width 9 height 9
click at [651, 531] on icon at bounding box center [653, 531] width 12 height 12
click at [647, 536] on icon at bounding box center [653, 531] width 12 height 12
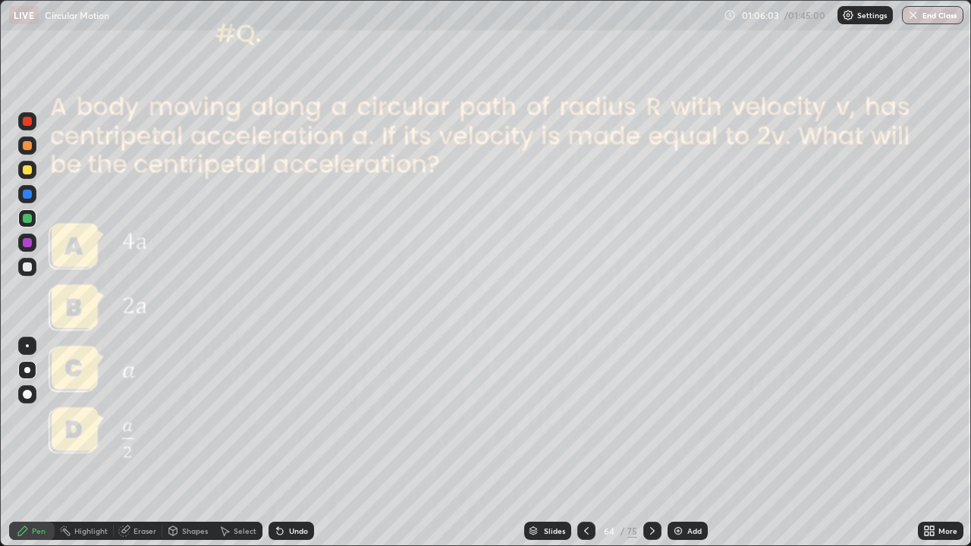
click at [651, 531] on icon at bounding box center [653, 531] width 12 height 12
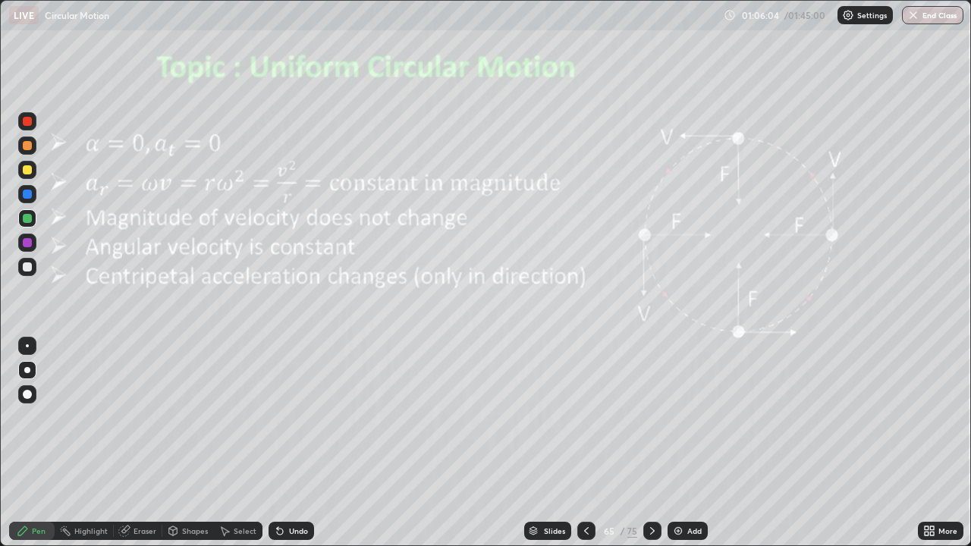
click at [585, 531] on icon at bounding box center [587, 531] width 12 height 12
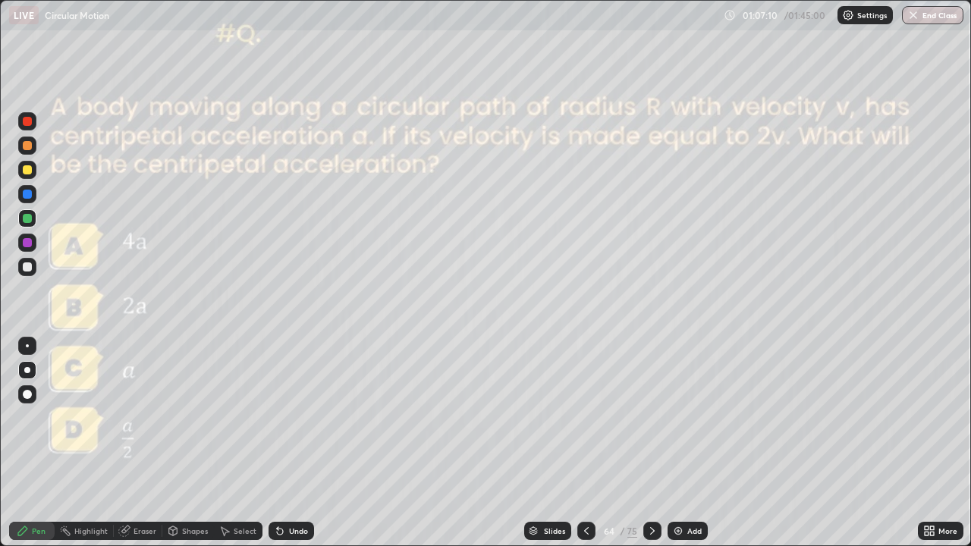
click at [585, 531] on icon at bounding box center [587, 531] width 12 height 12
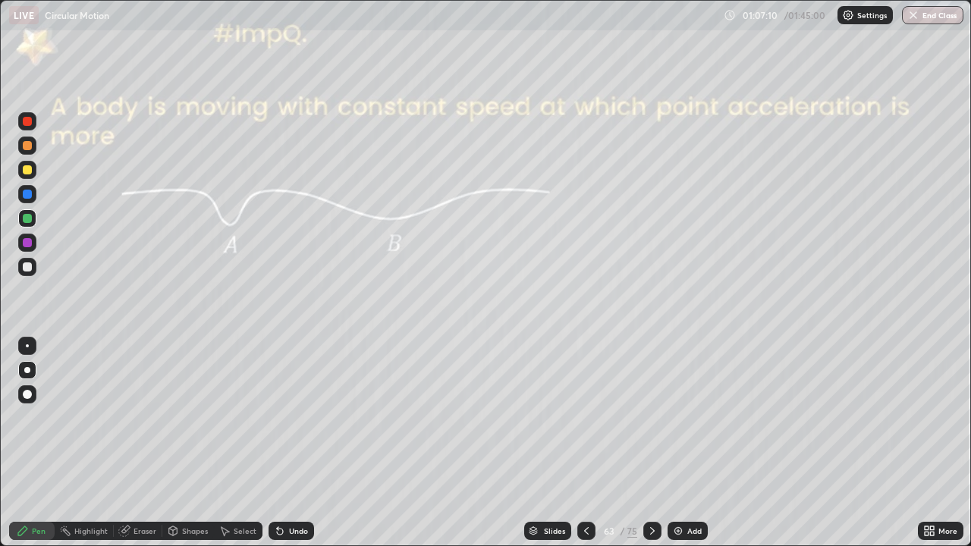
click at [587, 532] on icon at bounding box center [587, 531] width 12 height 12
click at [587, 531] on icon at bounding box center [587, 531] width 12 height 12
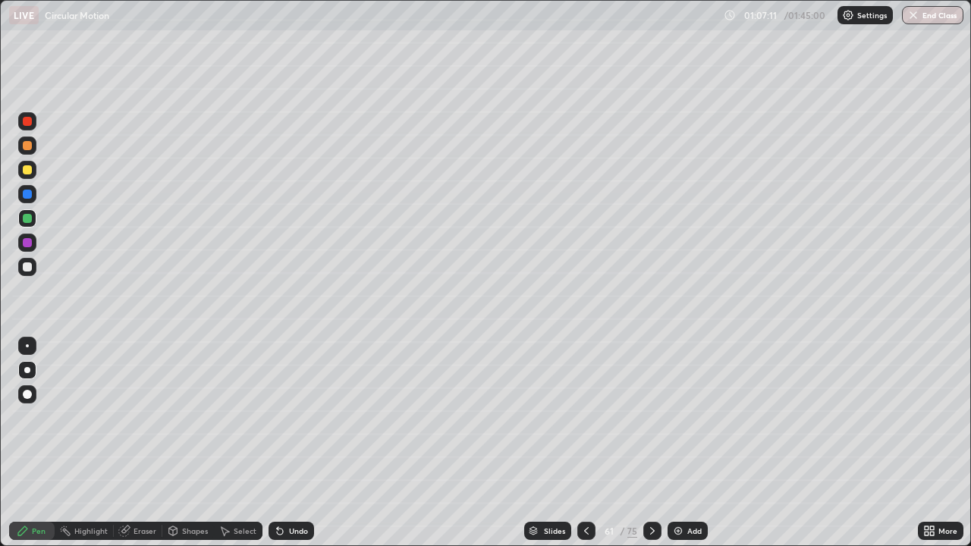
click at [587, 528] on icon at bounding box center [586, 531] width 5 height 8
click at [583, 526] on icon at bounding box center [587, 531] width 12 height 12
click at [584, 526] on icon at bounding box center [587, 531] width 12 height 12
click at [583, 526] on icon at bounding box center [587, 531] width 12 height 12
click at [581, 525] on icon at bounding box center [587, 531] width 12 height 12
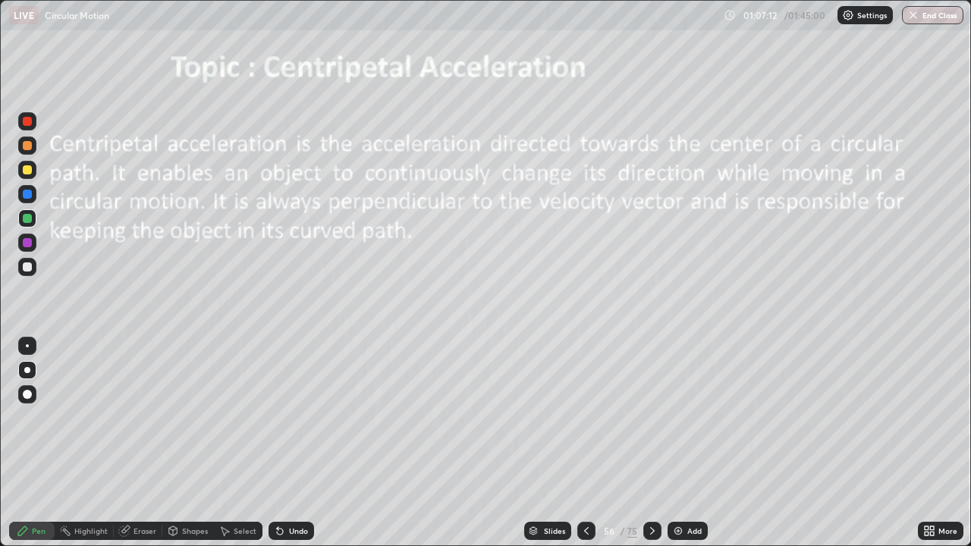
click at [579, 524] on div at bounding box center [587, 531] width 18 height 18
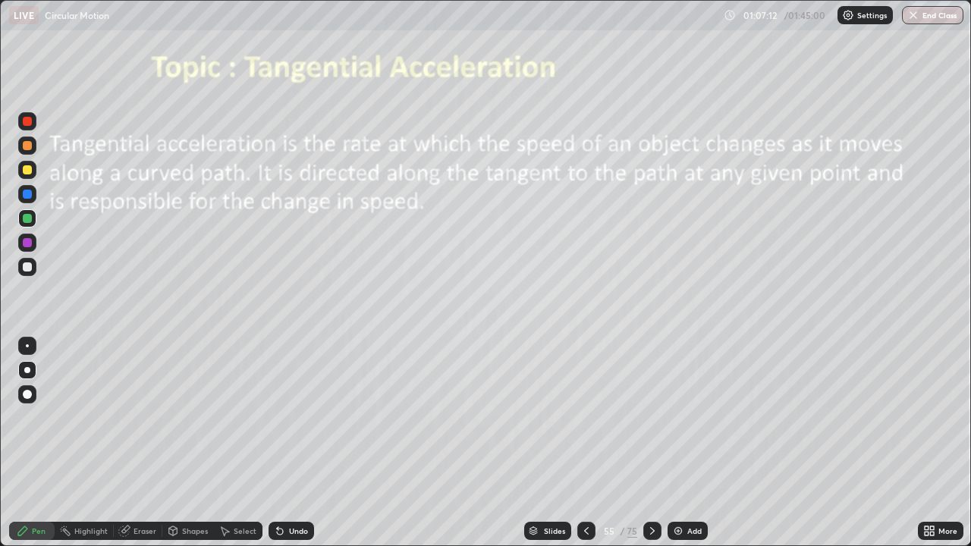
click at [578, 526] on div at bounding box center [587, 531] width 18 height 18
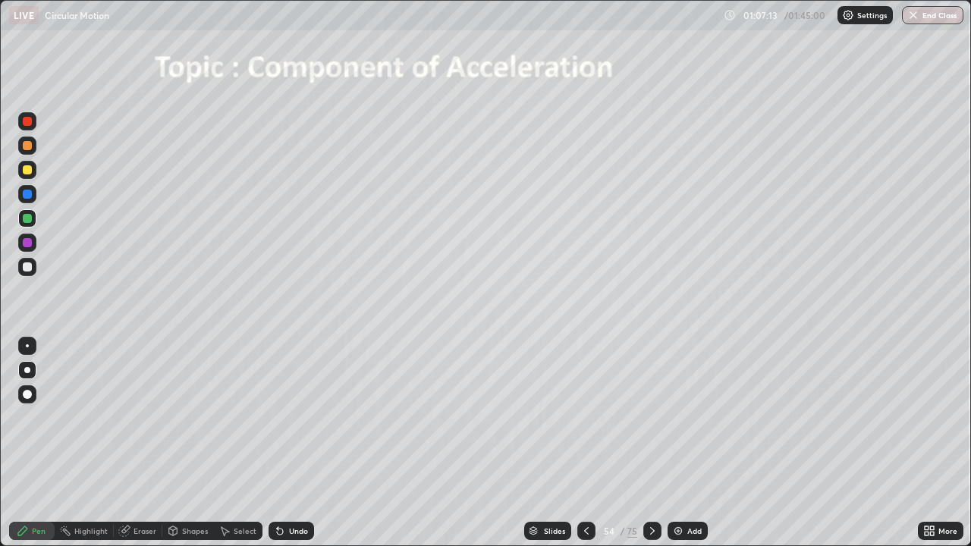
click at [581, 532] on icon at bounding box center [587, 531] width 12 height 12
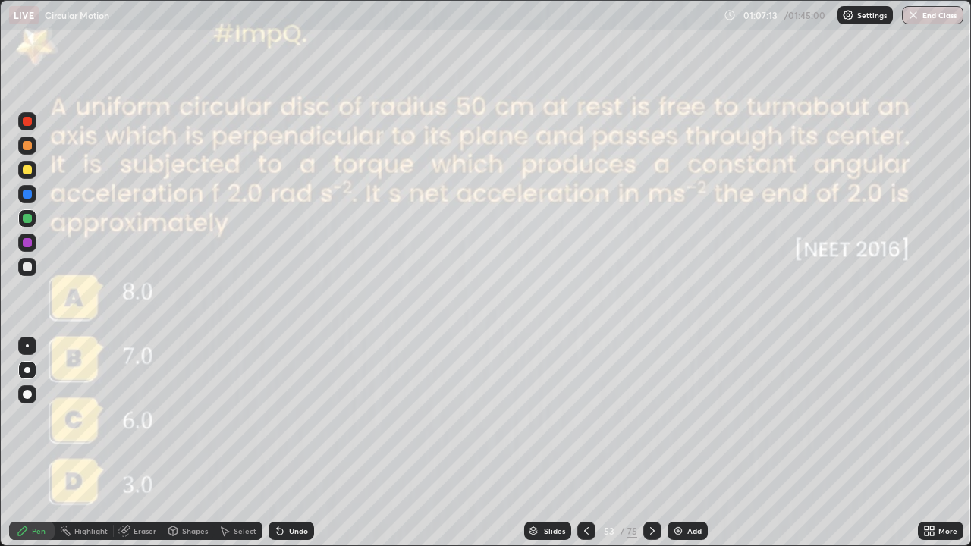
click at [579, 532] on div at bounding box center [587, 531] width 18 height 18
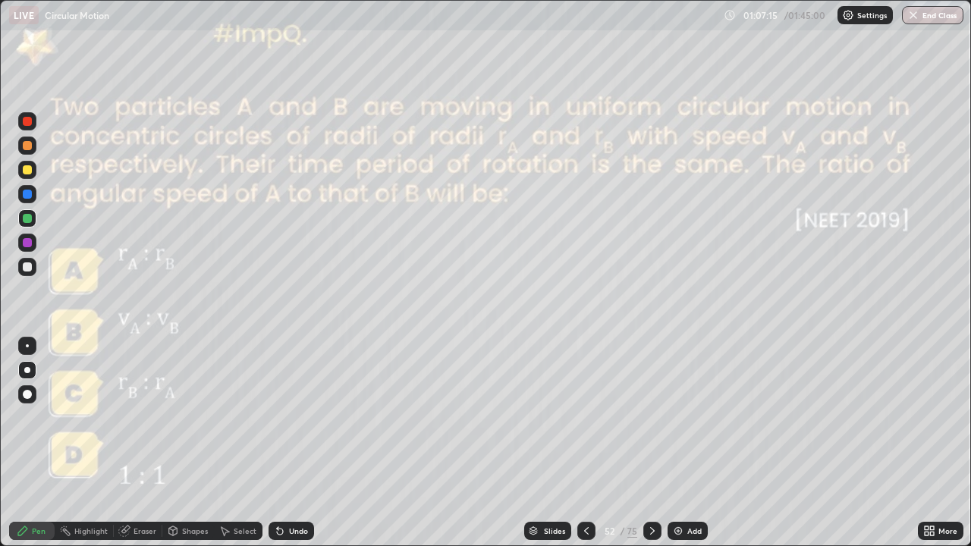
click at [647, 533] on icon at bounding box center [653, 531] width 12 height 12
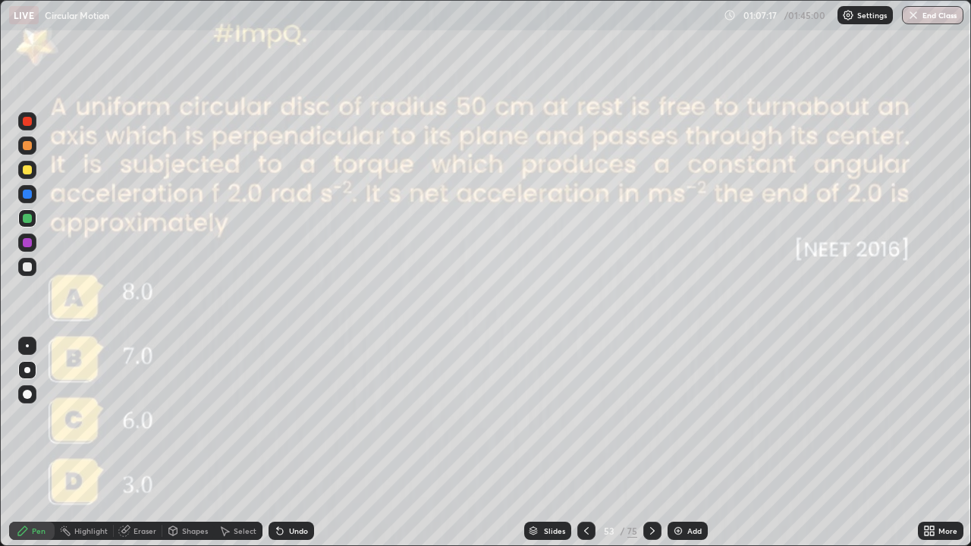
click at [585, 531] on icon at bounding box center [587, 531] width 12 height 12
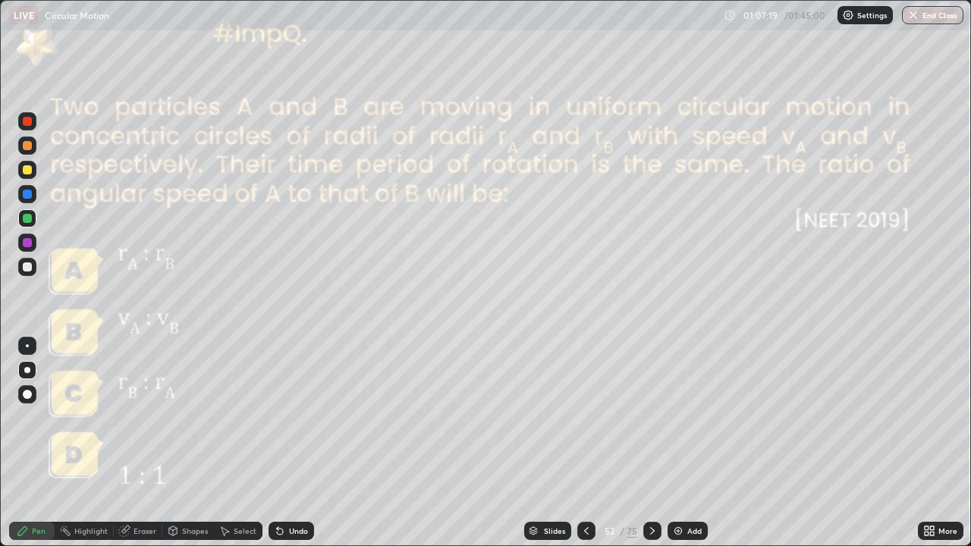
click at [647, 522] on div at bounding box center [653, 531] width 18 height 18
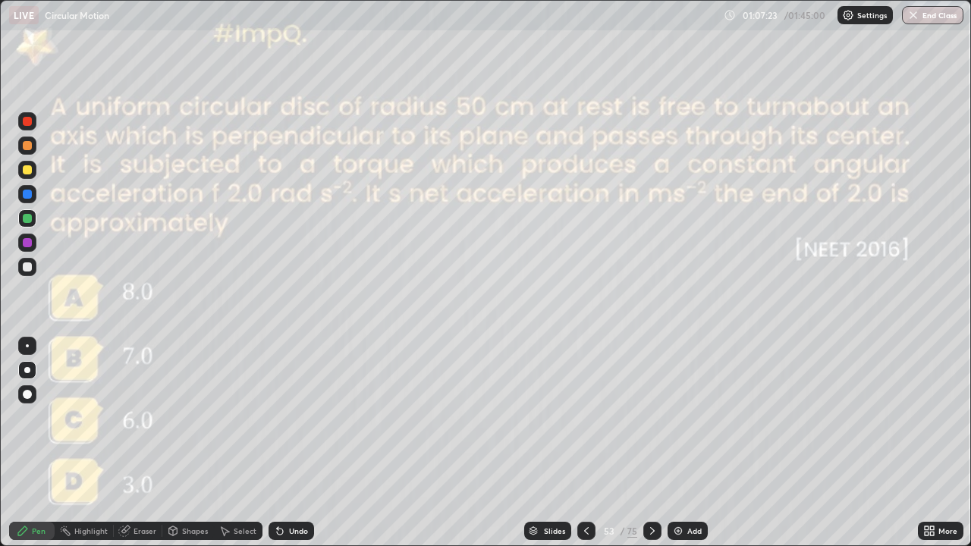
click at [298, 537] on div "Undo" at bounding box center [292, 531] width 46 height 18
click at [298, 531] on div "Undo" at bounding box center [298, 531] width 19 height 8
click at [295, 534] on div "Undo" at bounding box center [298, 531] width 19 height 8
click at [291, 529] on div "Undo" at bounding box center [298, 531] width 19 height 8
click at [291, 523] on div "Undo" at bounding box center [292, 531] width 46 height 18
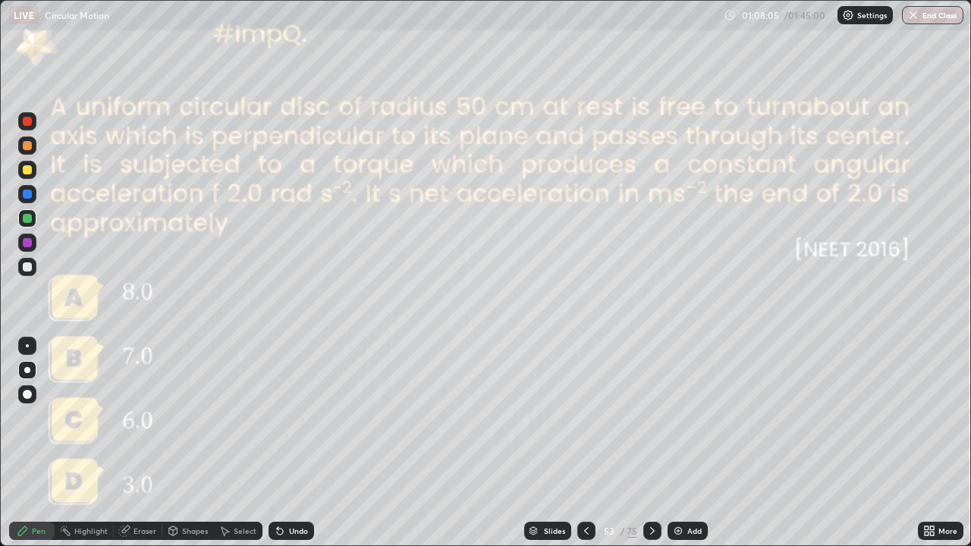
click at [933, 17] on button "End Class" at bounding box center [932, 15] width 61 height 18
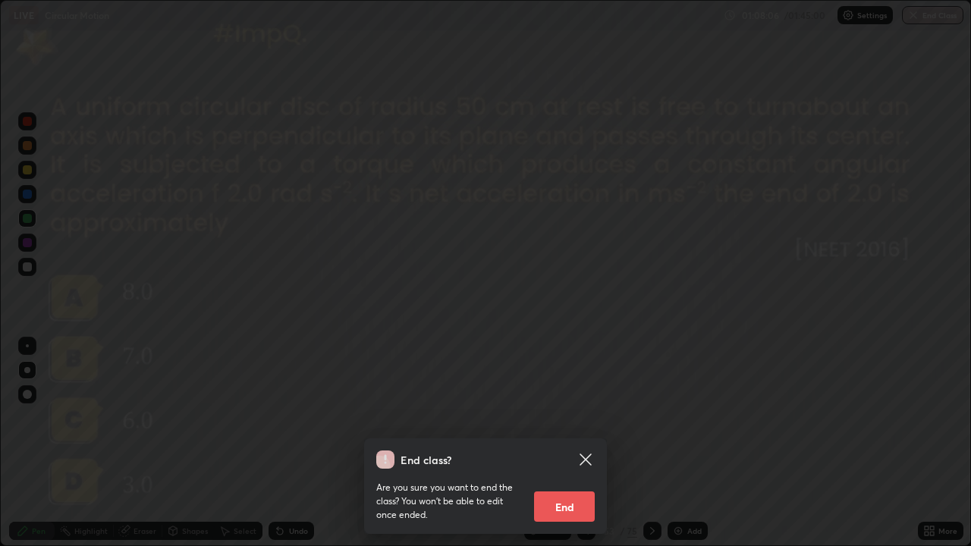
click at [584, 506] on button "End" at bounding box center [564, 507] width 61 height 30
